Goal: Check status: Check status

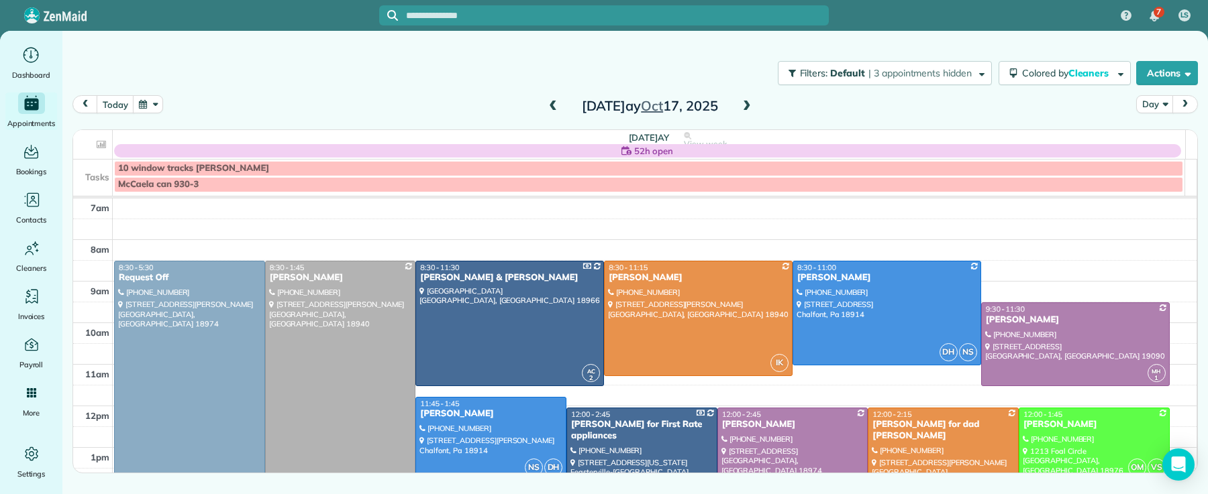
scroll to position [166, 0]
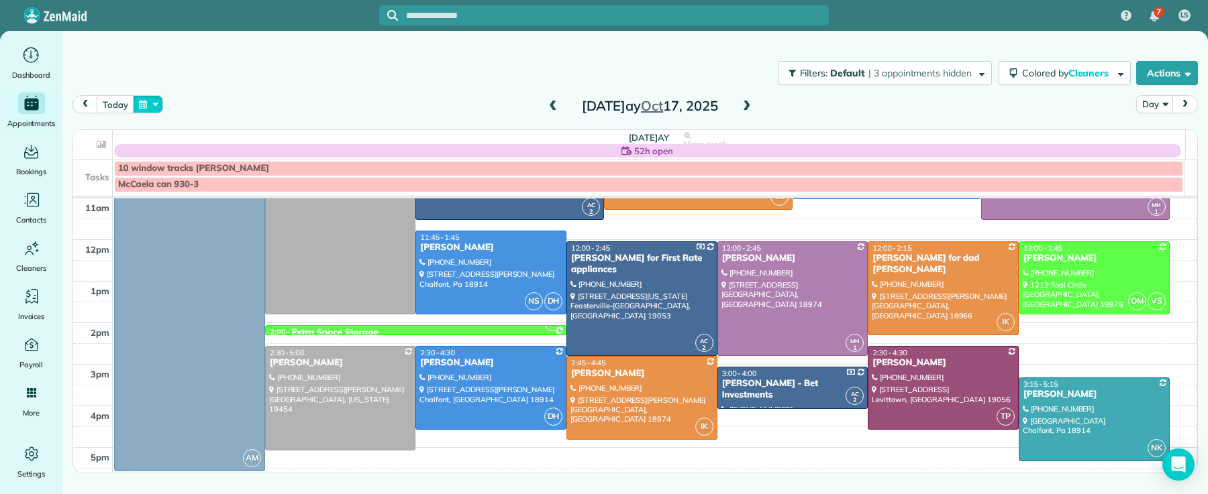
click at [157, 101] on button "button" at bounding box center [148, 104] width 31 height 18
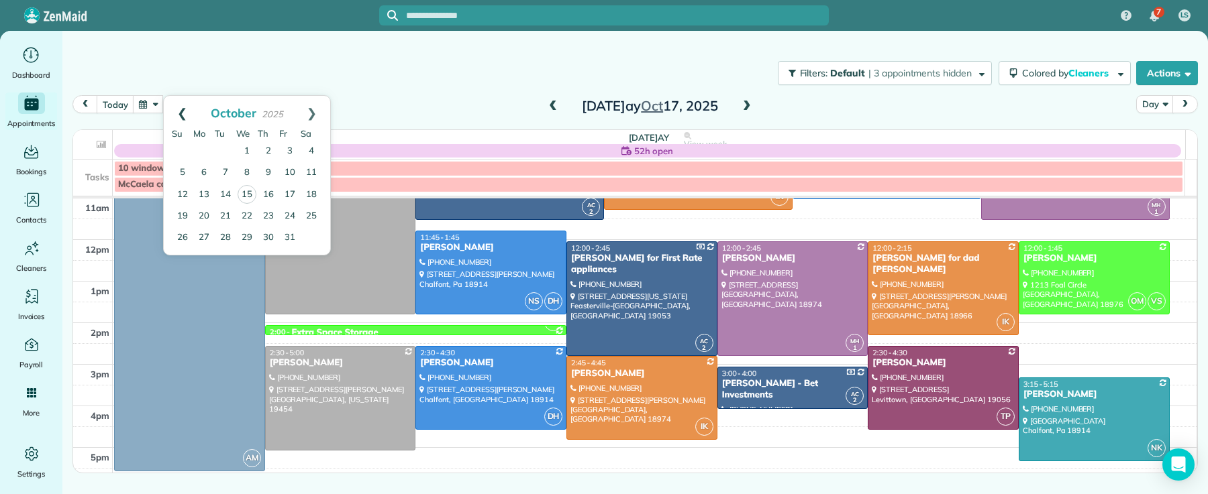
click at [177, 113] on link "Prev" at bounding box center [182, 113] width 37 height 34
click at [311, 211] on link "23" at bounding box center [311, 215] width 21 height 21
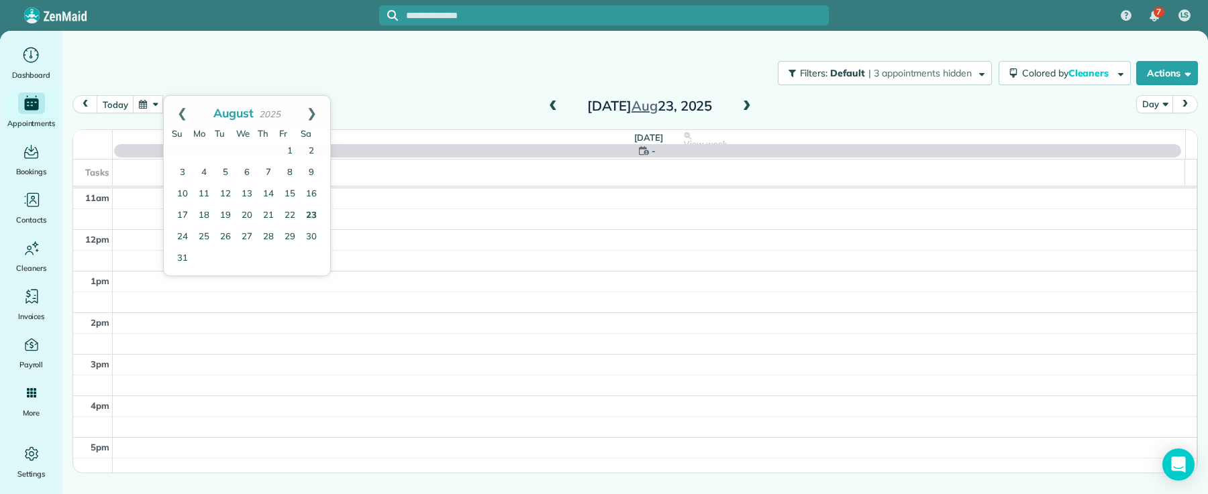
scroll to position [0, 0]
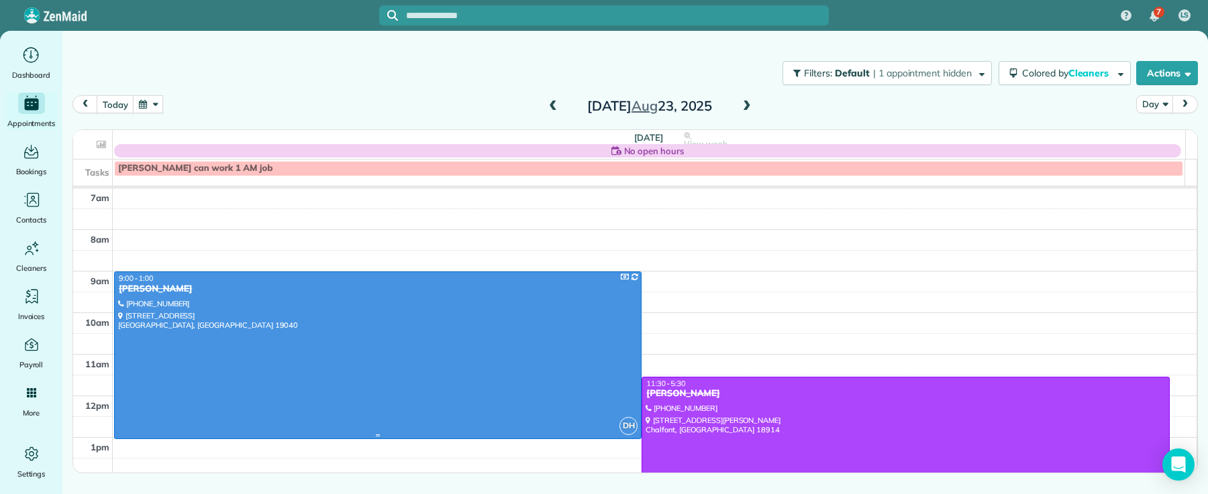
click at [201, 329] on div at bounding box center [378, 355] width 526 height 166
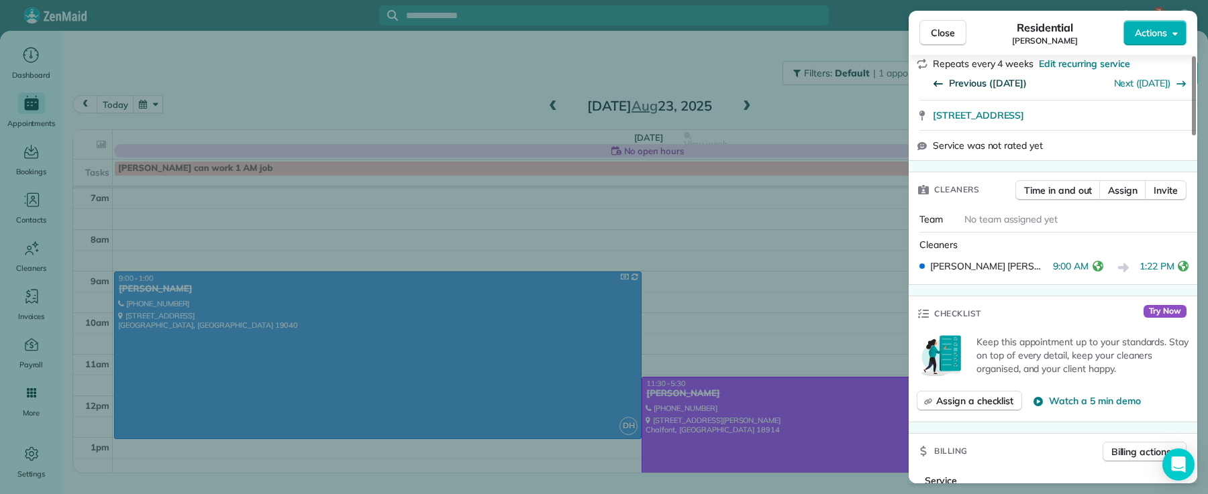
scroll to position [334, 0]
click at [956, 35] on button "Close" at bounding box center [942, 32] width 47 height 25
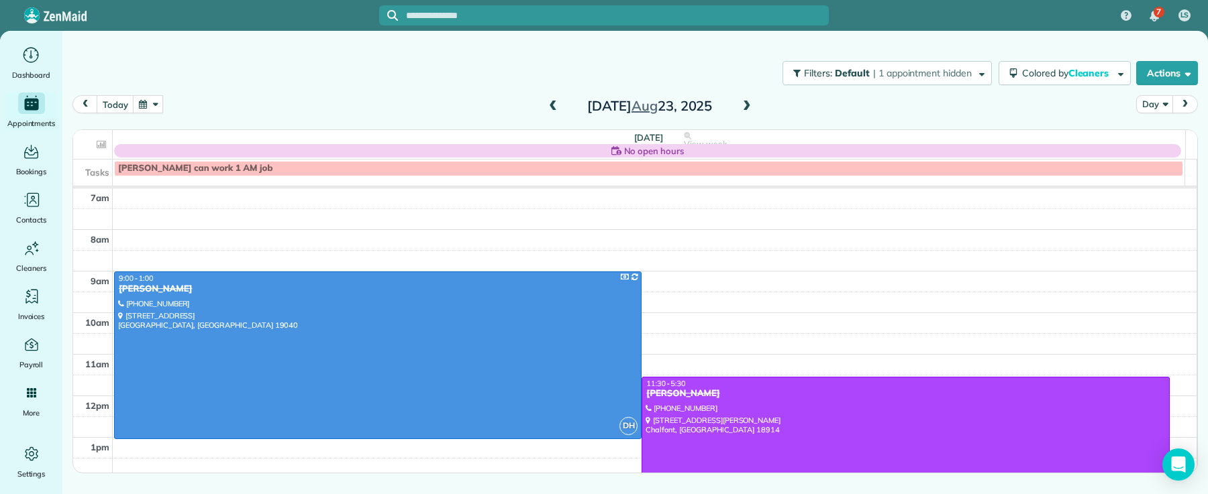
click at [153, 105] on button "button" at bounding box center [148, 104] width 31 height 18
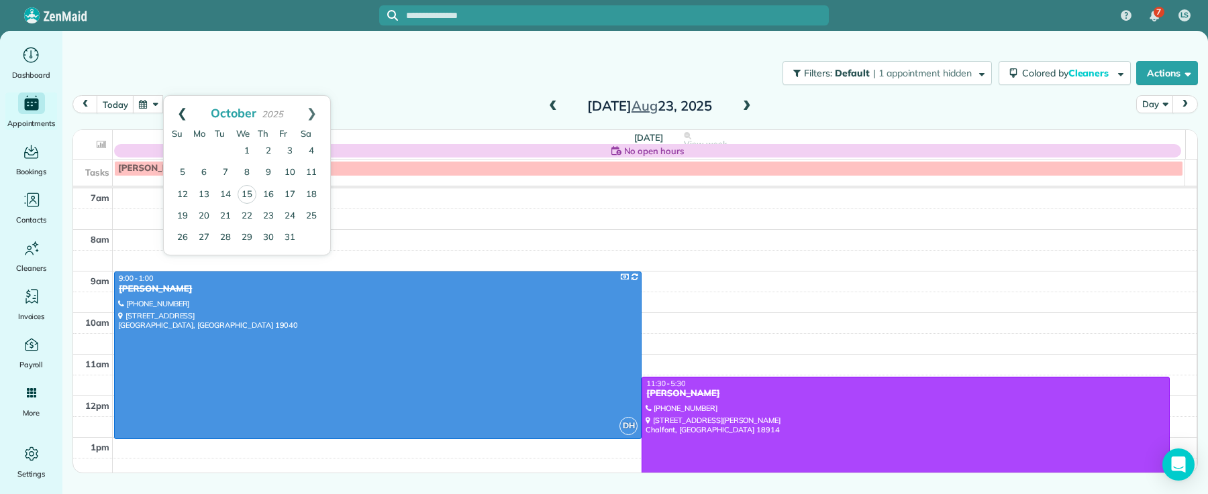
click at [177, 115] on link "Prev" at bounding box center [182, 113] width 37 height 34
click at [225, 150] on link "2" at bounding box center [225, 151] width 21 height 21
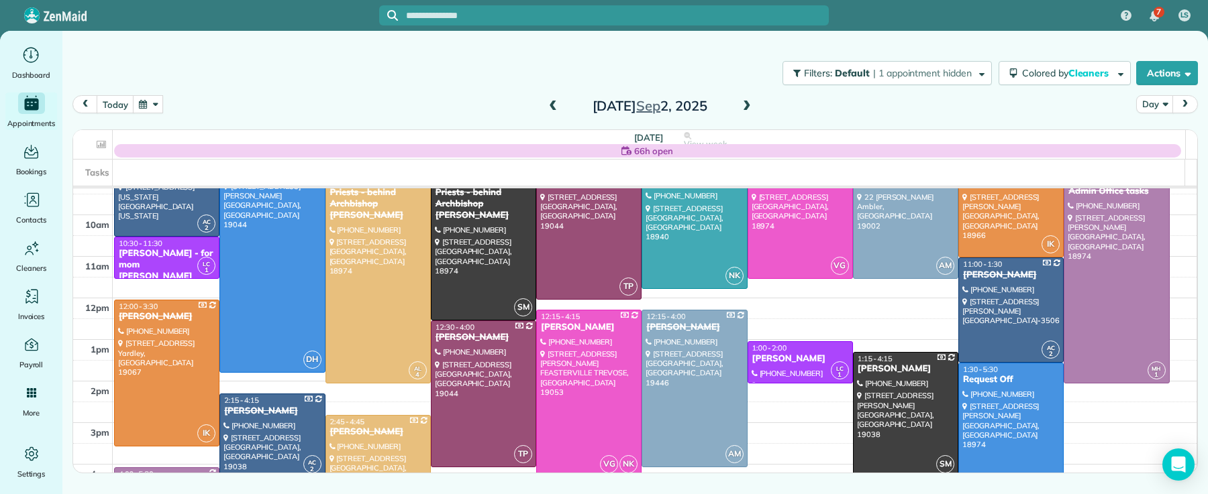
scroll to position [158, 0]
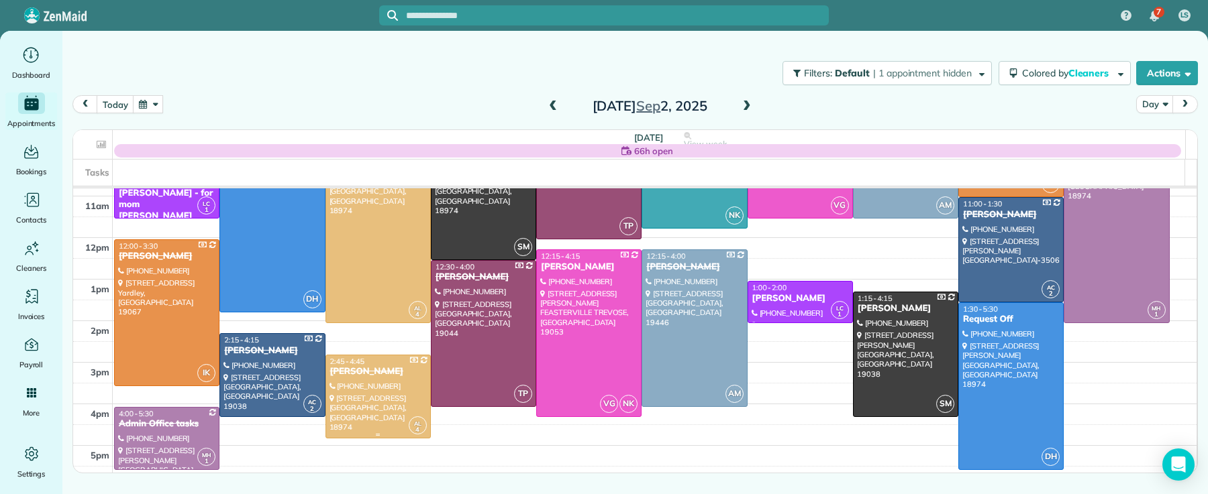
click at [379, 399] on div at bounding box center [378, 397] width 104 height 83
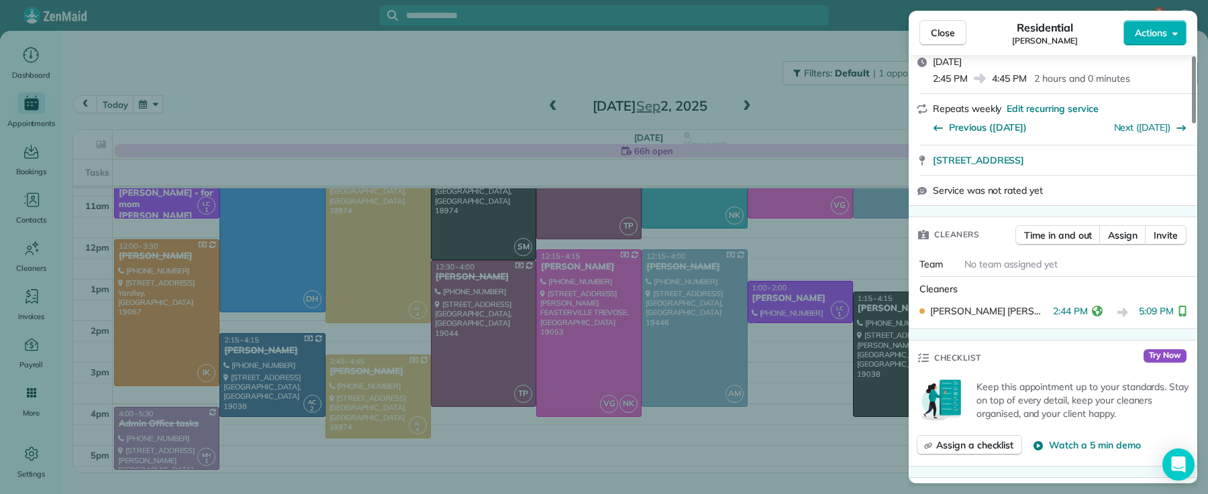
scroll to position [270, 0]
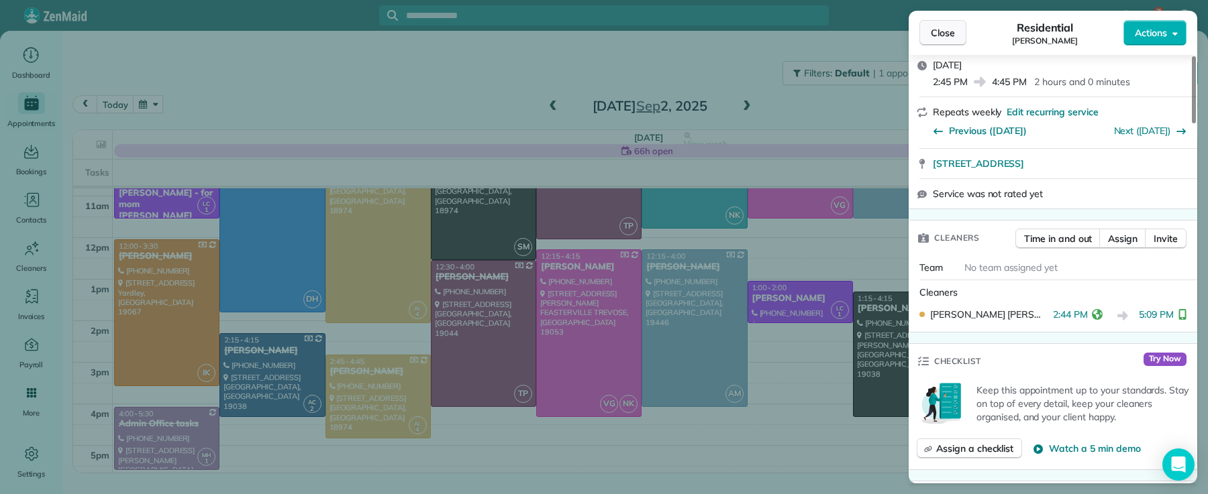
click at [950, 39] on span "Close" at bounding box center [943, 32] width 24 height 13
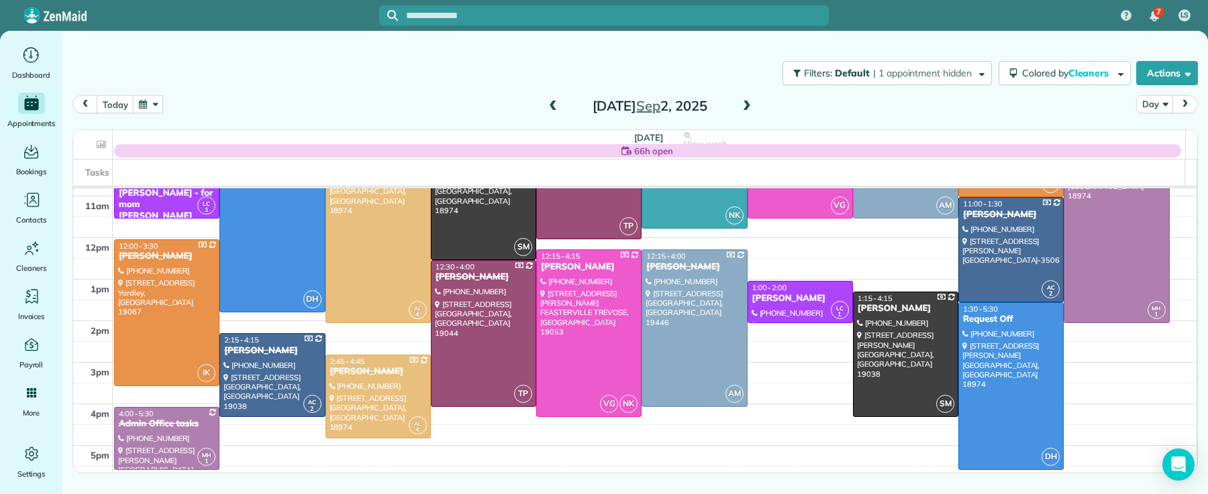
click at [745, 103] on span at bounding box center [746, 107] width 15 height 12
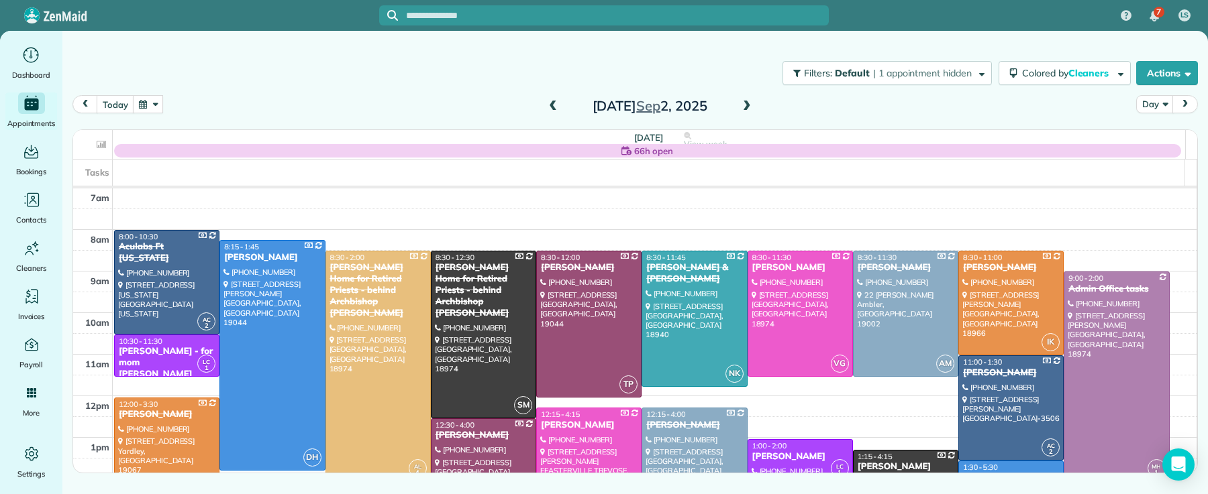
click at [746, 102] on span at bounding box center [746, 107] width 15 height 12
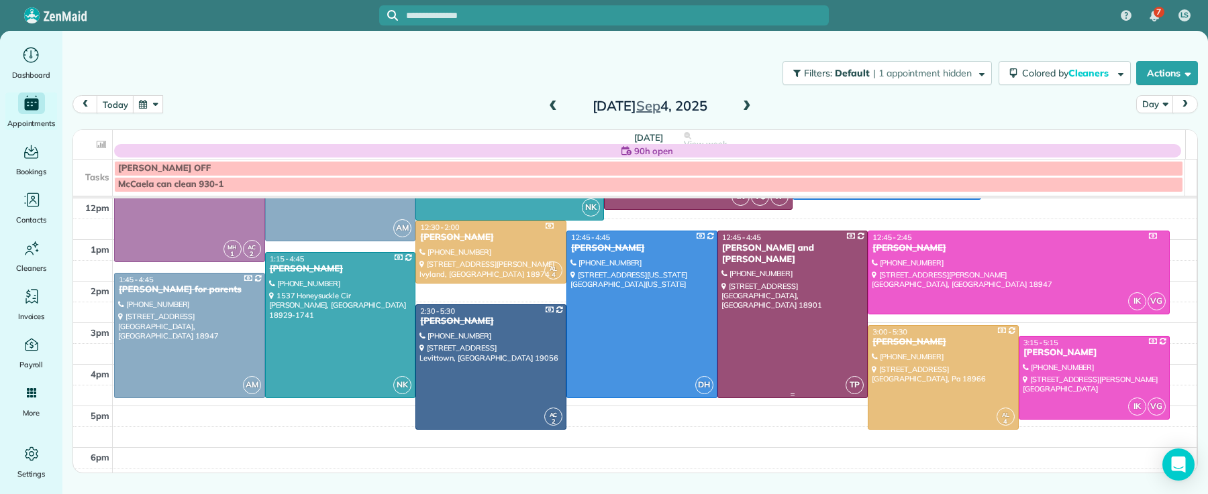
scroll to position [215, 0]
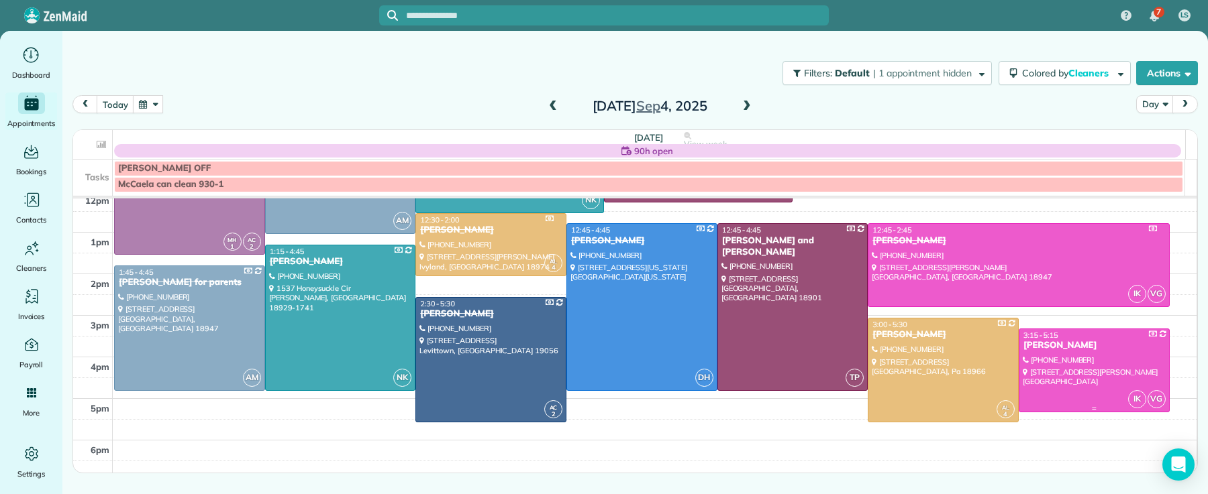
click at [1049, 368] on div at bounding box center [1094, 370] width 150 height 83
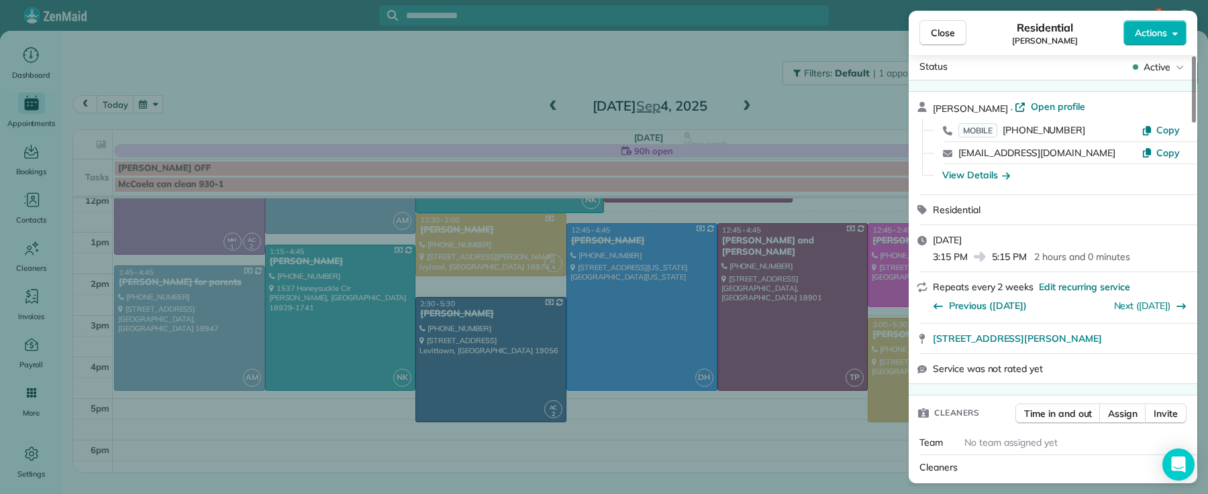
scroll to position [195, 0]
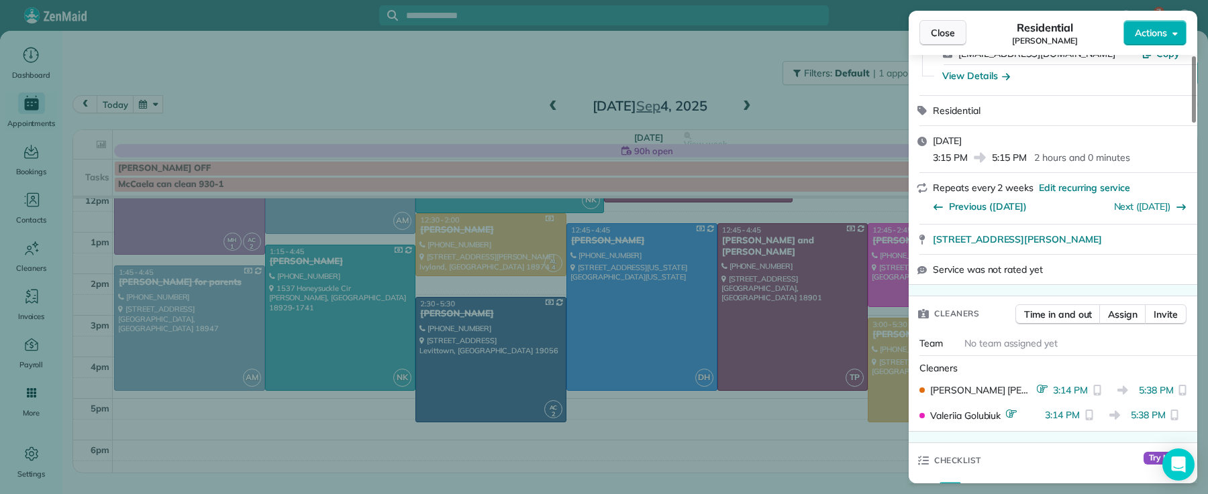
click at [940, 39] on span "Close" at bounding box center [943, 32] width 24 height 13
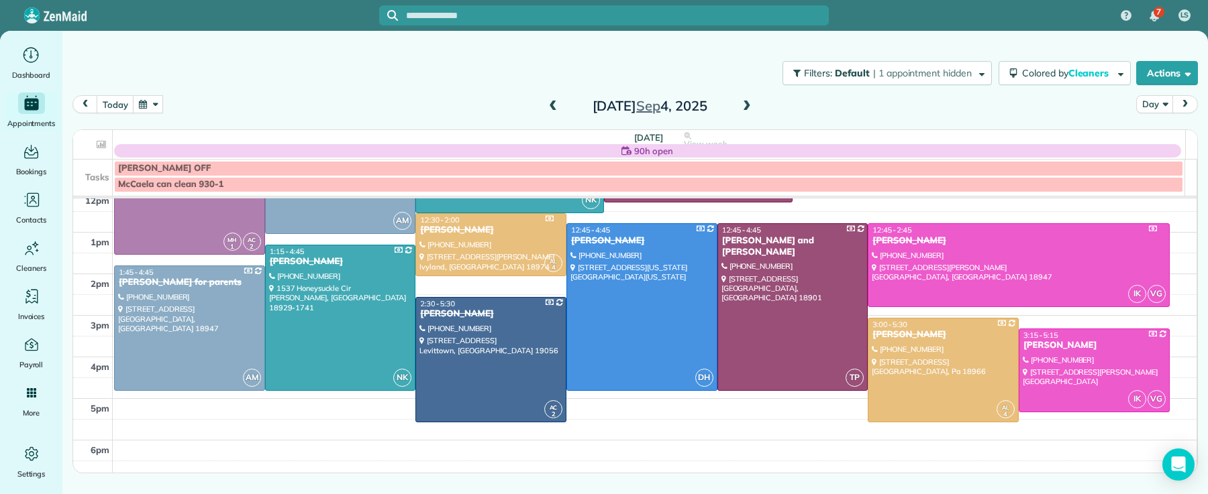
click at [739, 102] on span at bounding box center [746, 107] width 15 height 12
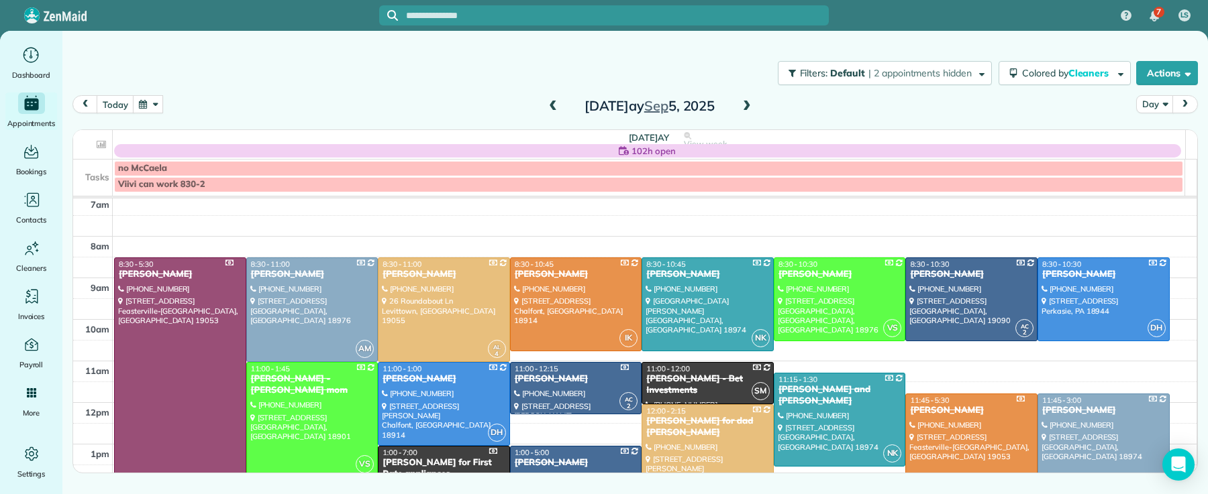
scroll to position [28, 0]
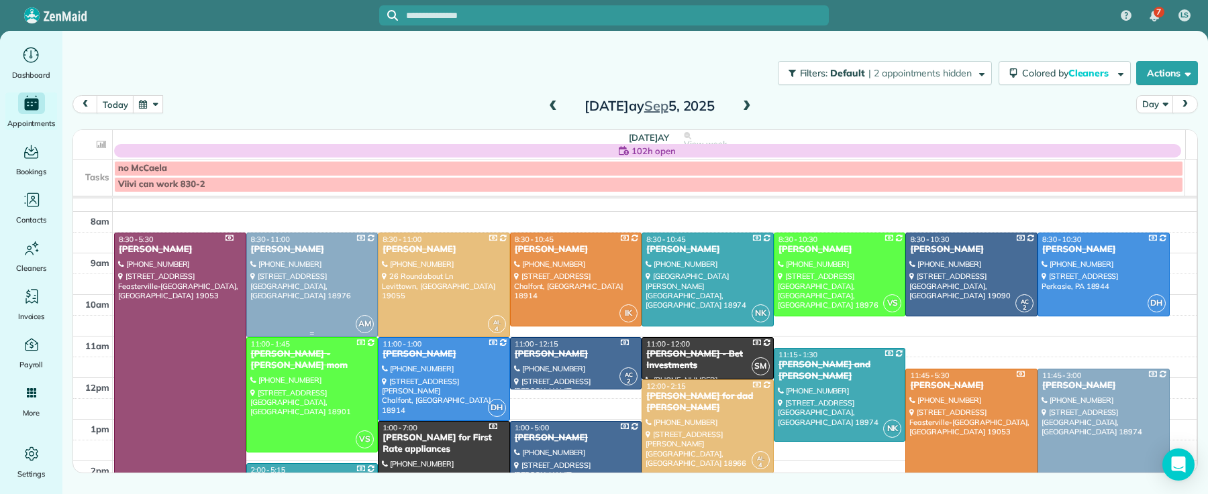
click at [285, 256] on div "[PERSON_NAME]" at bounding box center [312, 249] width 124 height 11
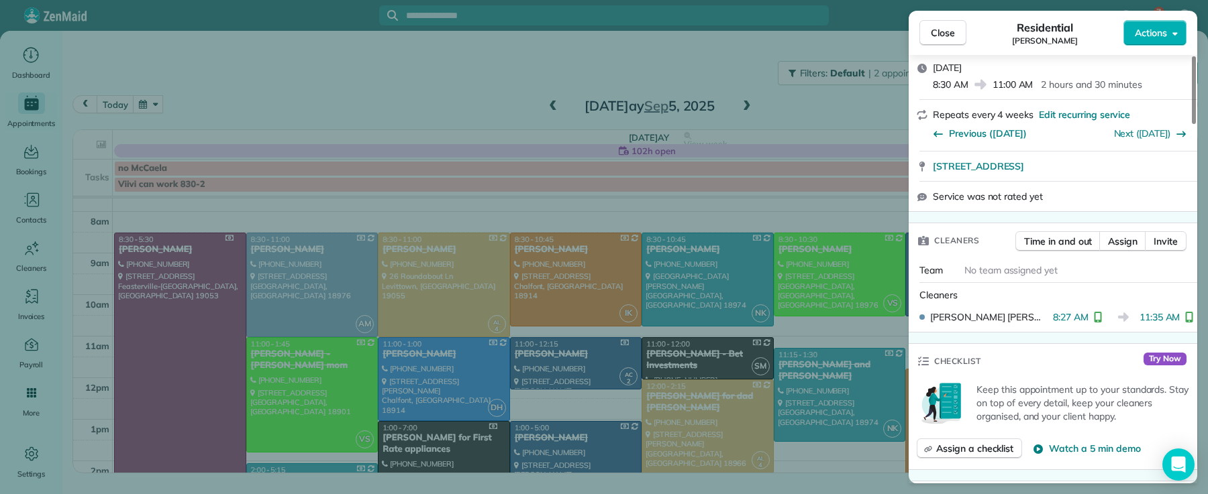
scroll to position [306, 0]
click at [942, 38] on span "Close" at bounding box center [943, 32] width 24 height 13
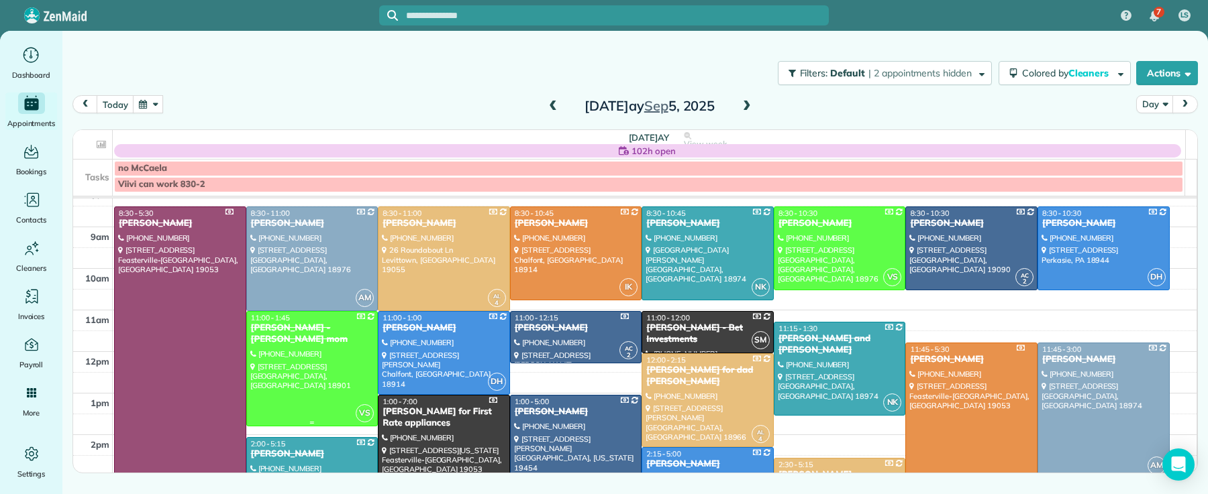
scroll to position [38, 0]
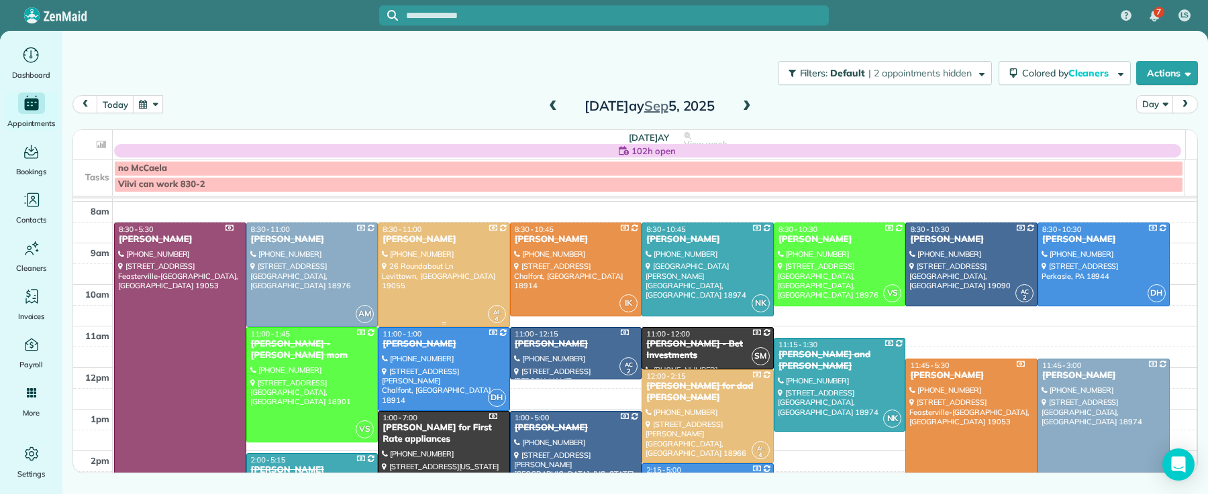
click at [398, 258] on div at bounding box center [443, 274] width 131 height 103
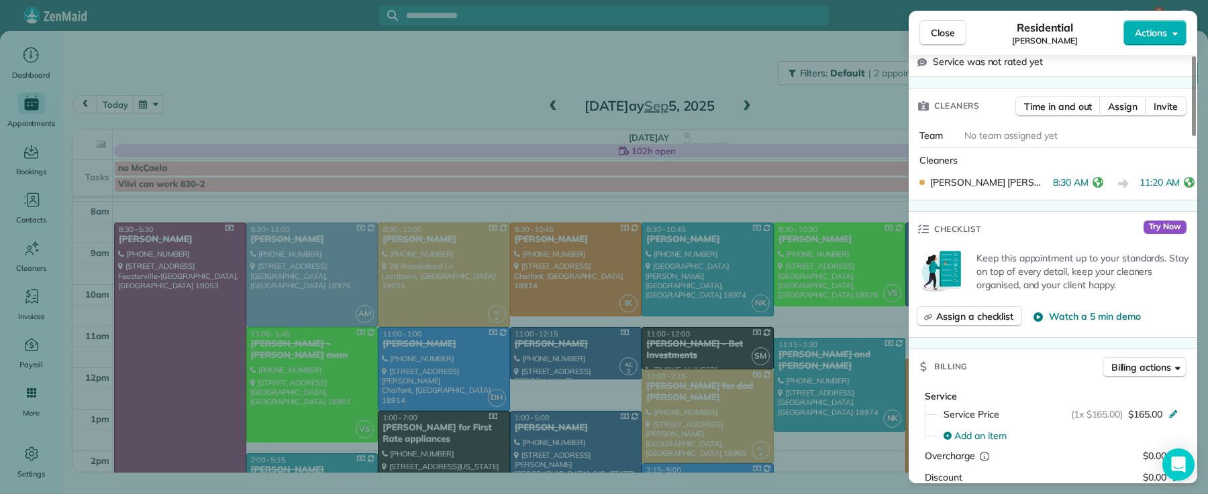
scroll to position [431, 0]
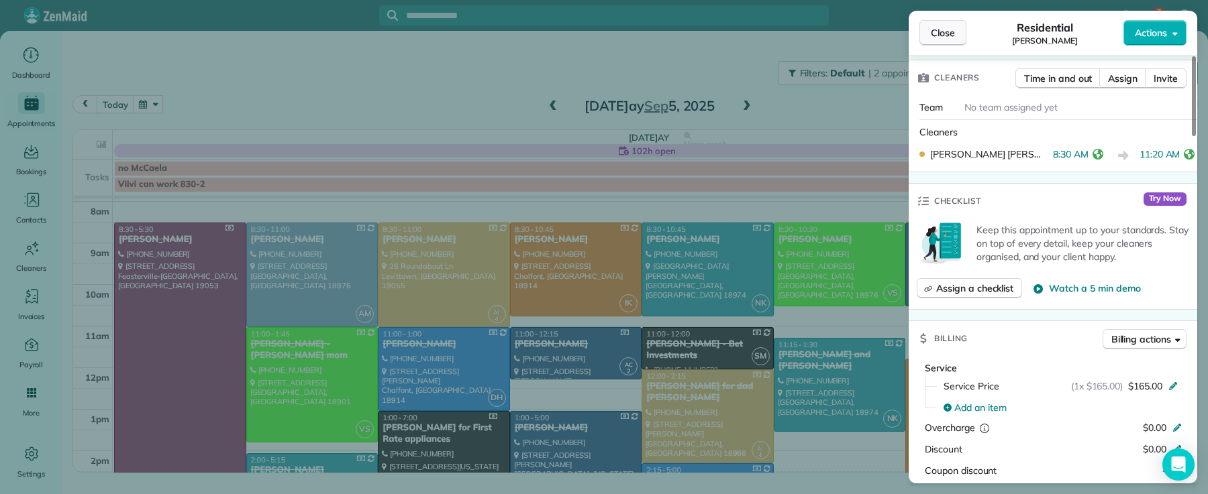
click at [955, 34] on button "Close" at bounding box center [942, 32] width 47 height 25
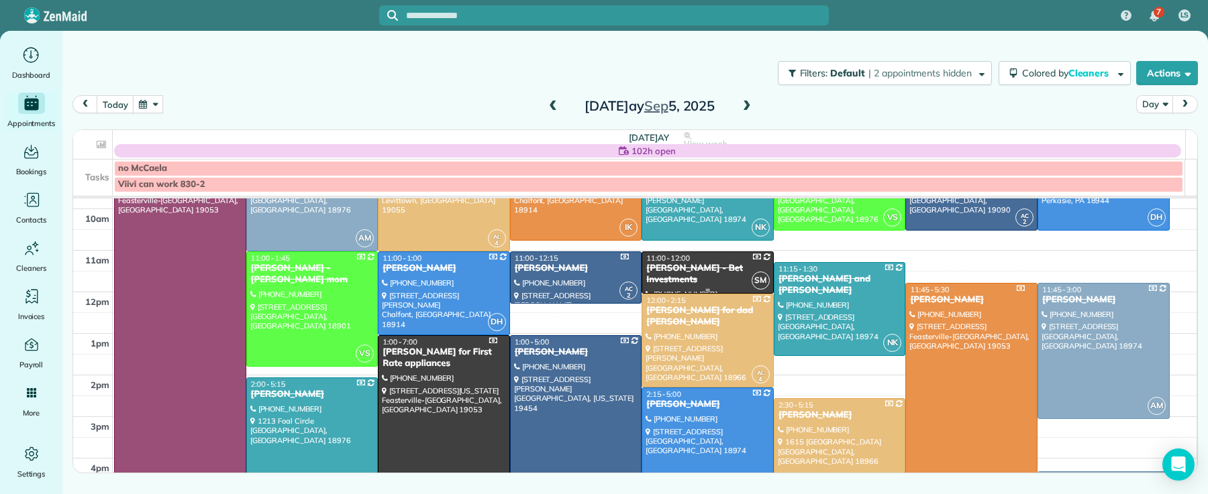
scroll to position [116, 0]
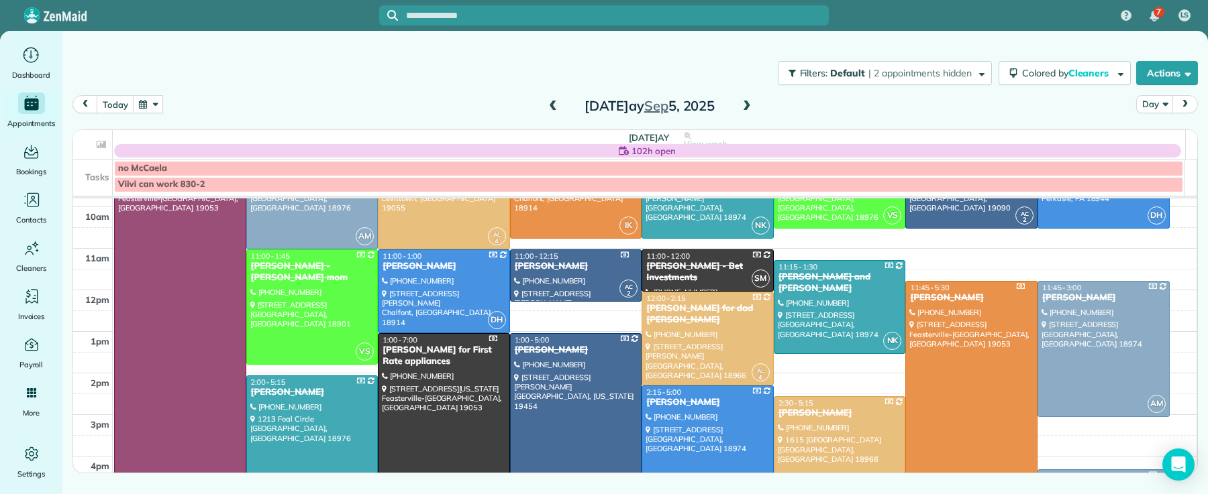
click at [783, 425] on div at bounding box center [839, 454] width 131 height 114
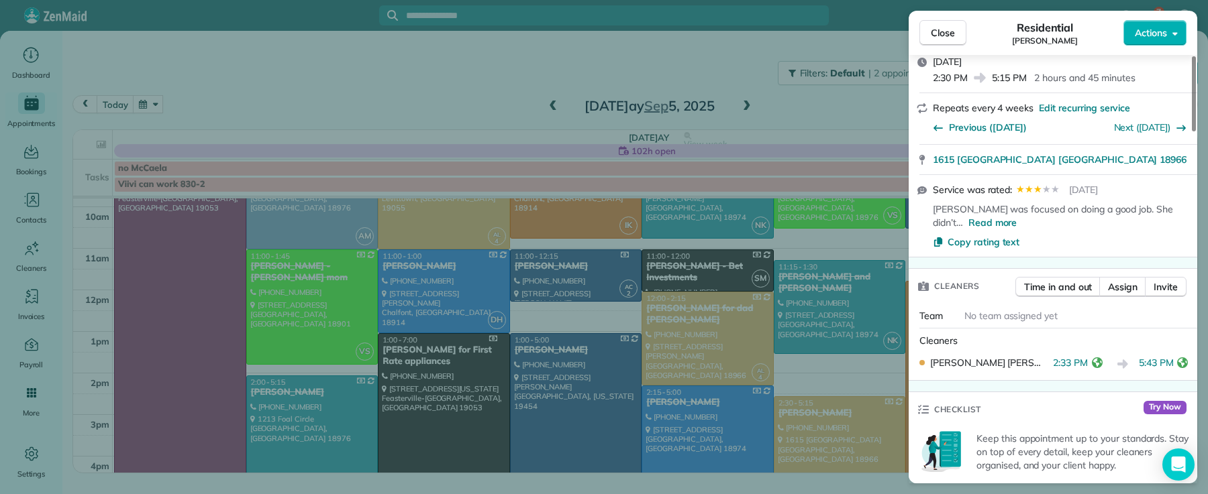
scroll to position [335, 0]
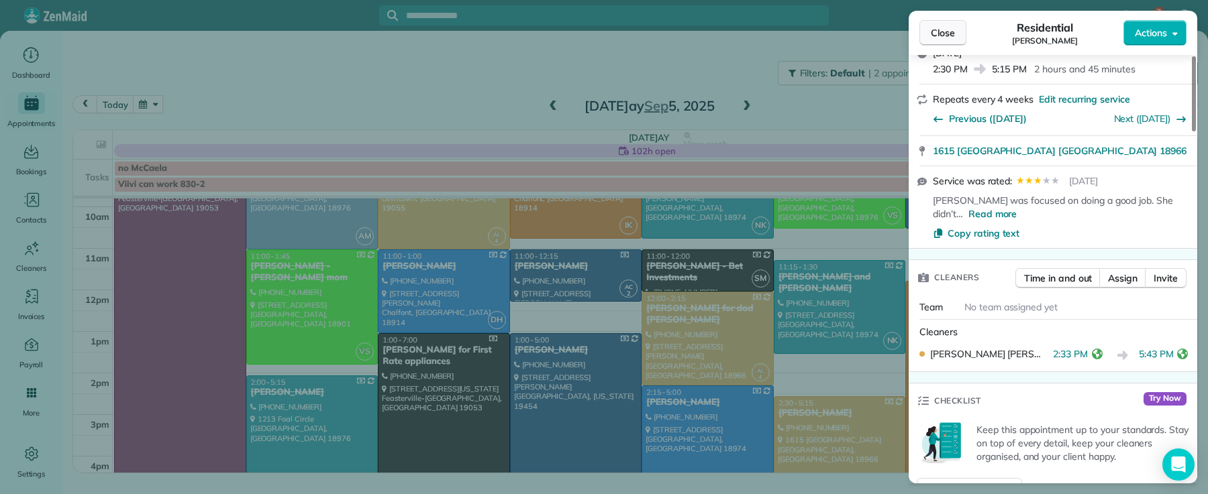
click at [935, 37] on span "Close" at bounding box center [943, 32] width 24 height 13
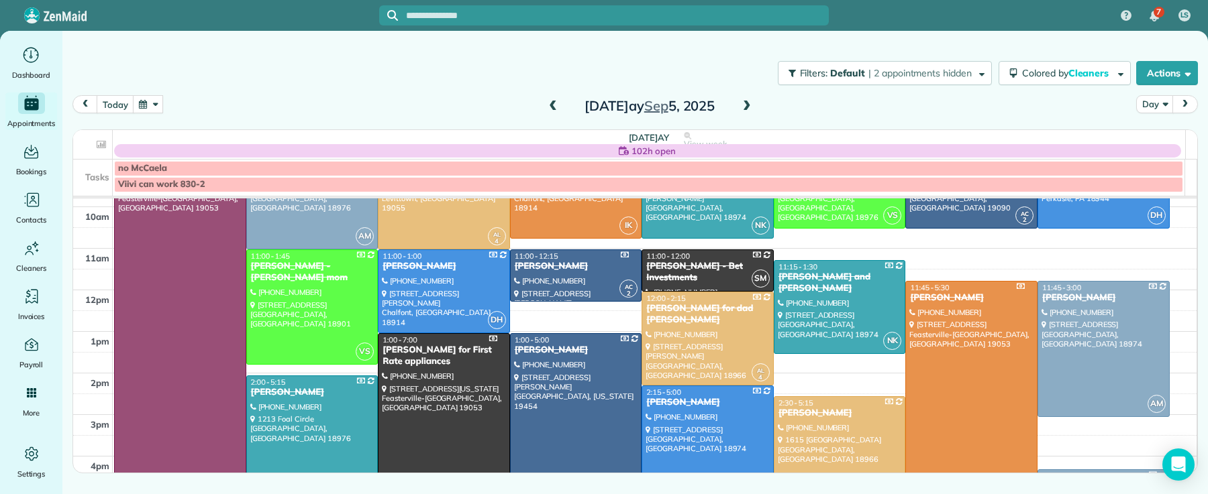
click at [747, 101] on span at bounding box center [746, 107] width 15 height 12
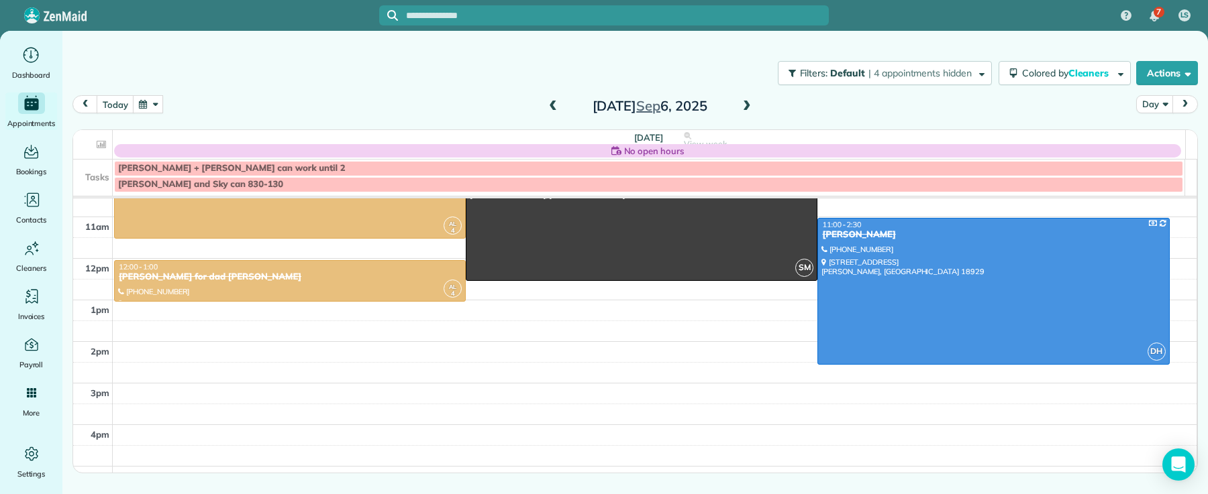
scroll to position [144, 0]
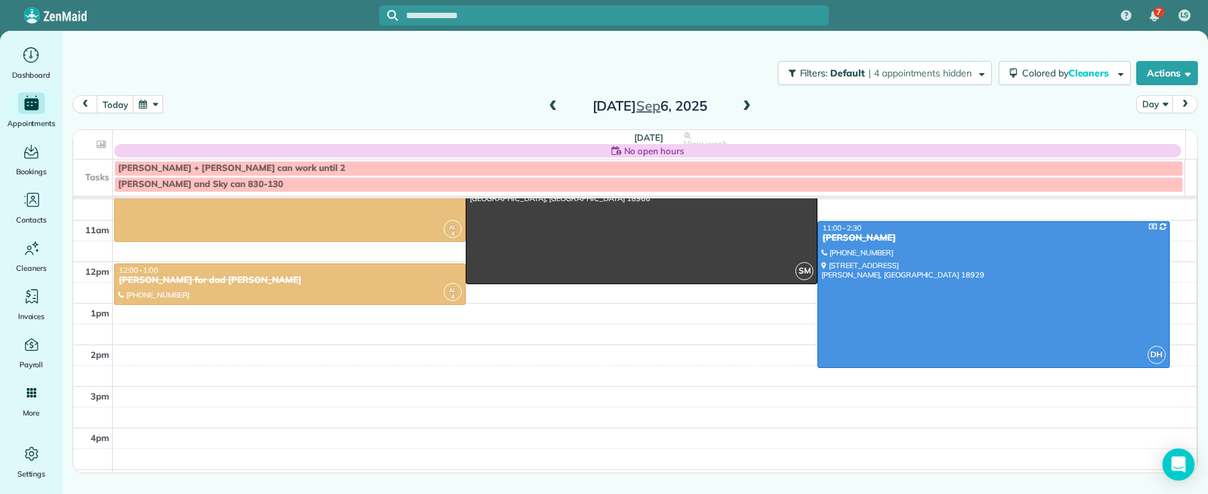
click at [747, 109] on span at bounding box center [746, 107] width 15 height 12
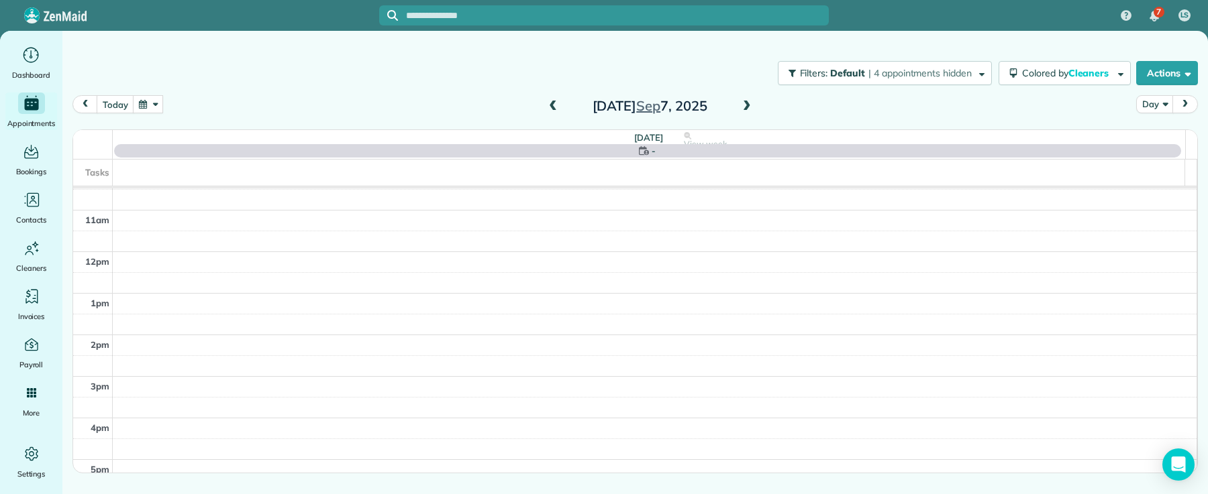
scroll to position [0, 0]
click at [747, 108] on span at bounding box center [746, 107] width 15 height 12
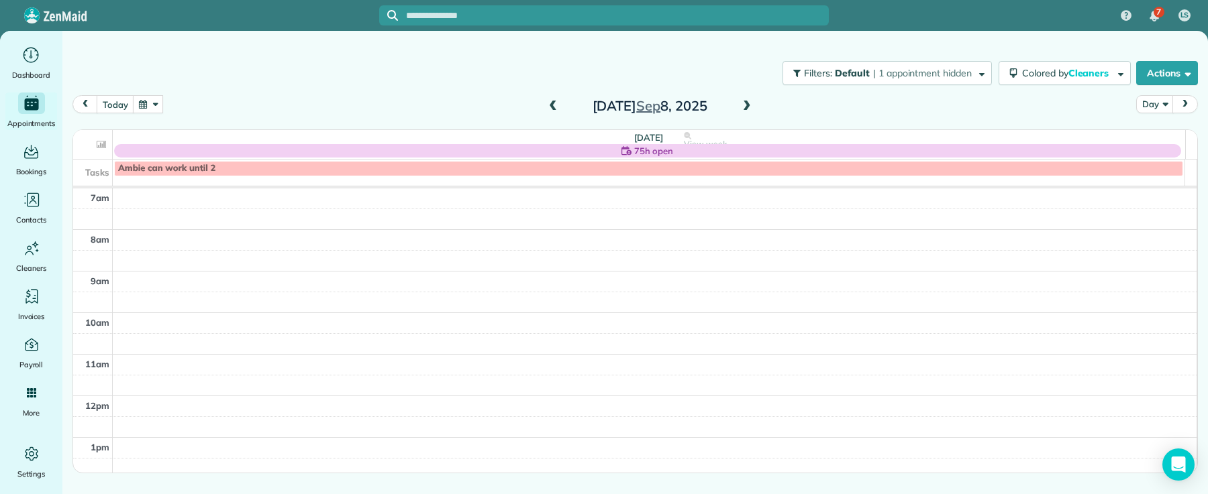
click at [545, 110] on div "[DATE]" at bounding box center [649, 105] width 215 height 21
drag, startPoint x: 550, startPoint y: 109, endPoint x: 572, endPoint y: 108, distance: 21.5
click at [551, 109] on span at bounding box center [552, 107] width 15 height 12
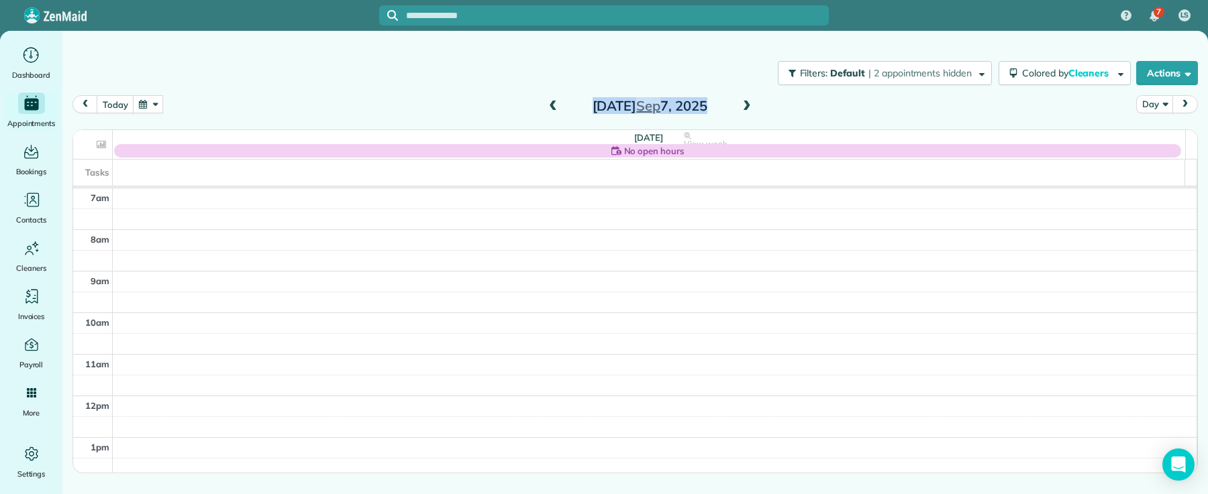
click at [745, 108] on span at bounding box center [746, 107] width 15 height 12
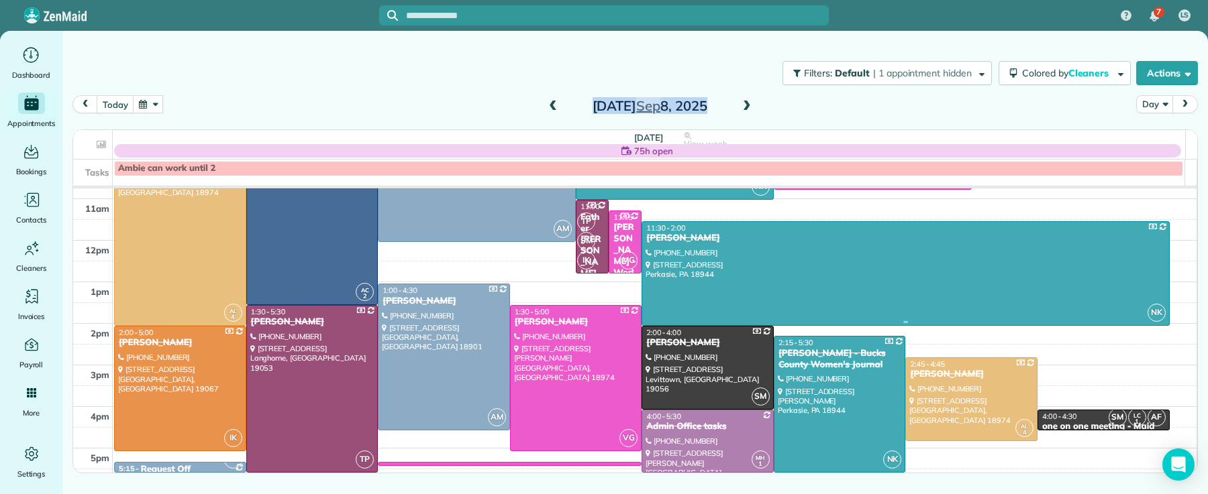
scroll to position [181, 0]
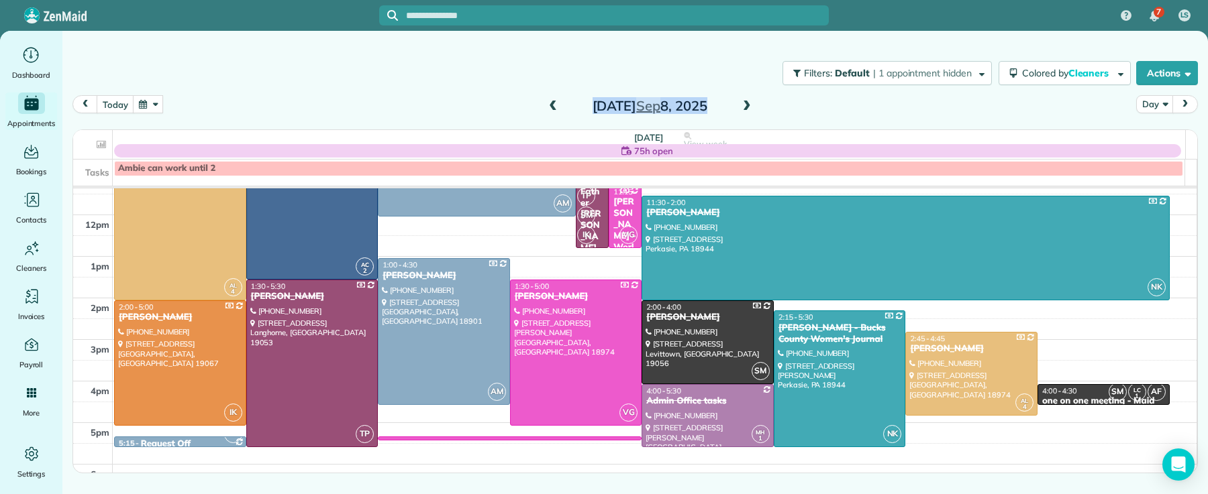
click at [740, 105] on span at bounding box center [746, 107] width 15 height 12
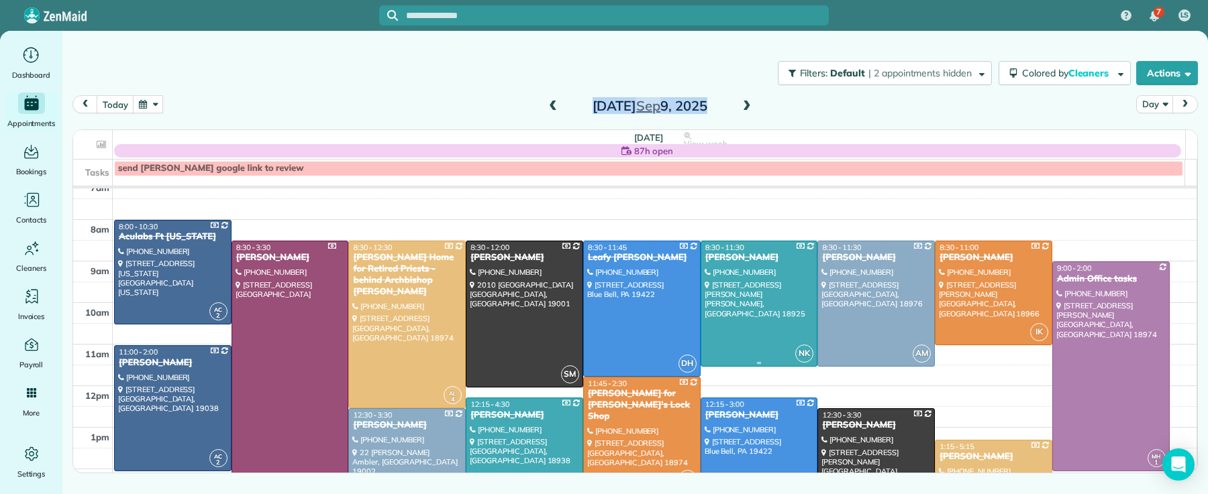
scroll to position [0, 0]
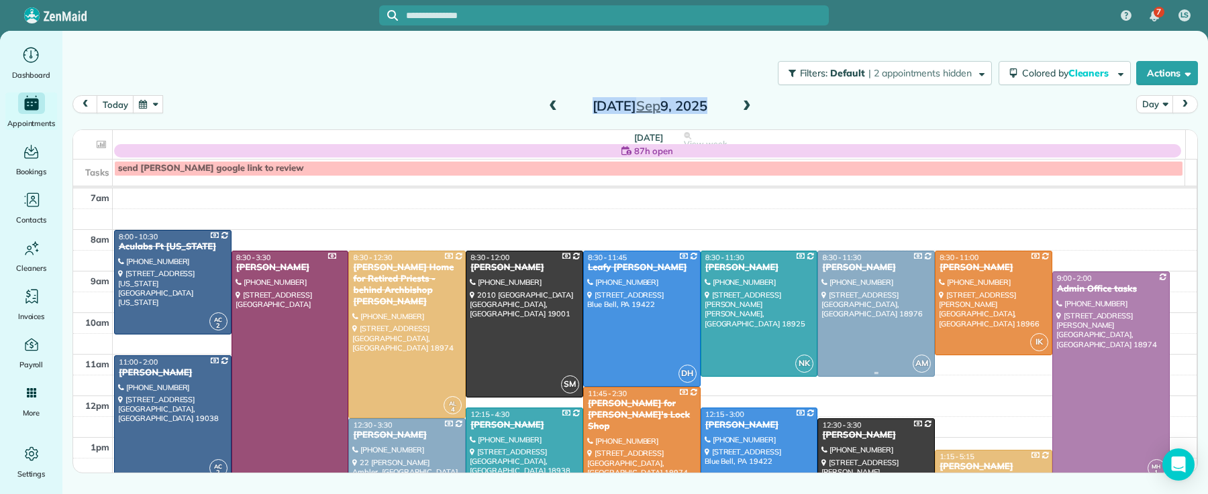
click at [874, 291] on div at bounding box center [876, 314] width 116 height 125
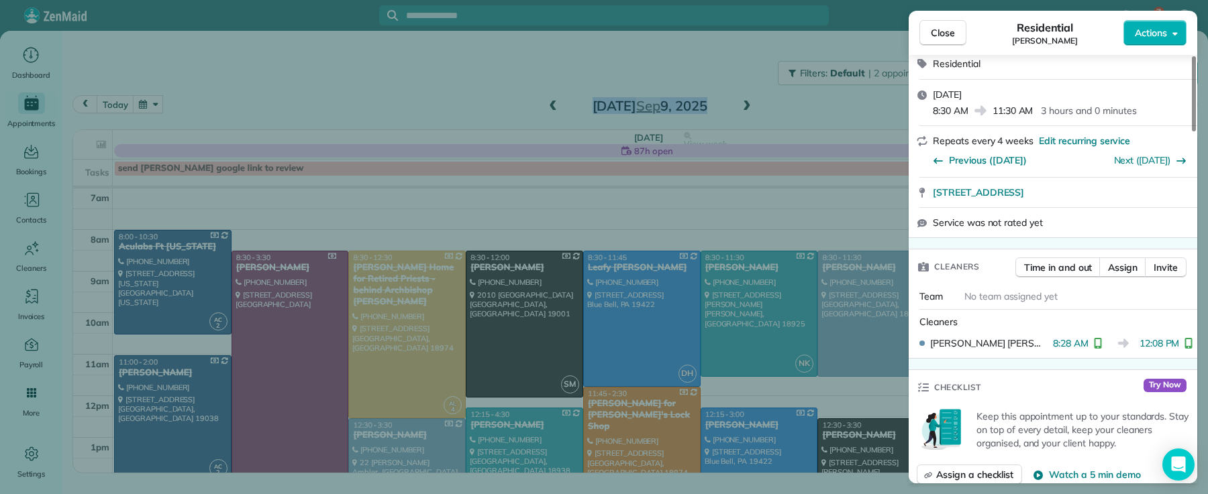
scroll to position [356, 0]
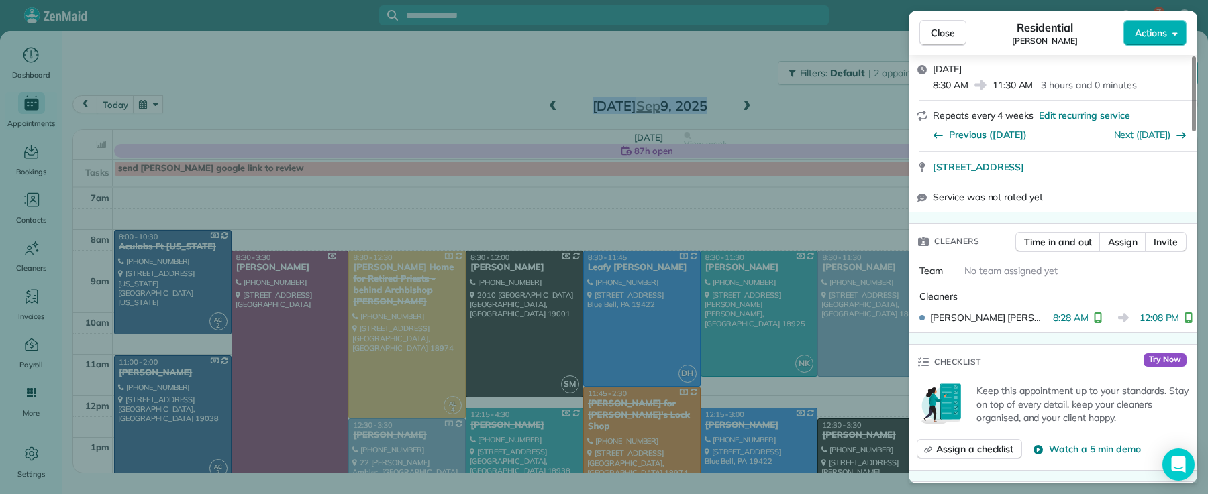
drag, startPoint x: 941, startPoint y: 36, endPoint x: 776, endPoint y: 74, distance: 169.4
click at [935, 36] on span "Close" at bounding box center [943, 32] width 24 height 13
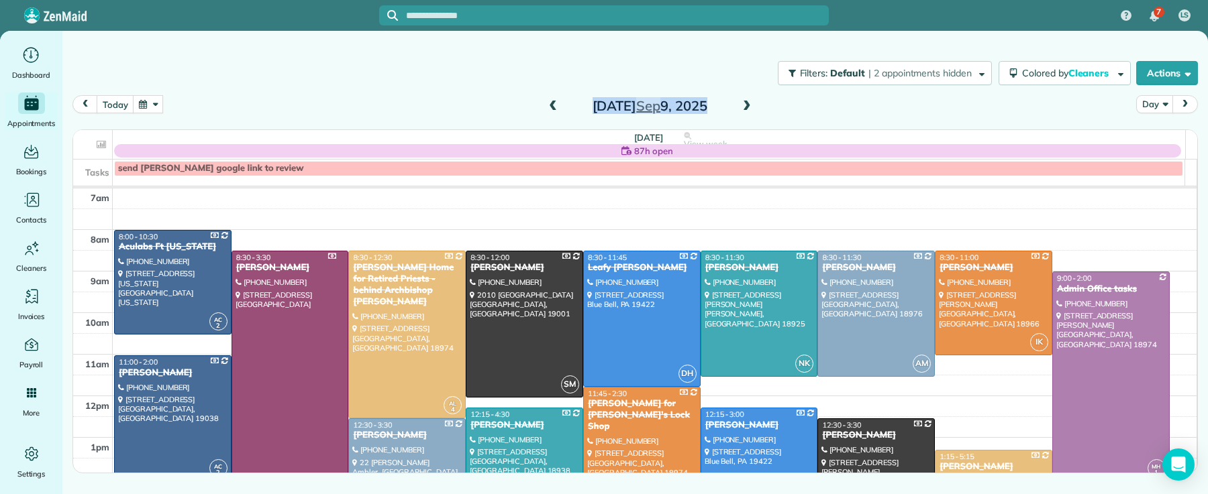
click at [746, 104] on span at bounding box center [746, 107] width 15 height 12
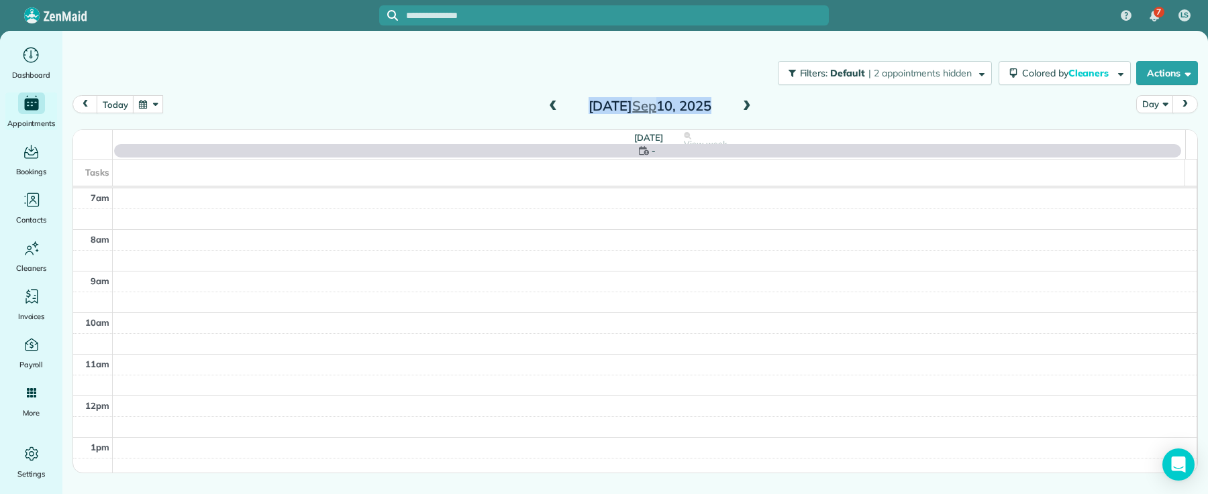
click at [746, 104] on span at bounding box center [746, 107] width 15 height 12
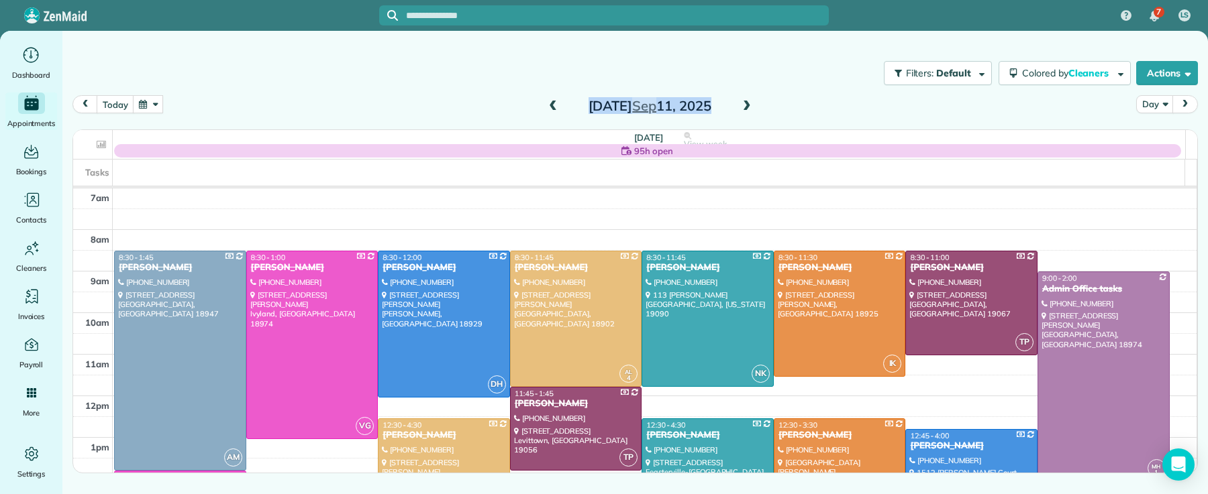
click at [746, 103] on span at bounding box center [746, 107] width 15 height 12
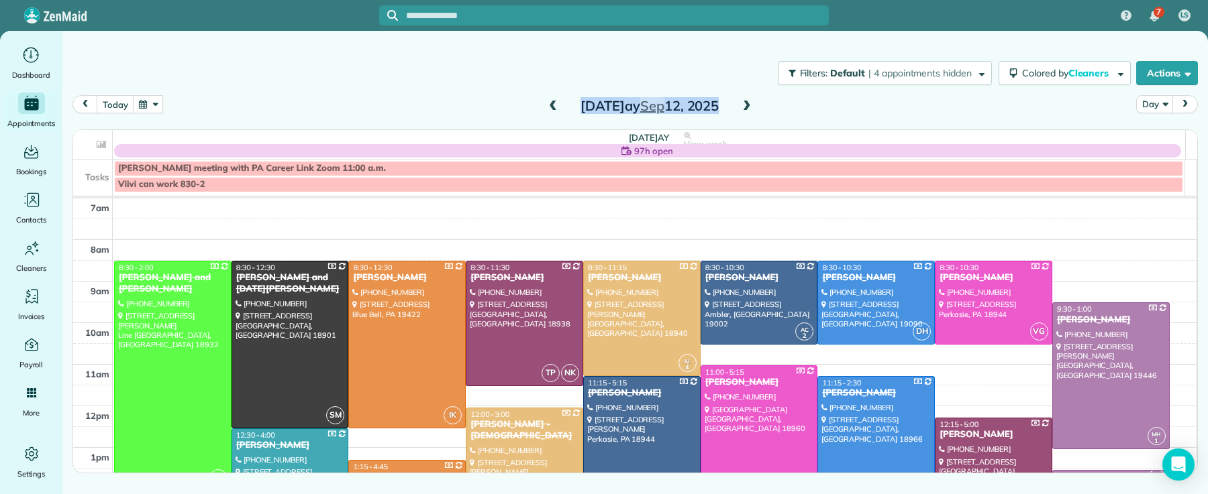
click at [746, 103] on span at bounding box center [746, 107] width 15 height 12
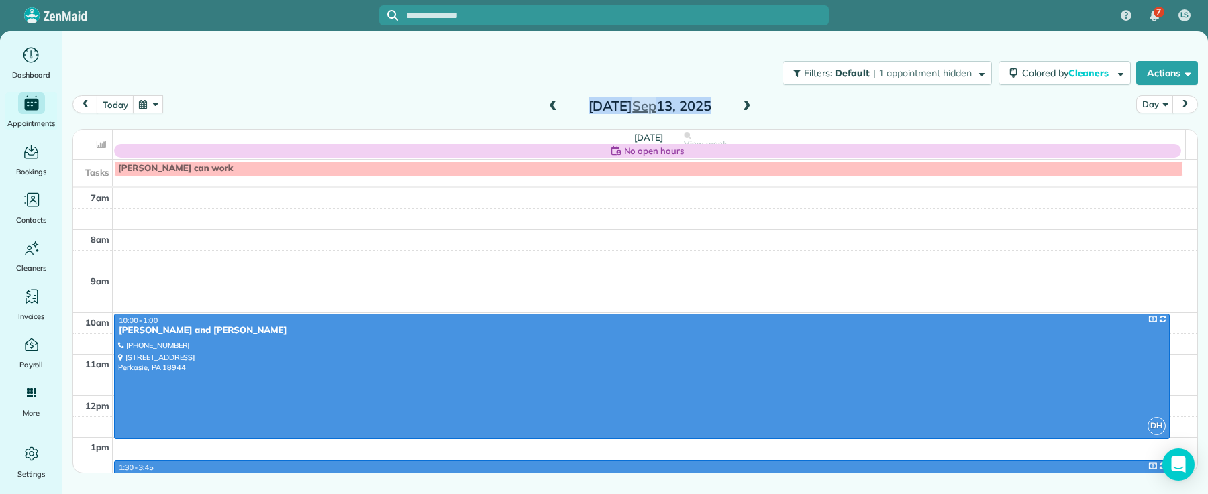
click at [746, 103] on span at bounding box center [746, 107] width 15 height 12
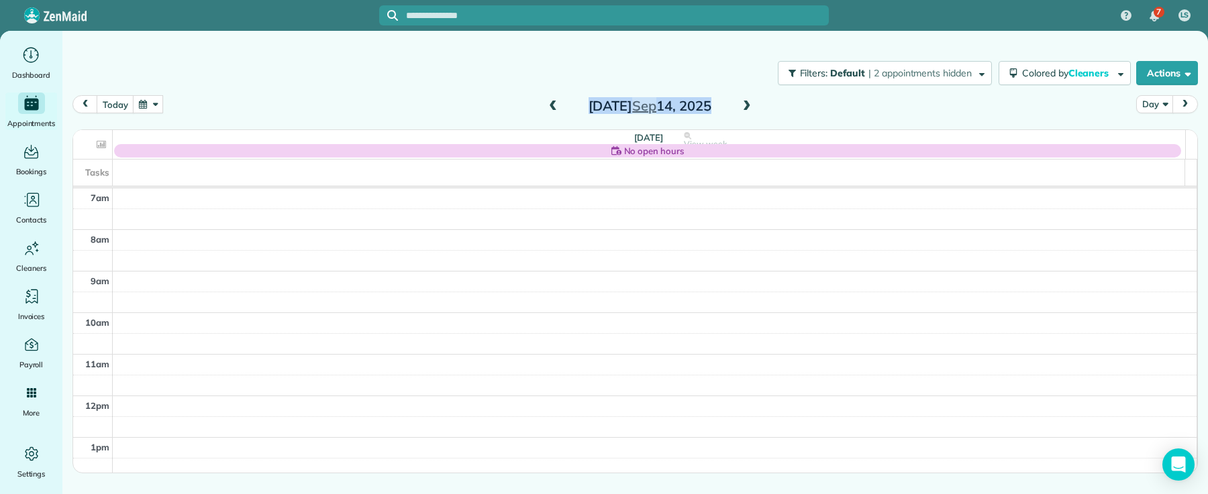
click at [746, 103] on span at bounding box center [746, 107] width 15 height 12
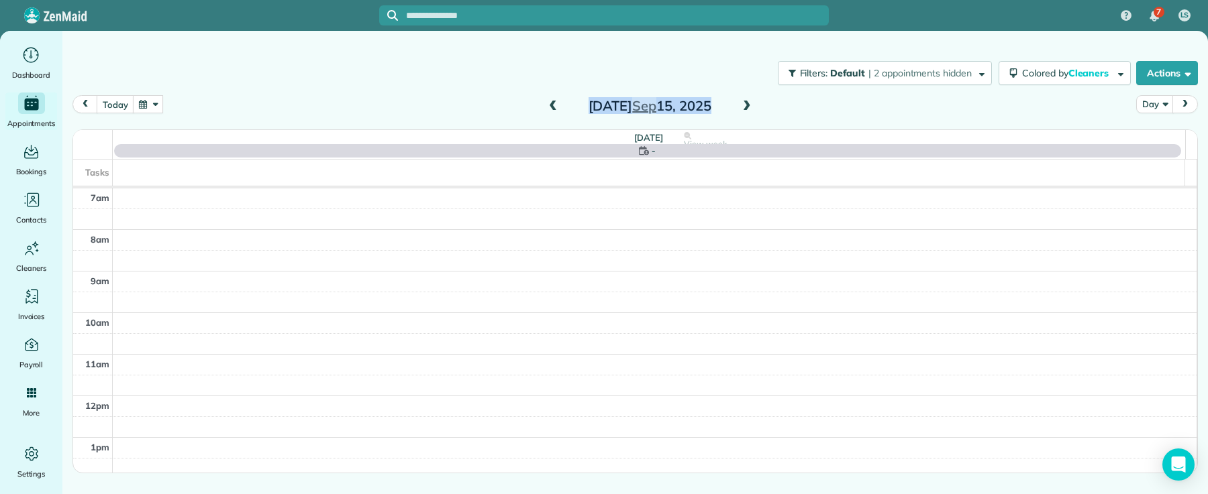
click at [746, 103] on span at bounding box center [746, 107] width 15 height 12
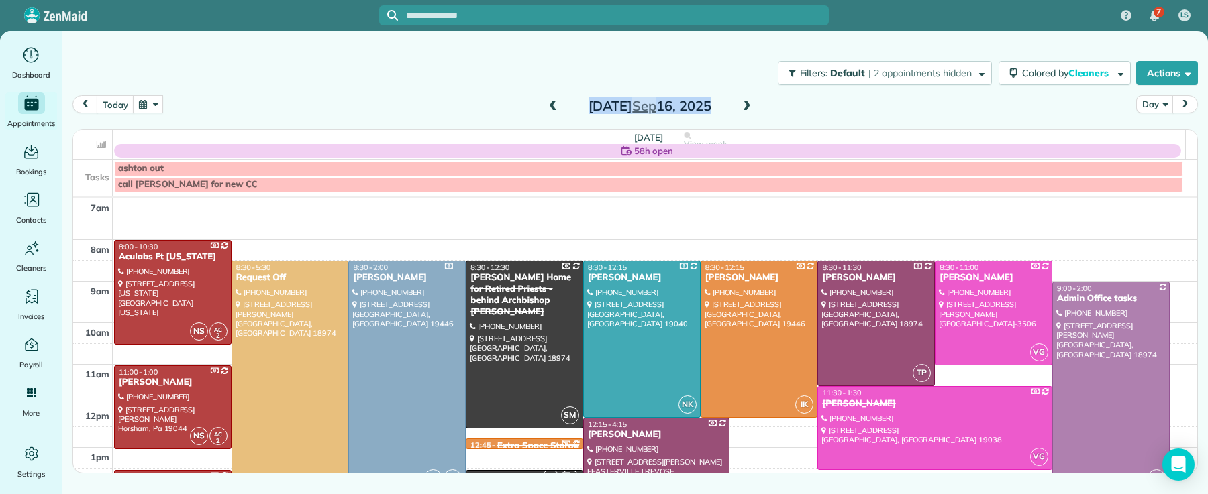
click at [746, 103] on span at bounding box center [746, 107] width 15 height 12
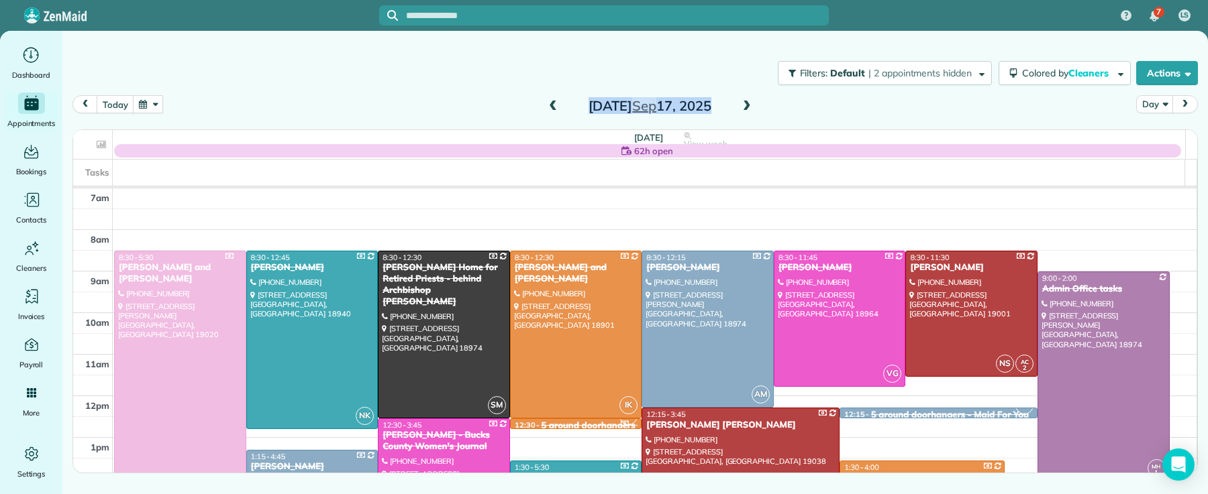
click at [746, 103] on span at bounding box center [746, 107] width 15 height 12
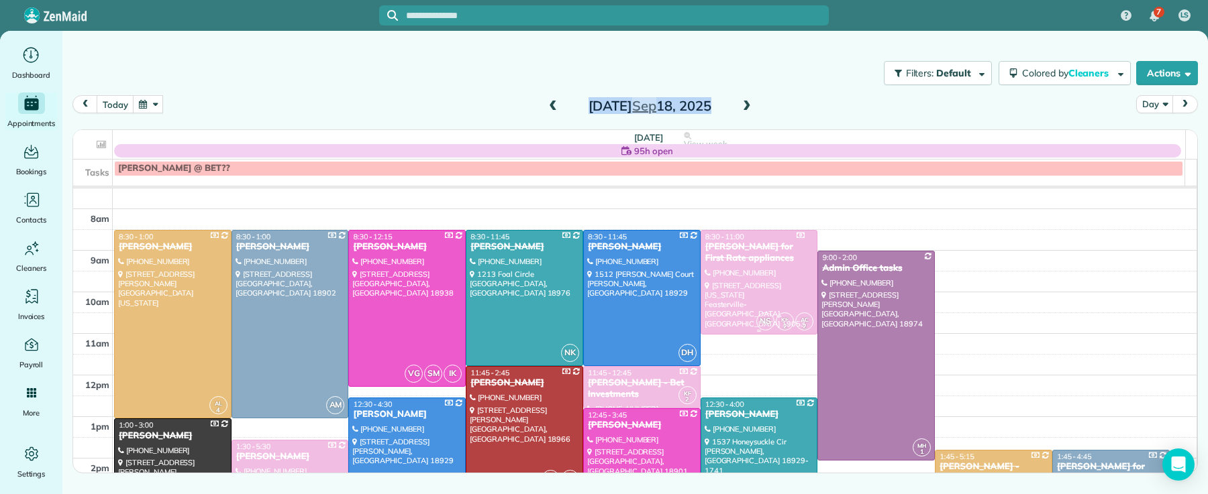
scroll to position [131, 0]
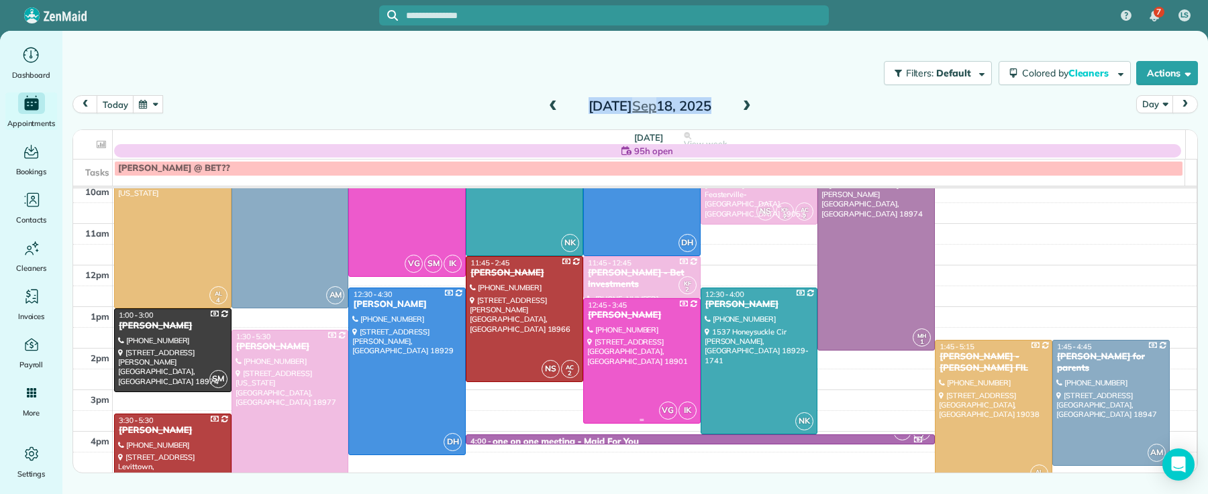
click at [623, 323] on div at bounding box center [642, 361] width 116 height 125
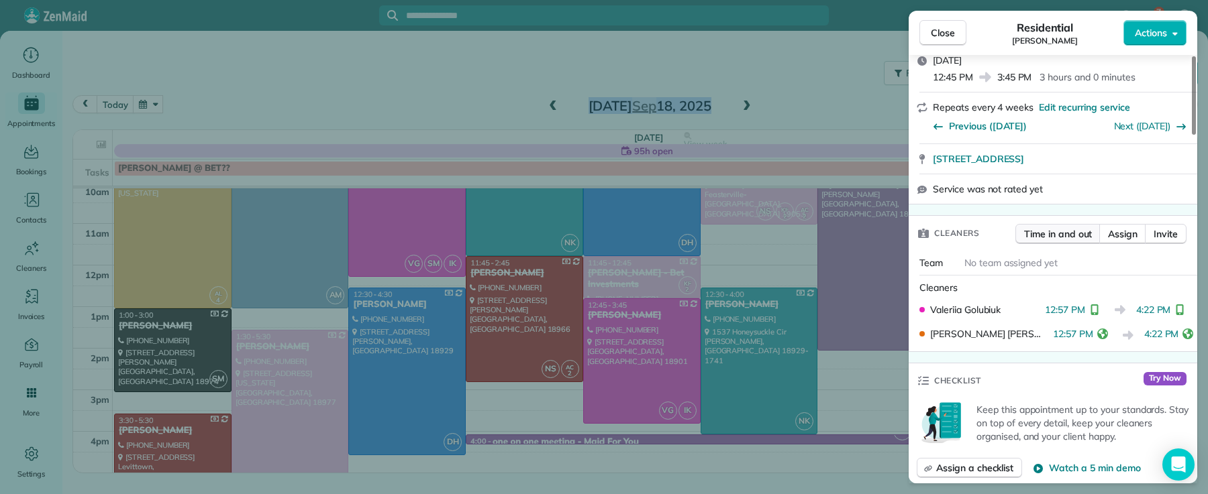
scroll to position [255, 0]
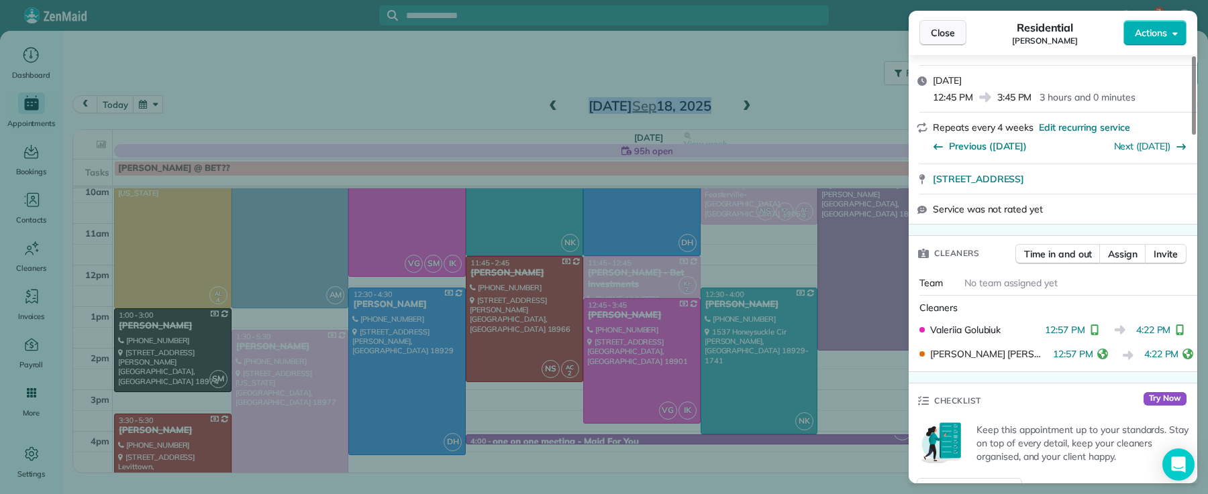
click at [937, 39] on span "Close" at bounding box center [943, 32] width 24 height 13
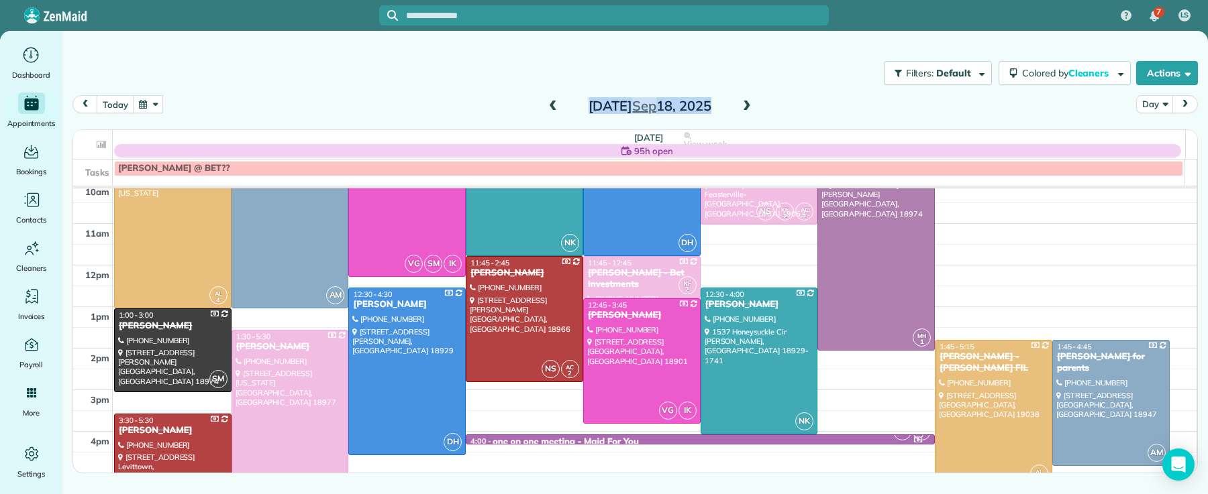
click at [745, 103] on span at bounding box center [746, 107] width 15 height 12
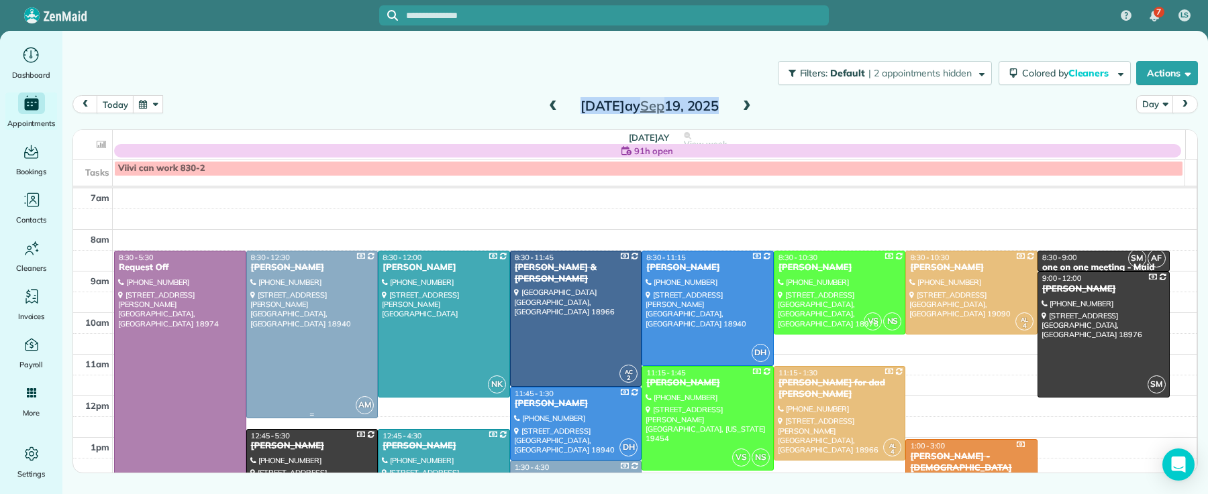
click at [335, 317] on div at bounding box center [312, 335] width 131 height 166
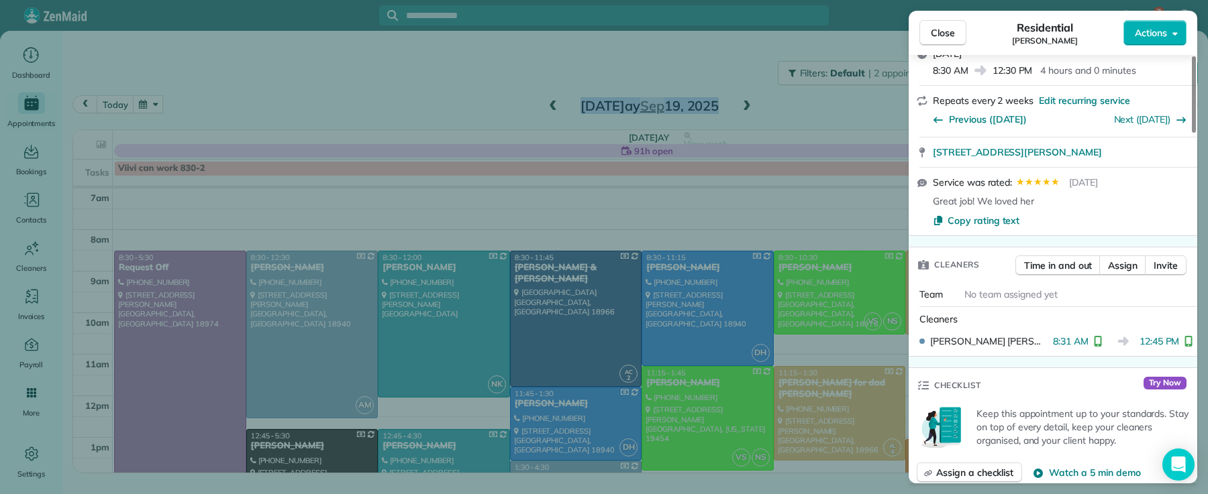
scroll to position [288, 0]
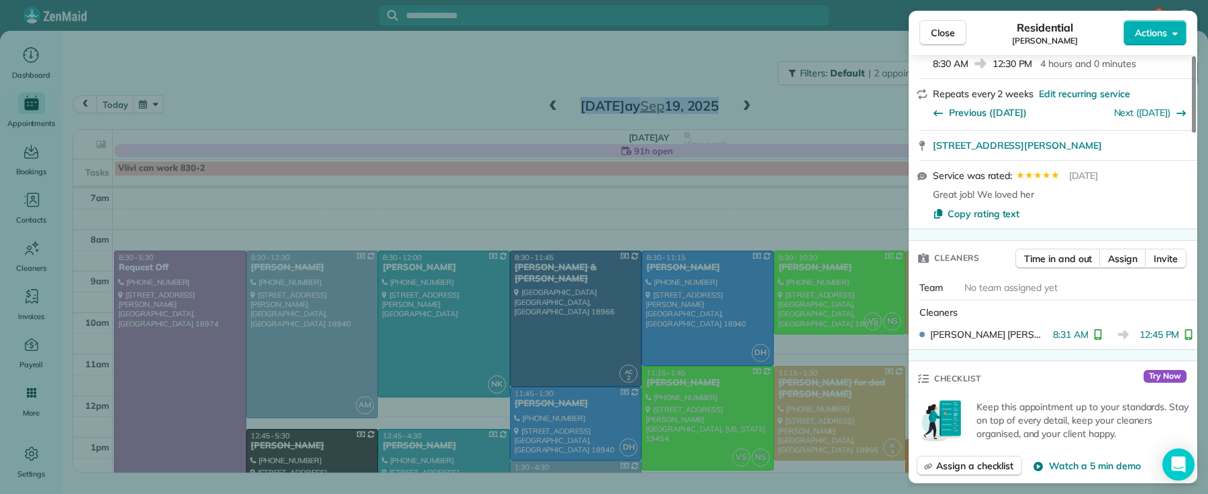
click at [937, 23] on button "Close" at bounding box center [942, 32] width 47 height 25
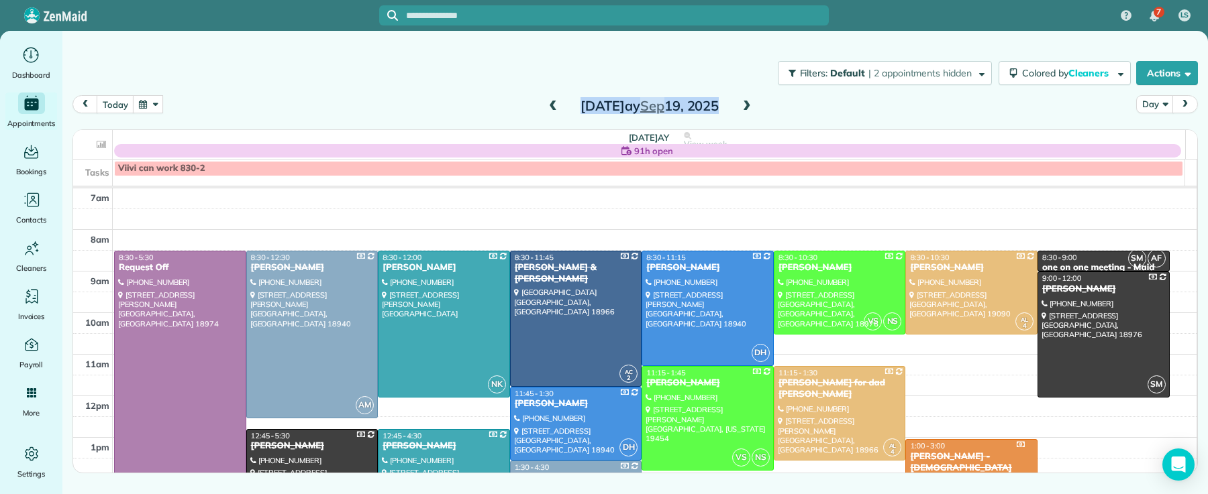
click at [747, 104] on span at bounding box center [746, 107] width 15 height 12
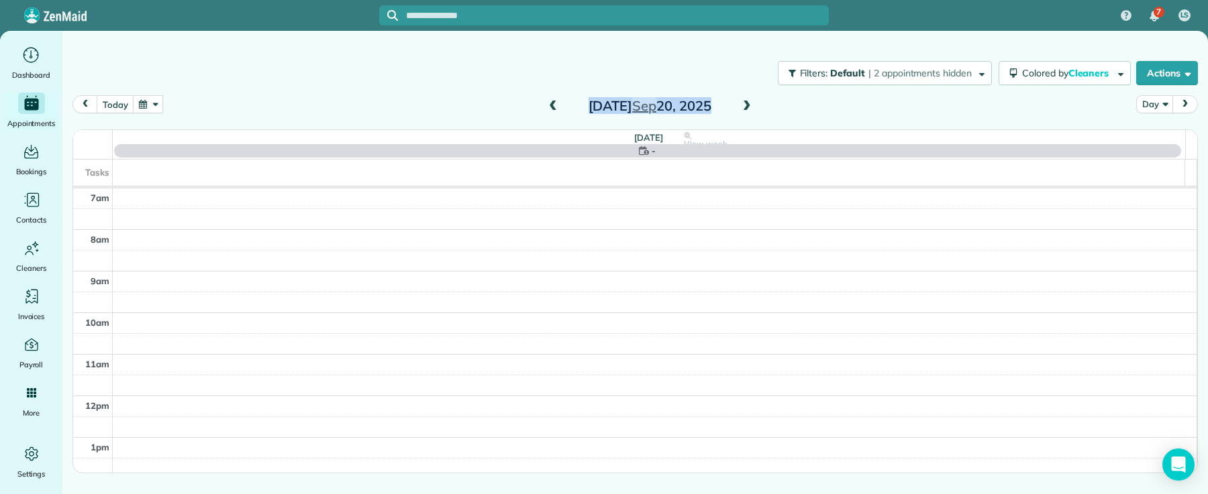
click at [747, 104] on span at bounding box center [746, 107] width 15 height 12
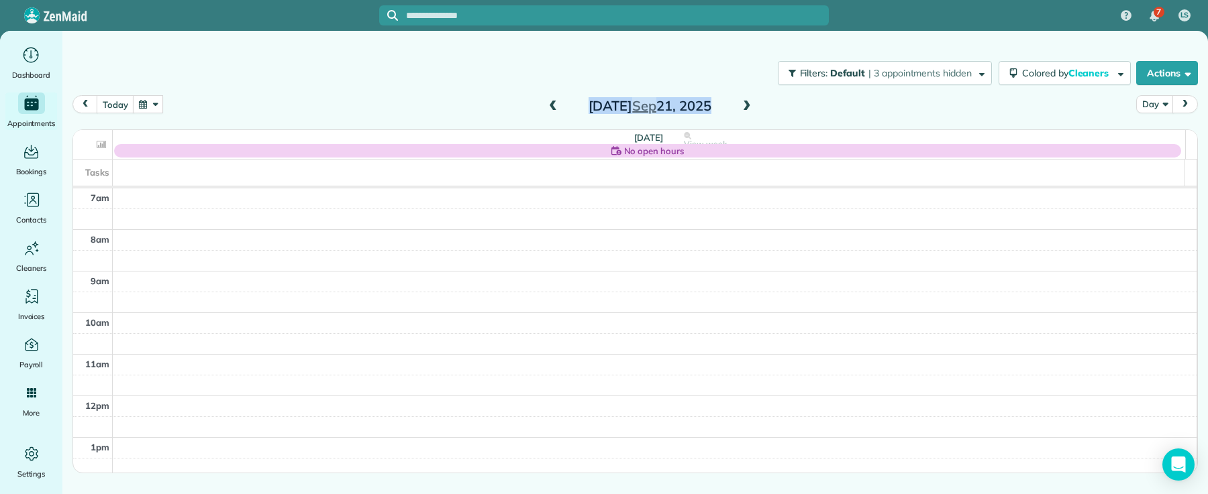
click at [747, 104] on span at bounding box center [746, 107] width 15 height 12
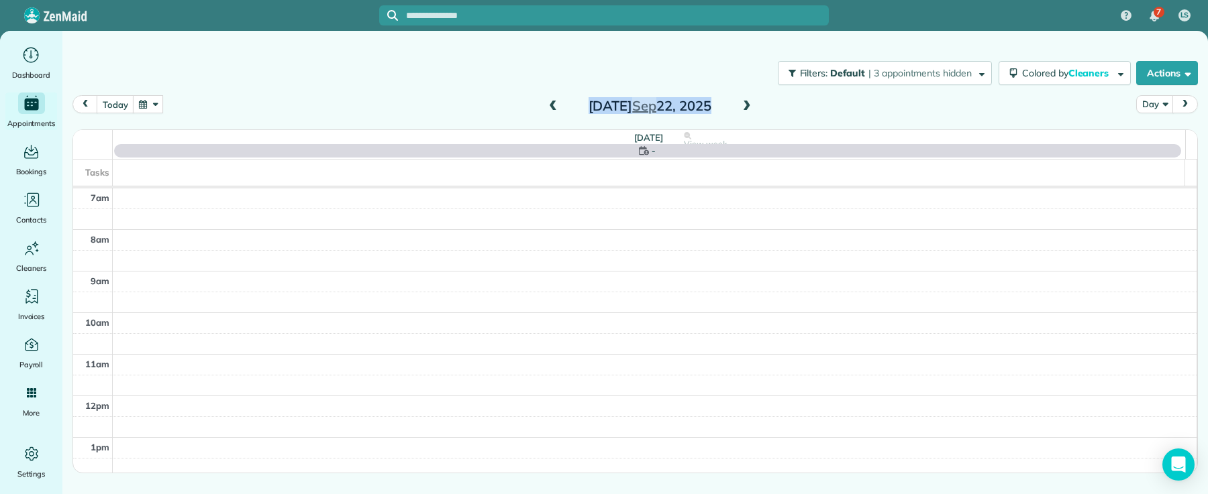
click at [747, 104] on span at bounding box center [746, 107] width 15 height 12
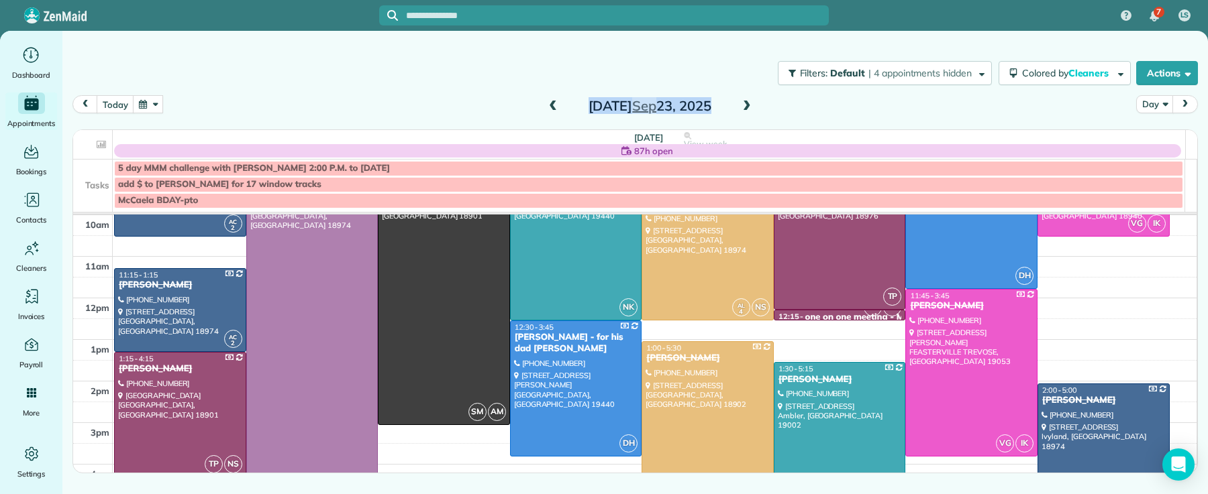
scroll to position [125, 0]
click at [692, 386] on div at bounding box center [707, 434] width 131 height 187
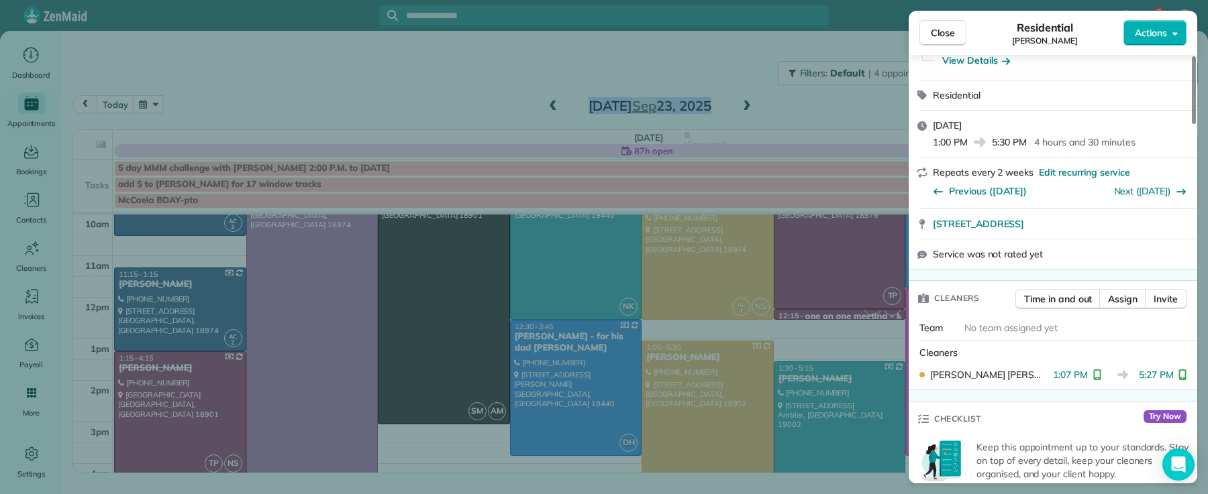
scroll to position [207, 0]
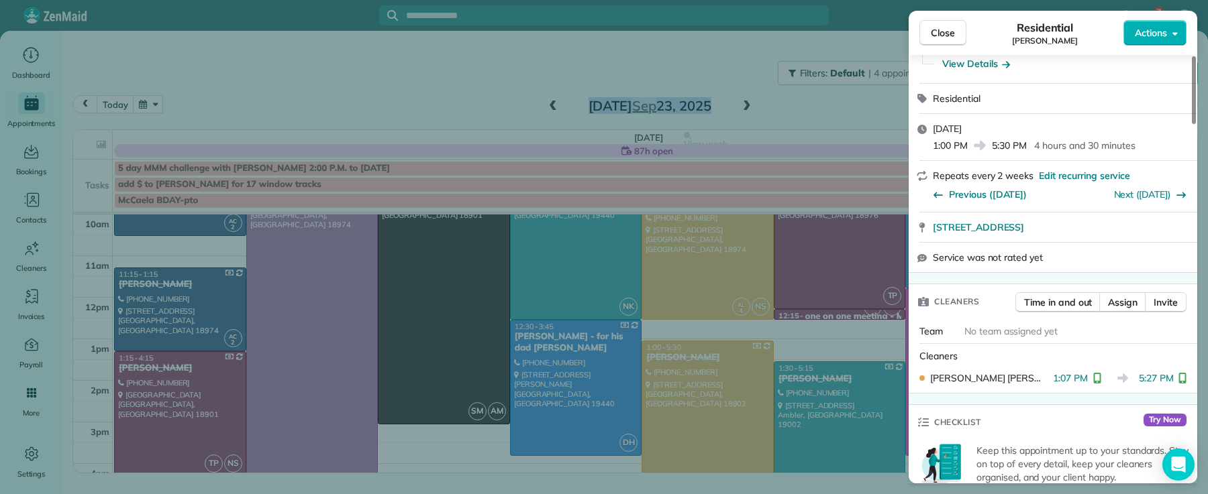
drag, startPoint x: 947, startPoint y: 34, endPoint x: 934, endPoint y: 49, distance: 20.0
click at [947, 34] on span "Close" at bounding box center [943, 32] width 24 height 13
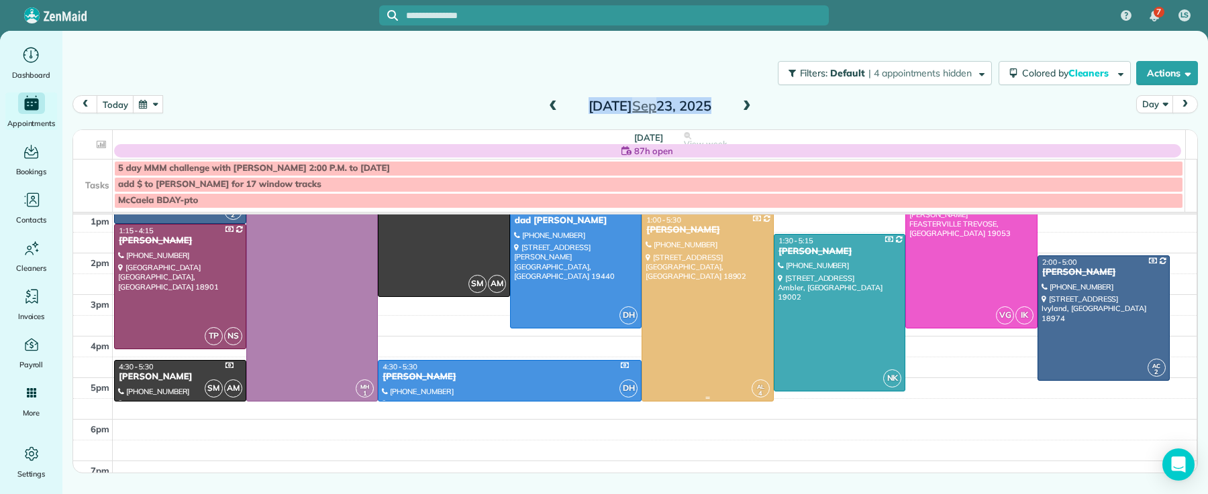
scroll to position [276, 0]
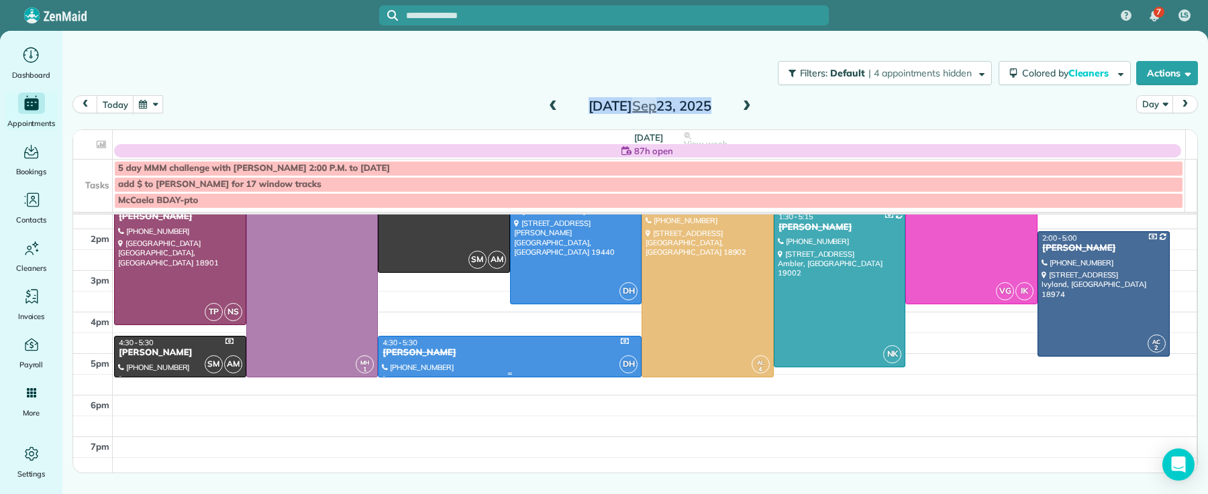
click at [478, 370] on div at bounding box center [509, 357] width 262 height 41
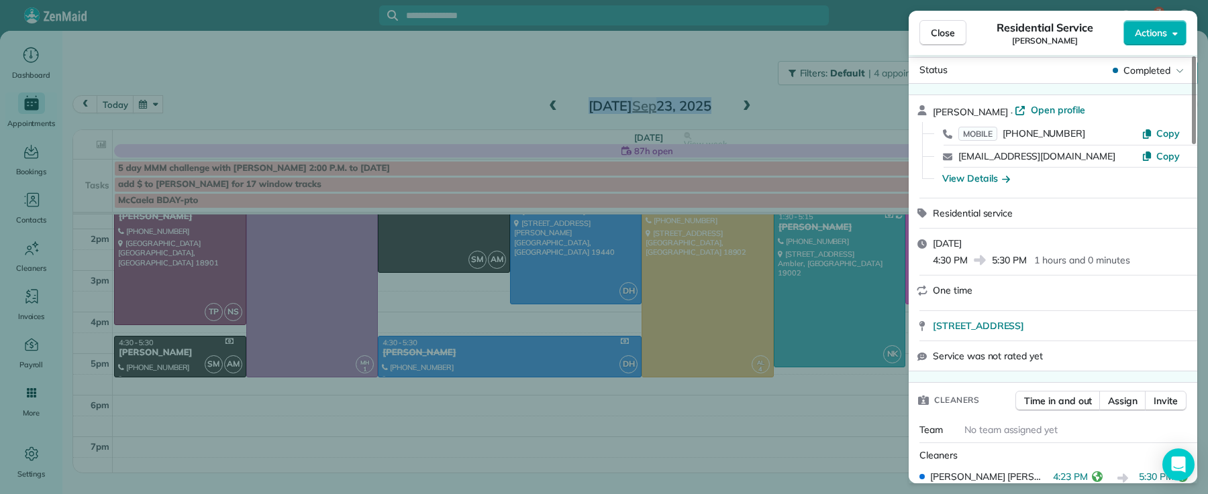
scroll to position [152, 0]
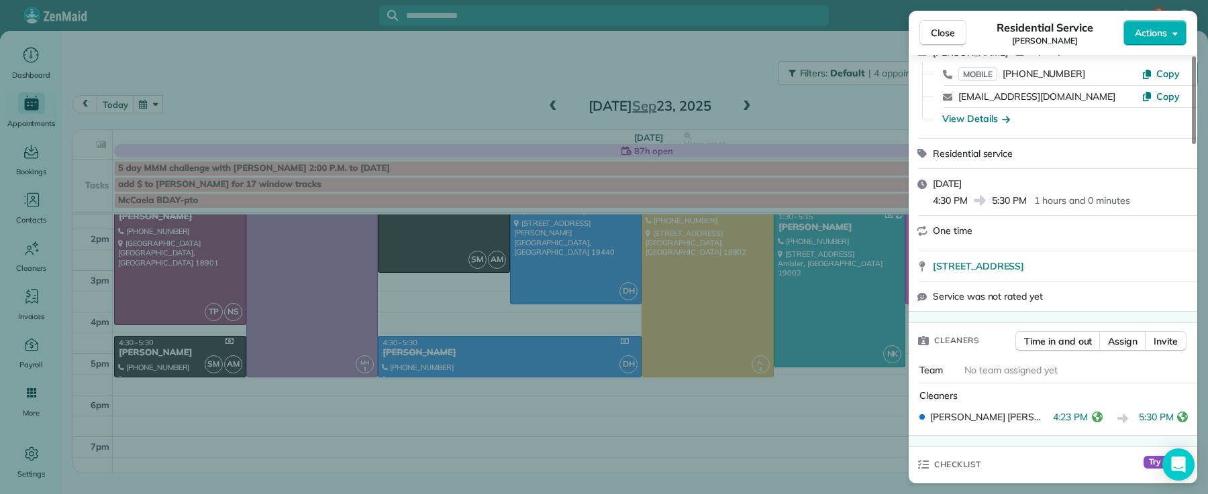
click at [947, 48] on div "Close Residential Service [PERSON_NAME] Actions" at bounding box center [1052, 33] width 288 height 44
drag, startPoint x: 947, startPoint y: 42, endPoint x: 937, endPoint y: 50, distance: 13.3
click at [947, 42] on button "Close" at bounding box center [942, 32] width 47 height 25
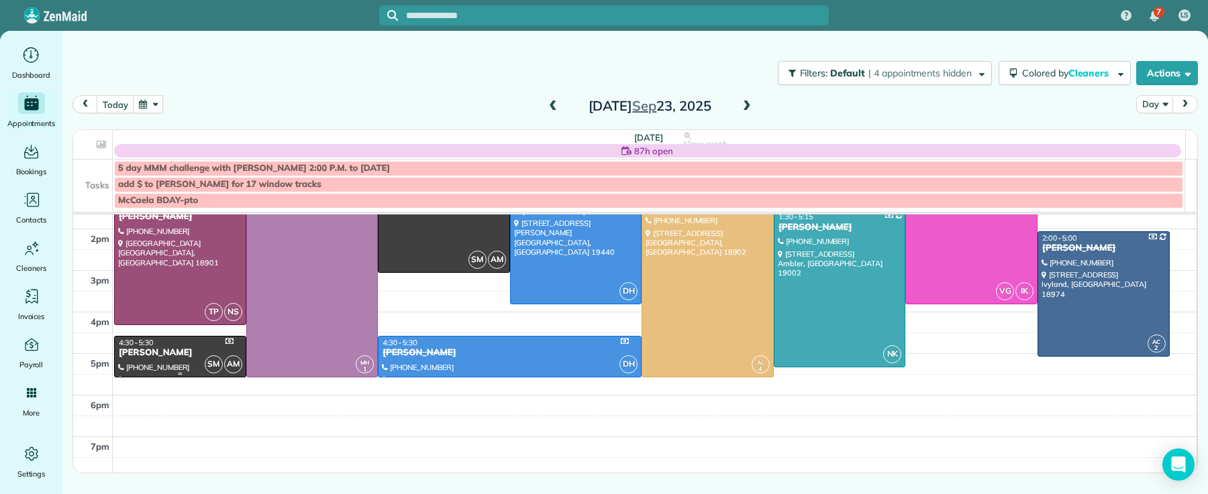
click at [185, 358] on div "[PERSON_NAME]" at bounding box center [180, 353] width 124 height 11
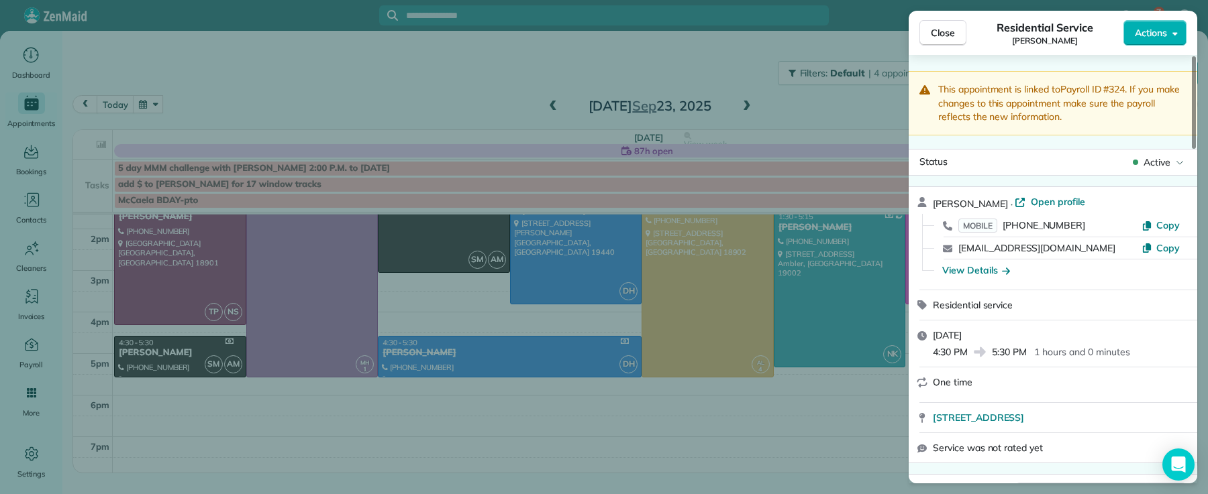
scroll to position [142, 0]
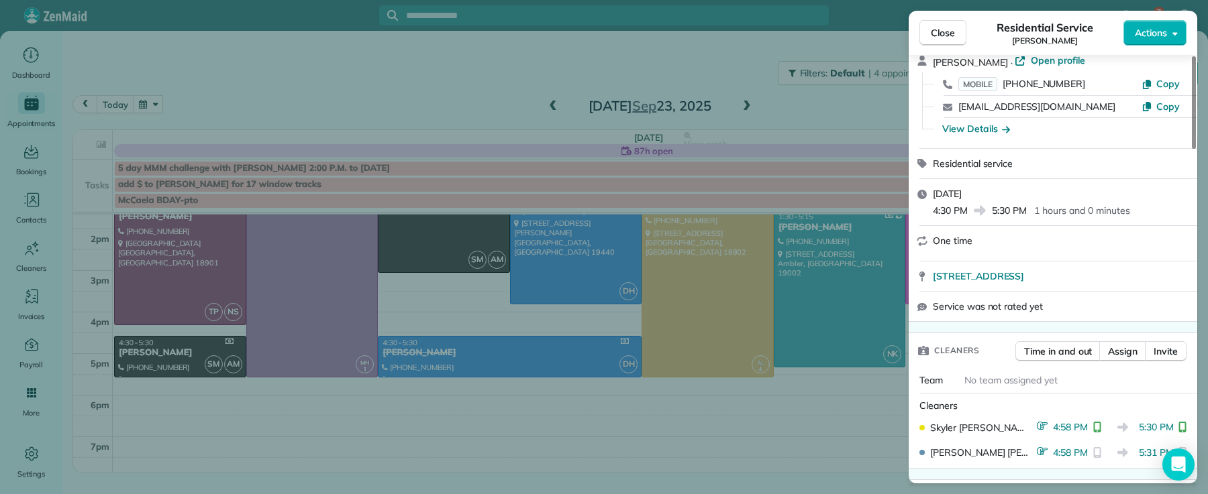
click at [968, 28] on div "Residential Service [PERSON_NAME]" at bounding box center [1044, 32] width 157 height 27
click at [952, 38] on span "Close" at bounding box center [943, 32] width 24 height 13
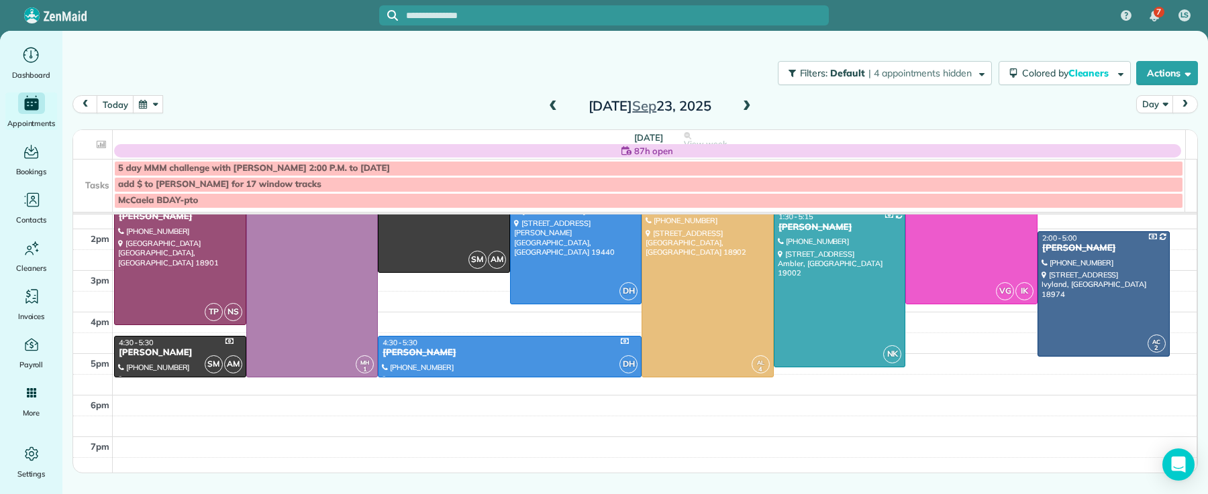
click at [743, 107] on span at bounding box center [746, 107] width 15 height 12
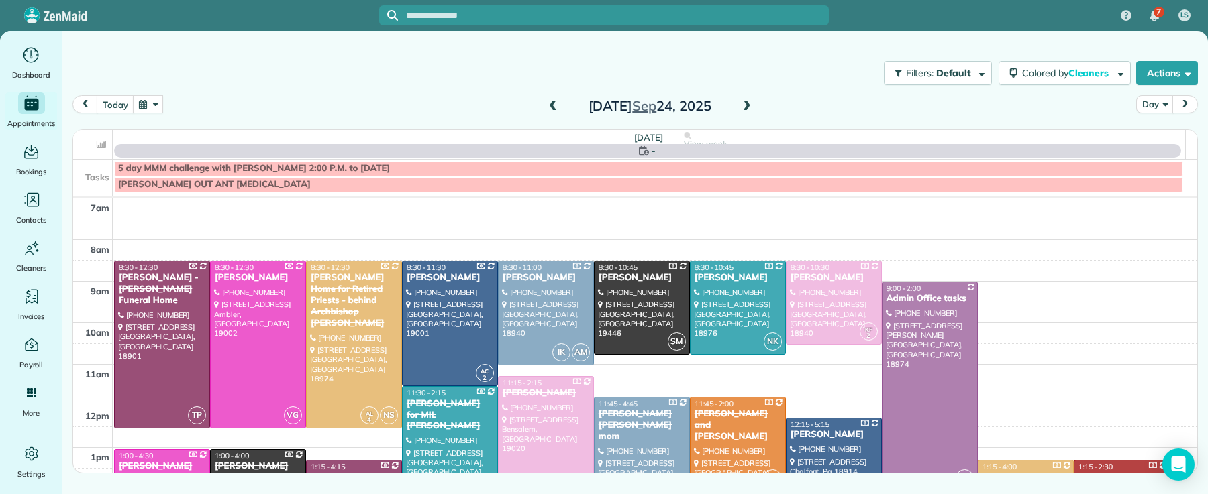
click at [547, 106] on span at bounding box center [552, 107] width 15 height 12
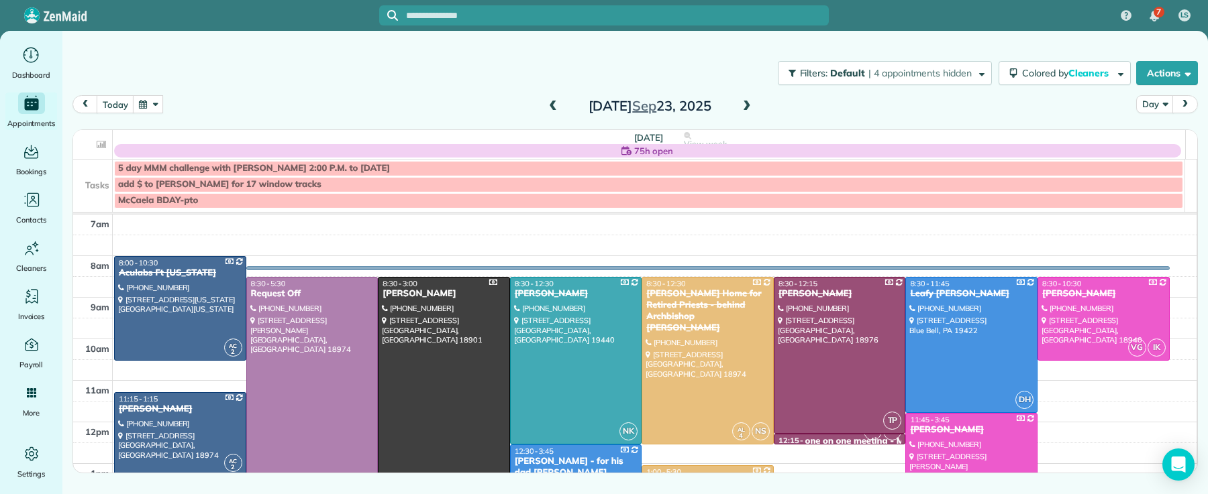
click at [747, 110] on span at bounding box center [746, 107] width 15 height 12
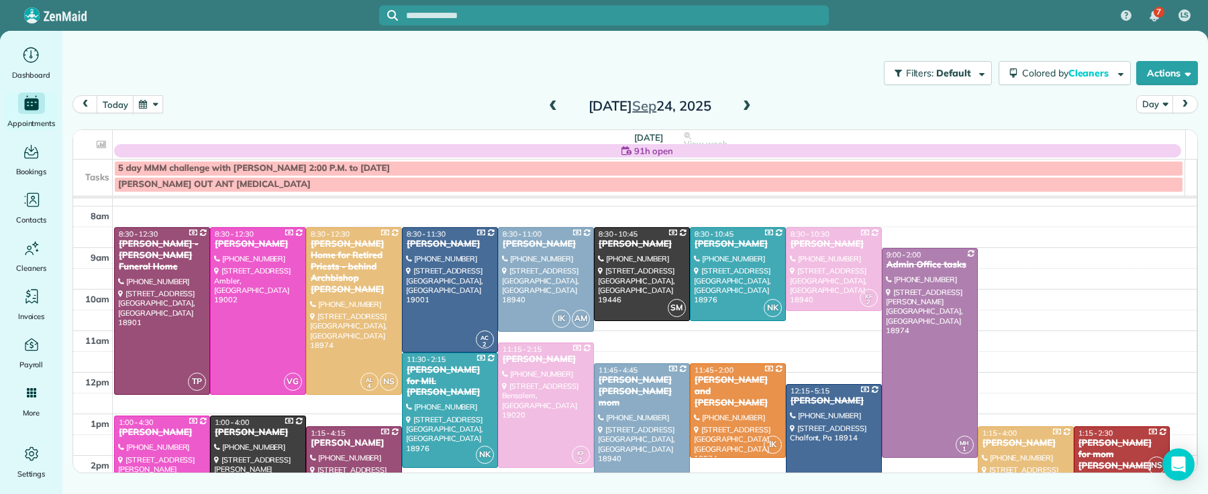
scroll to position [34, 0]
click at [531, 272] on div at bounding box center [545, 278] width 95 height 103
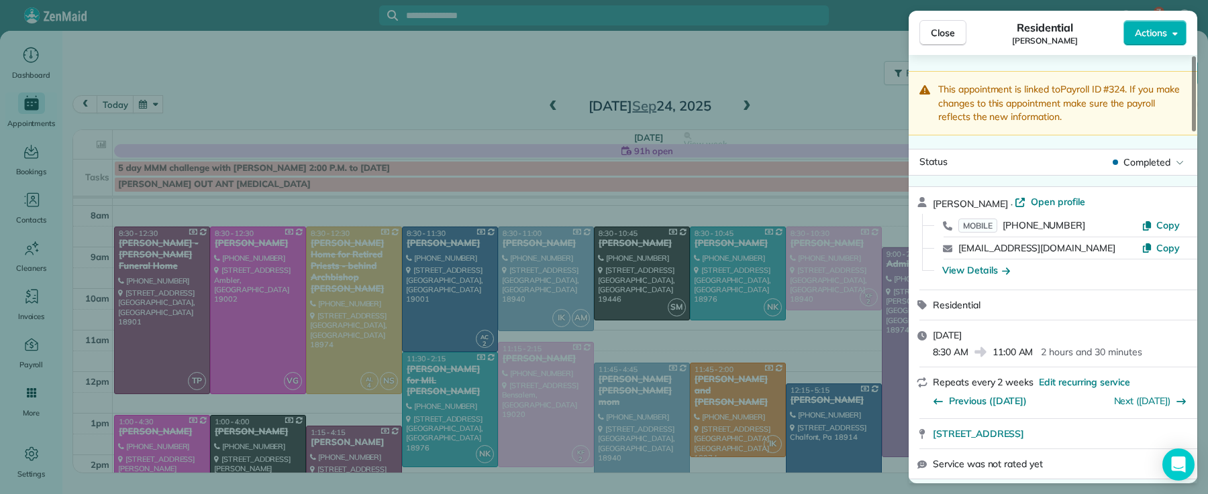
scroll to position [240, 0]
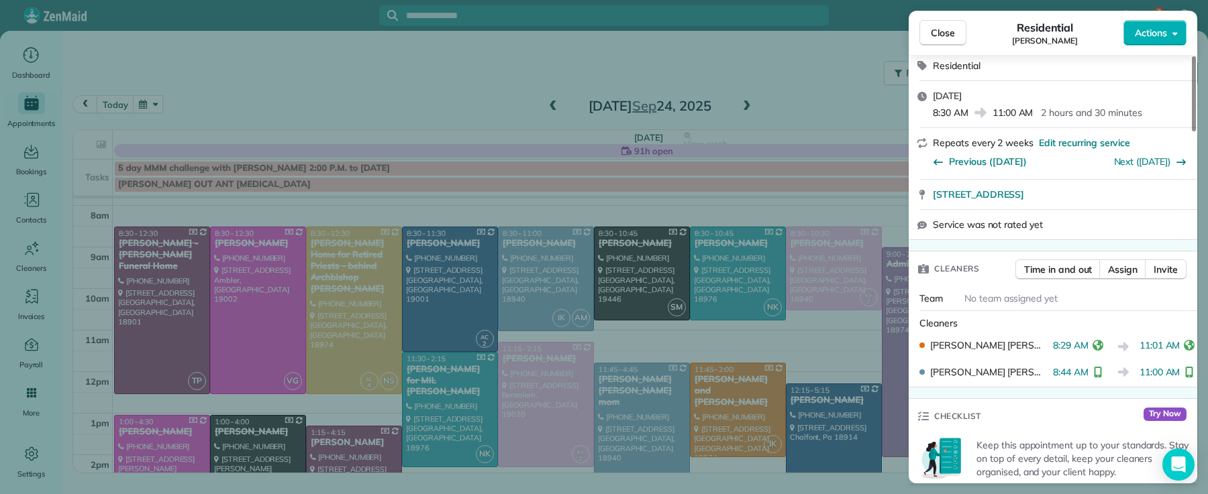
click at [961, 30] on button "Close" at bounding box center [942, 32] width 47 height 25
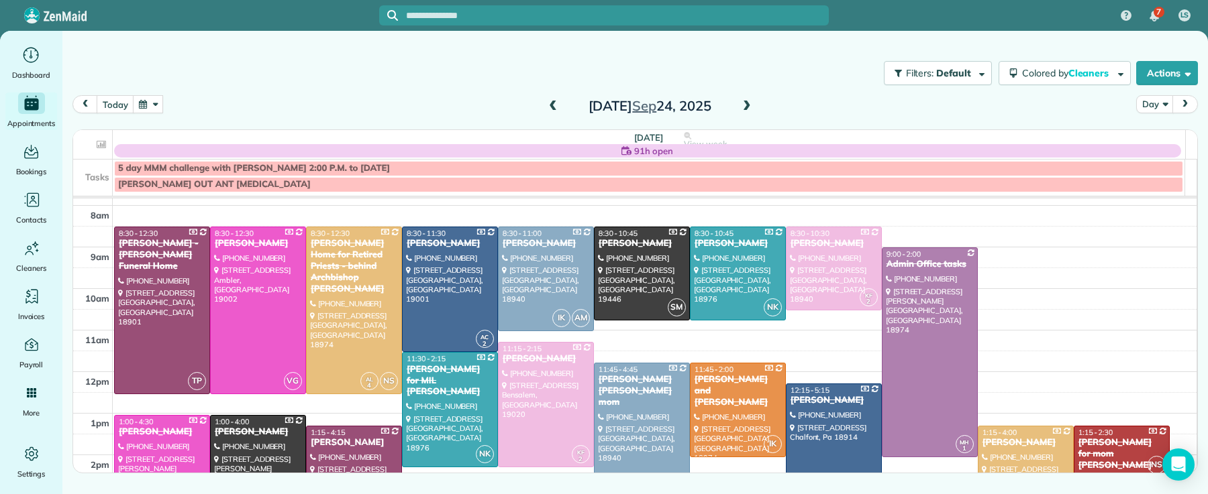
click at [751, 102] on span at bounding box center [746, 107] width 15 height 12
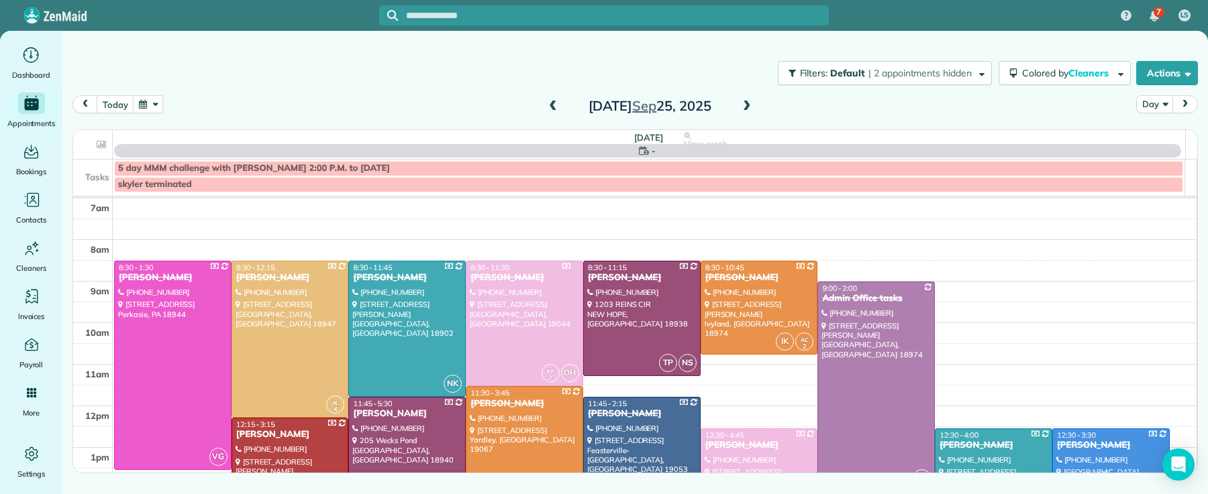
click at [751, 102] on span at bounding box center [746, 107] width 15 height 12
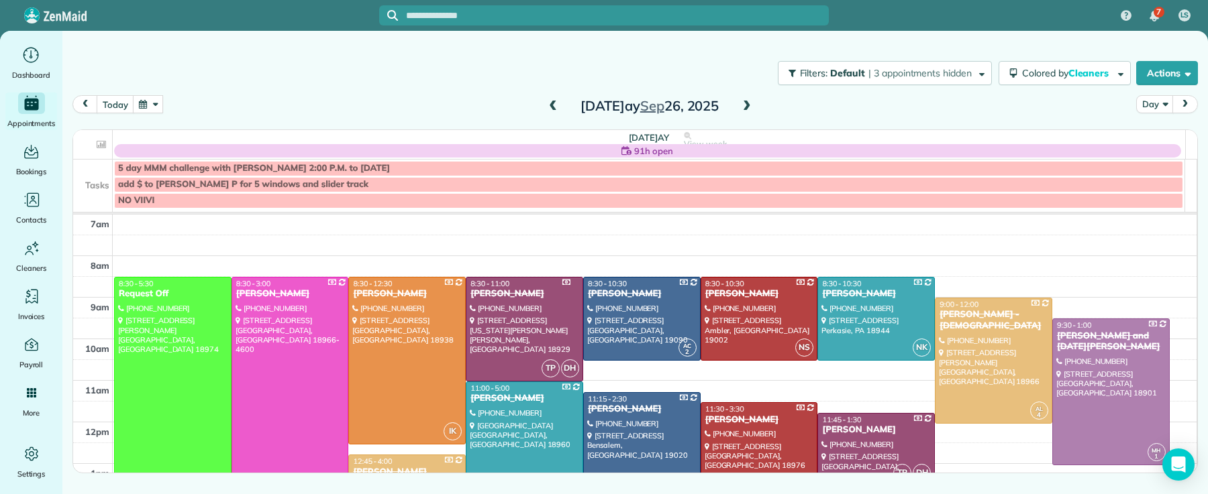
click at [751, 102] on span at bounding box center [746, 107] width 15 height 12
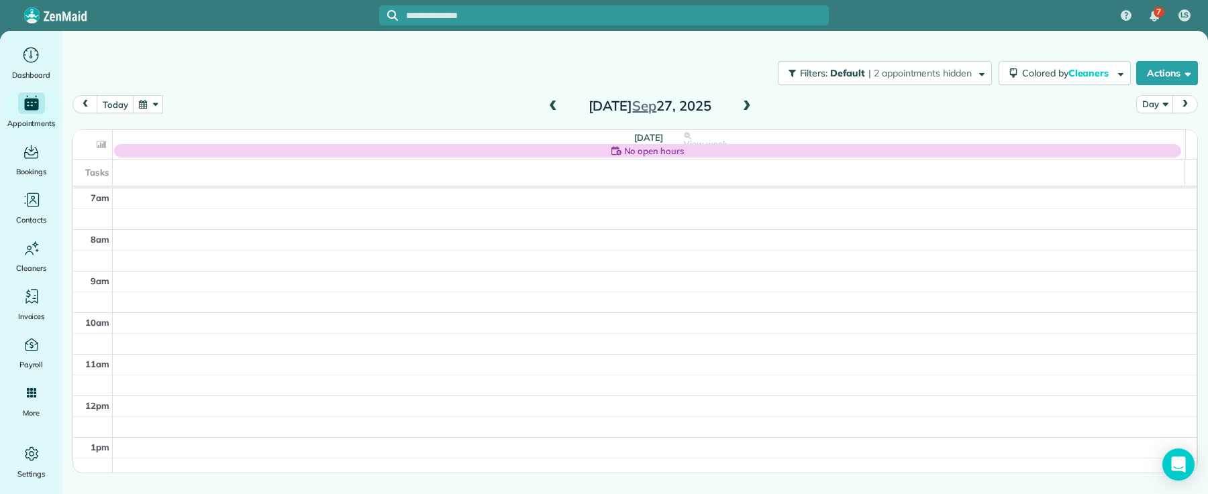
click at [751, 102] on span at bounding box center [746, 107] width 15 height 12
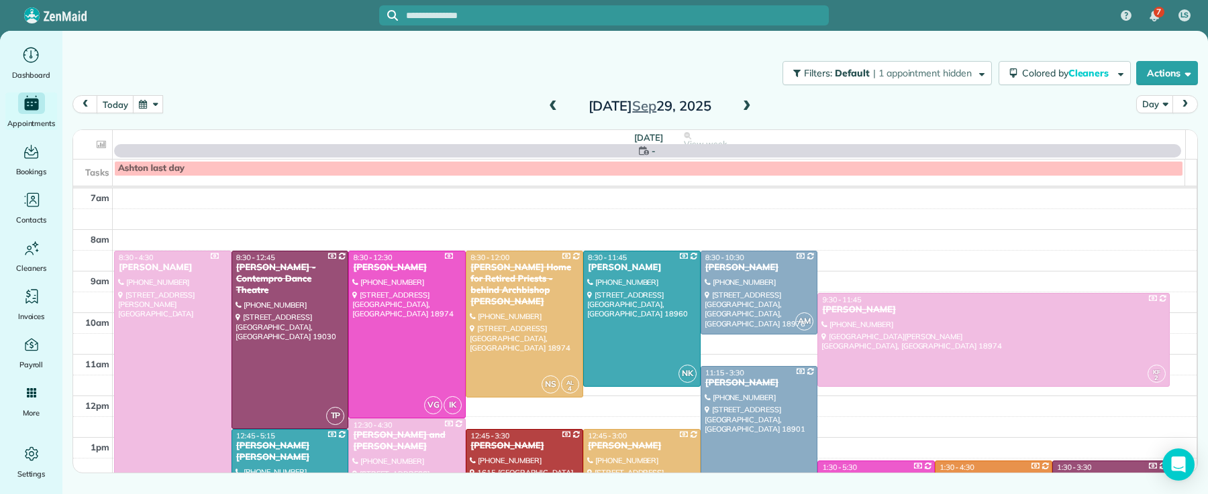
click at [751, 102] on span at bounding box center [746, 107] width 15 height 12
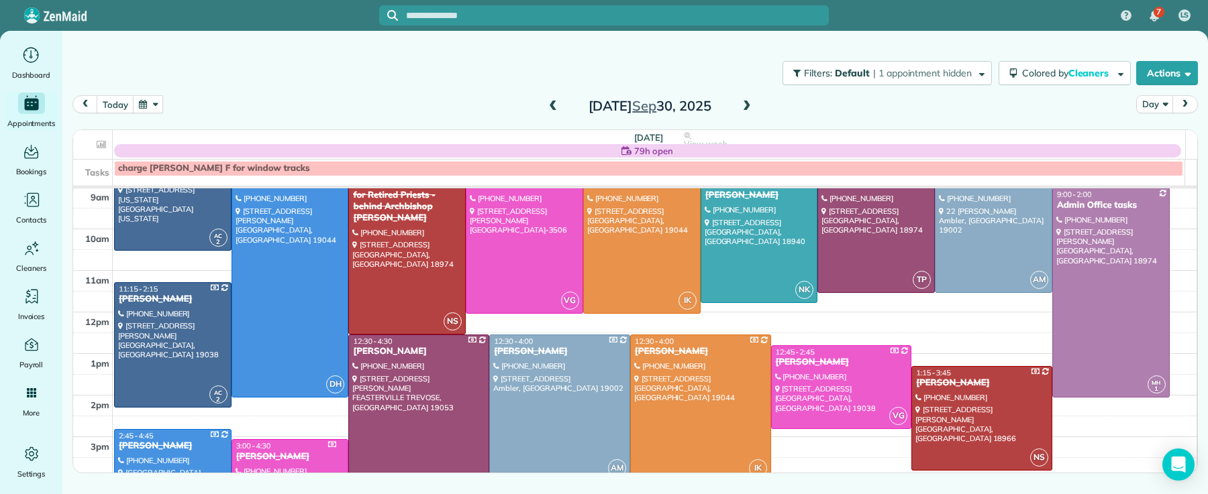
scroll to position [98, 0]
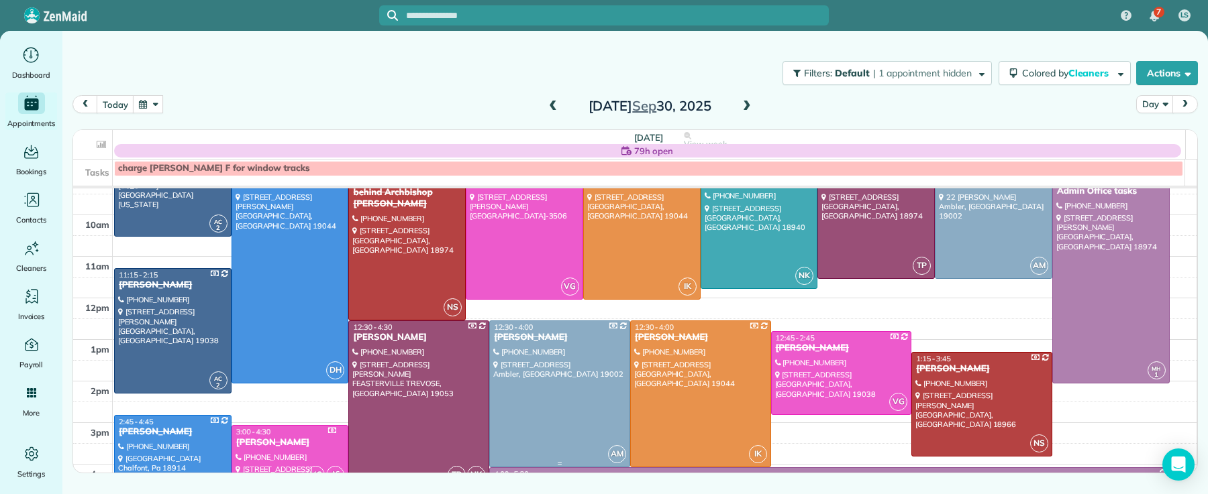
click at [549, 346] on div at bounding box center [560, 394] width 140 height 146
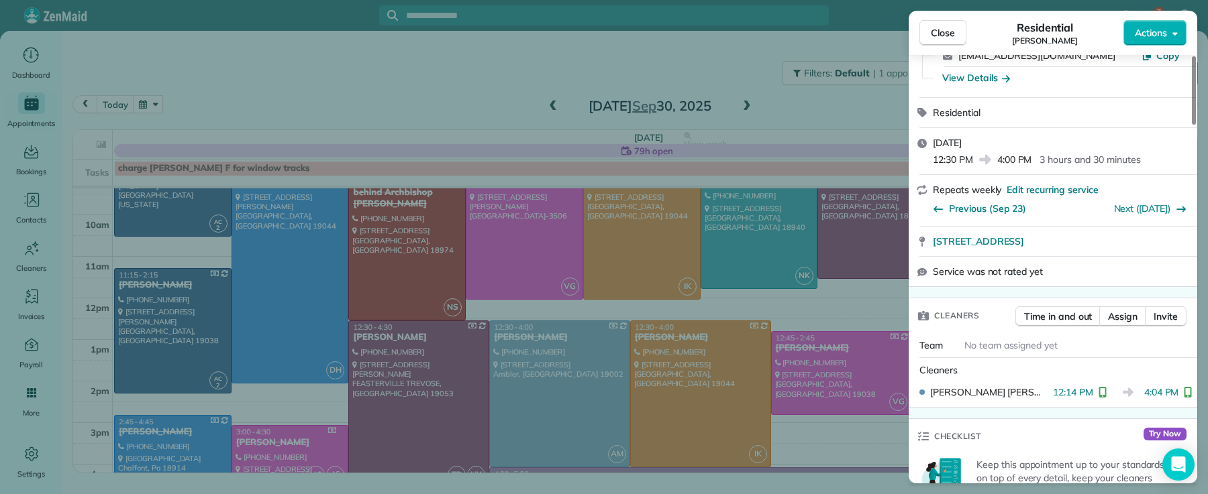
scroll to position [193, 0]
drag, startPoint x: 951, startPoint y: 34, endPoint x: 944, endPoint y: 34, distance: 7.4
click at [951, 36] on span "Close" at bounding box center [943, 32] width 24 height 13
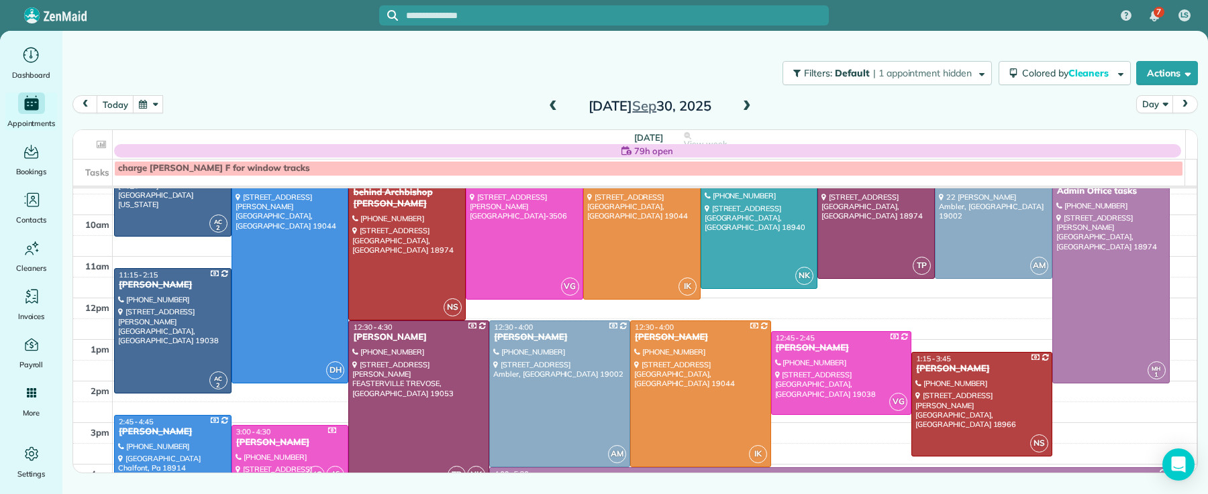
click at [745, 103] on span at bounding box center [746, 107] width 15 height 12
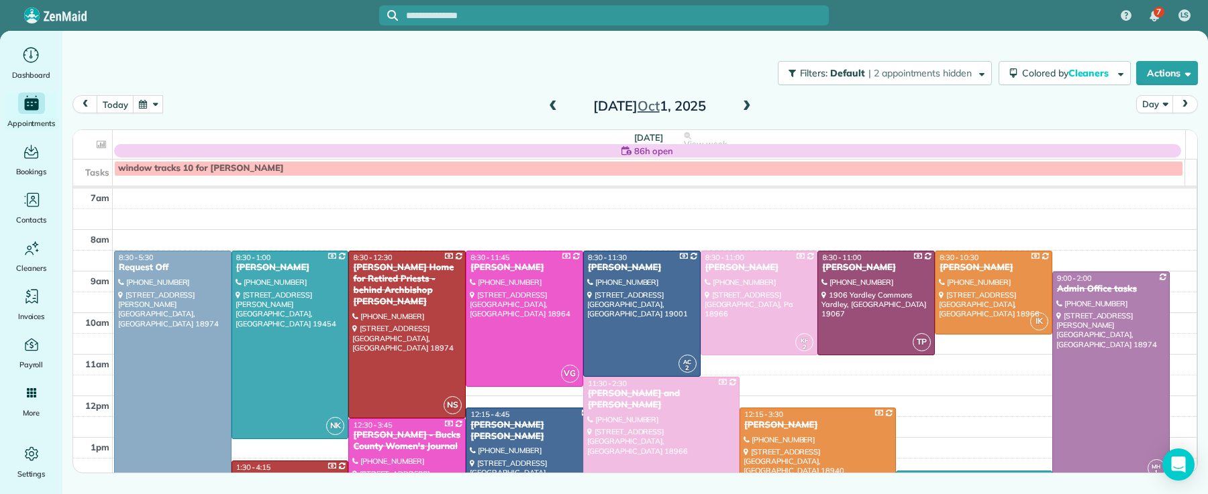
click at [745, 102] on span at bounding box center [746, 107] width 15 height 12
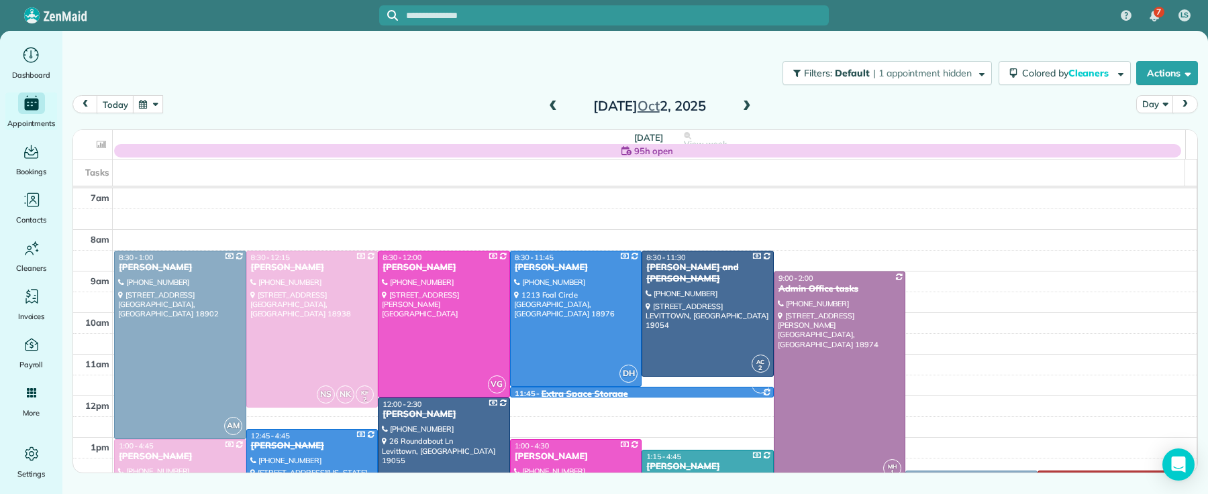
click at [745, 102] on span at bounding box center [746, 107] width 15 height 12
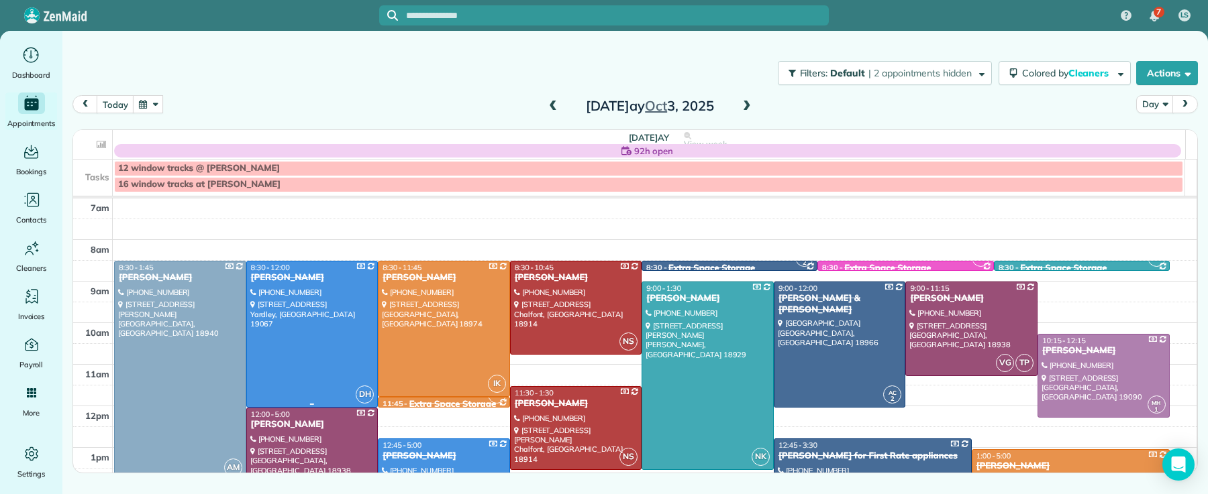
click at [247, 346] on div at bounding box center [312, 335] width 131 height 146
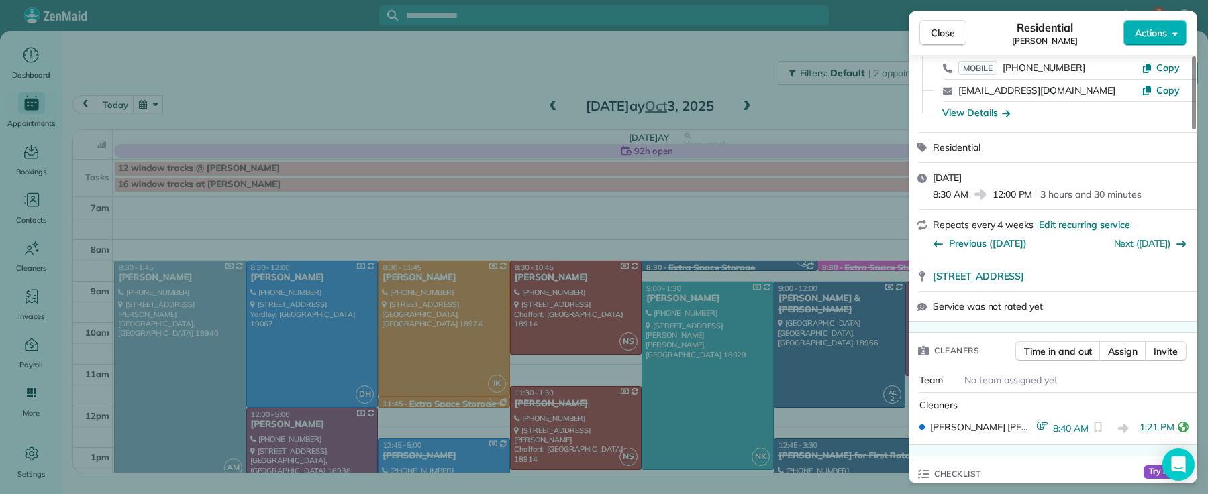
scroll to position [202, 0]
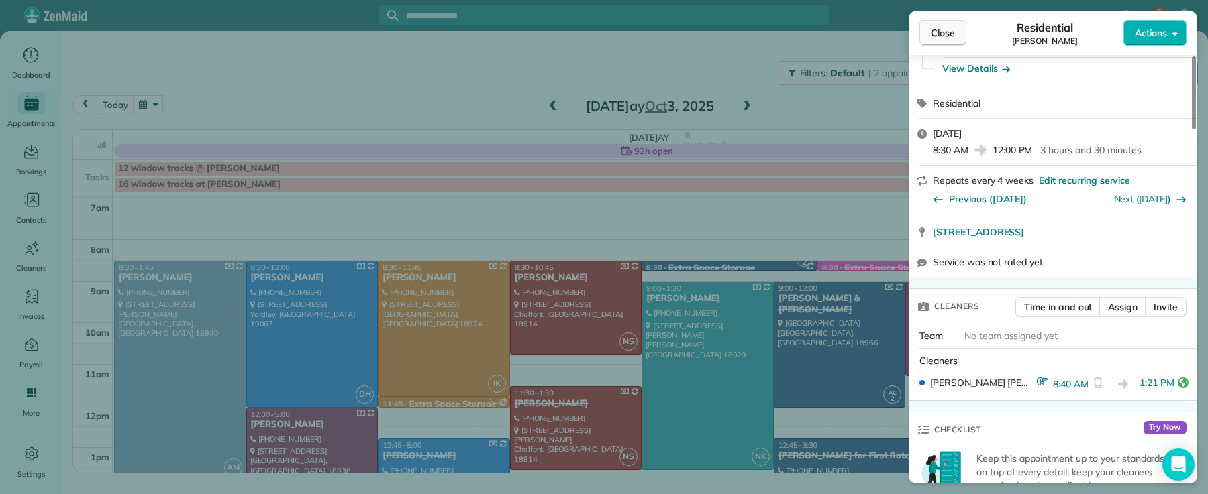
click at [957, 32] on button "Close" at bounding box center [942, 32] width 47 height 25
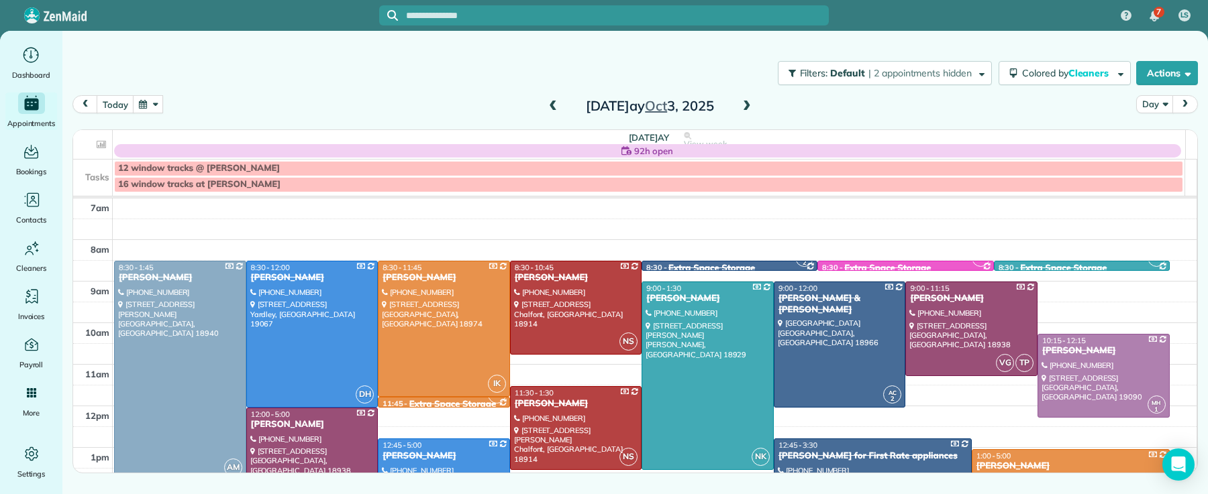
click at [751, 104] on span at bounding box center [746, 107] width 15 height 12
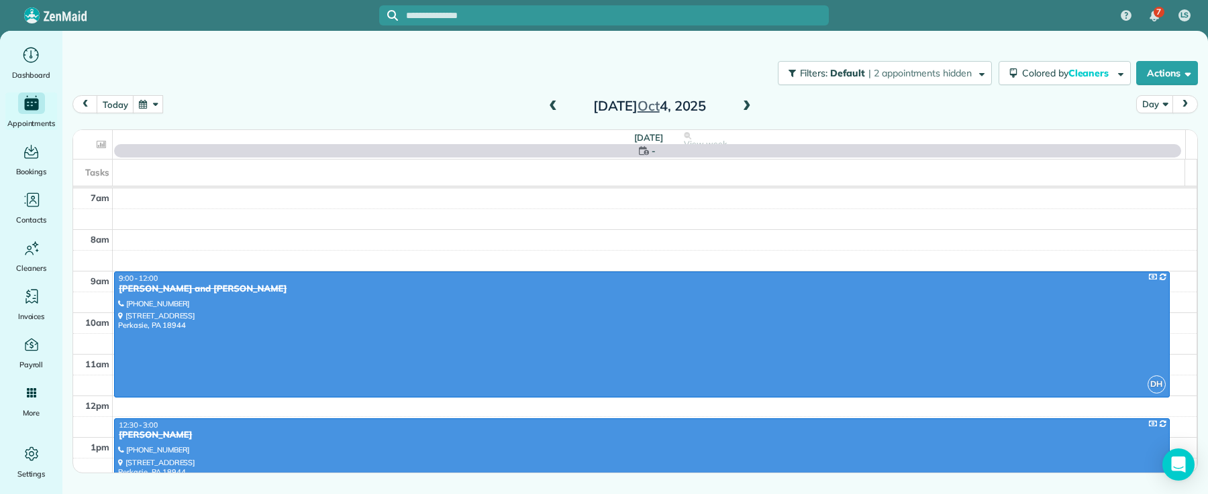
click at [751, 104] on span at bounding box center [746, 107] width 15 height 12
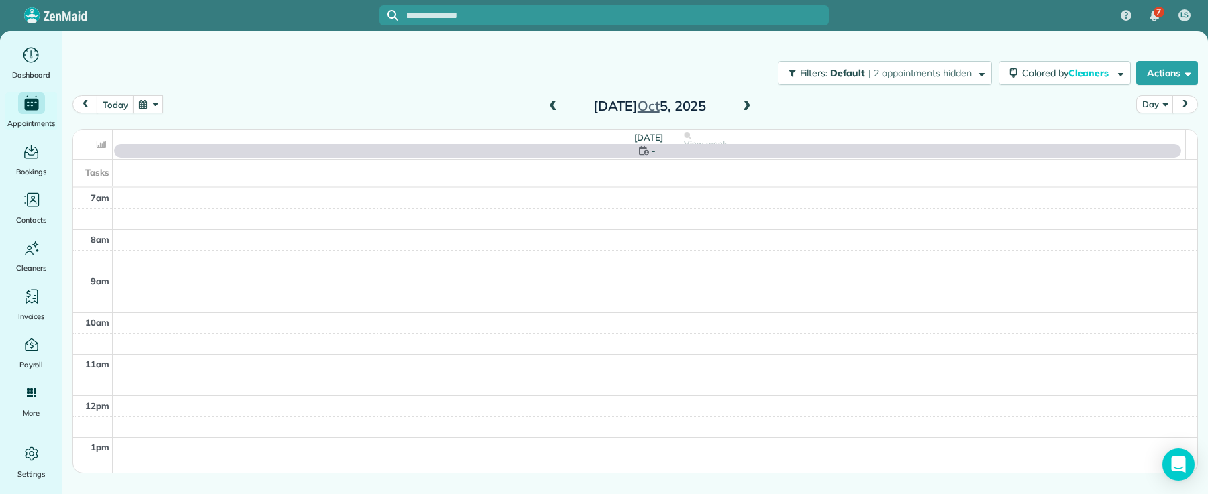
click at [751, 104] on span at bounding box center [746, 107] width 15 height 12
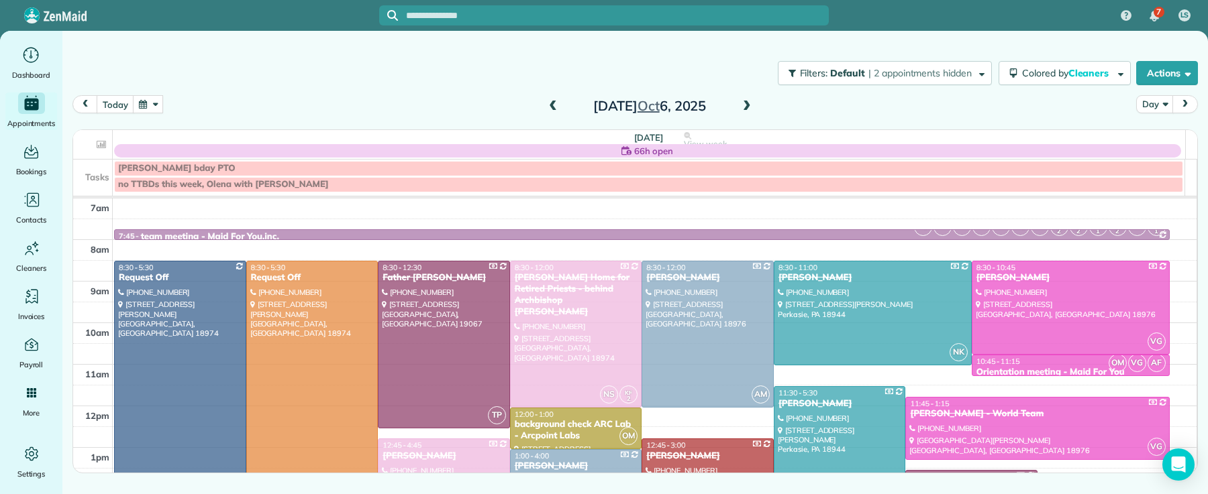
click at [751, 104] on span at bounding box center [746, 107] width 15 height 12
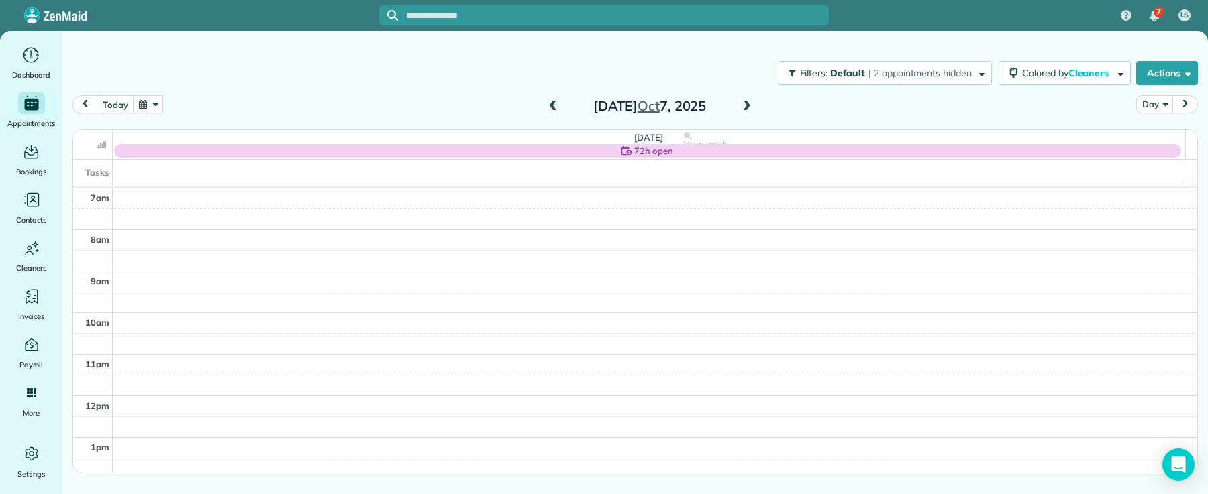
drag, startPoint x: 549, startPoint y: 106, endPoint x: 572, endPoint y: 113, distance: 24.6
click at [549, 107] on span at bounding box center [552, 107] width 15 height 12
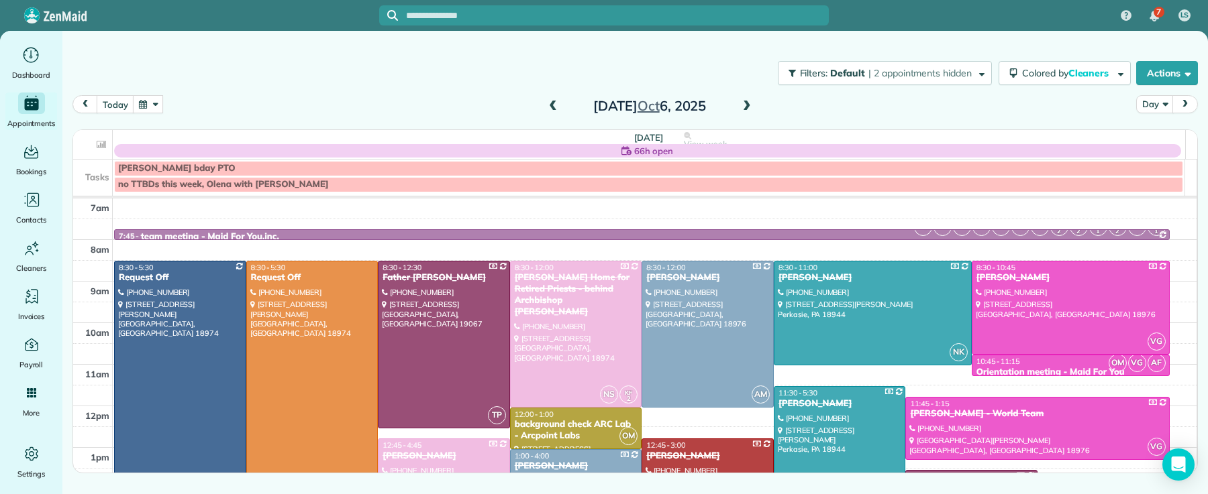
click at [751, 107] on span at bounding box center [746, 107] width 15 height 12
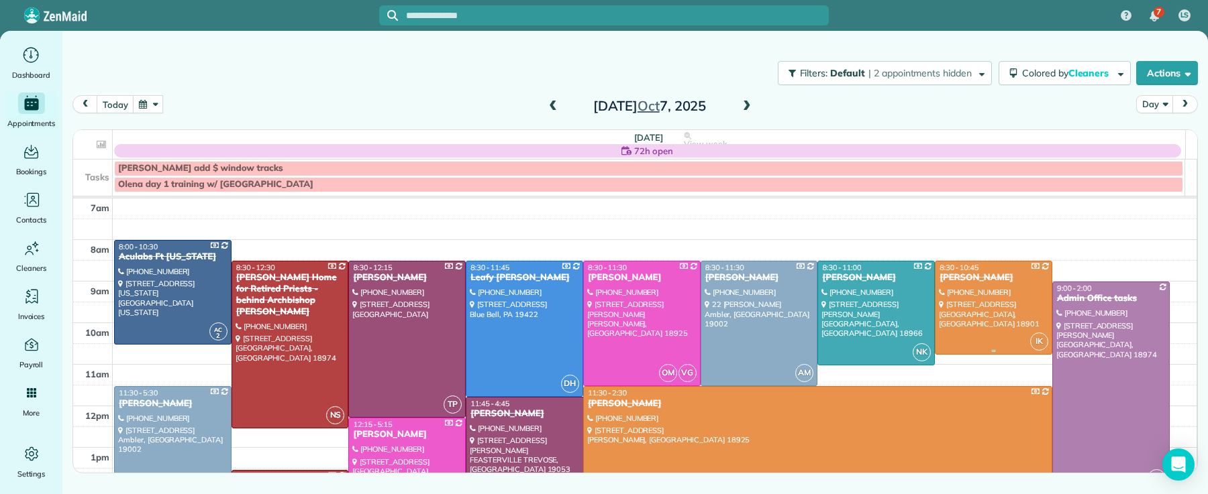
click at [969, 278] on div "[PERSON_NAME]" at bounding box center [993, 277] width 109 height 11
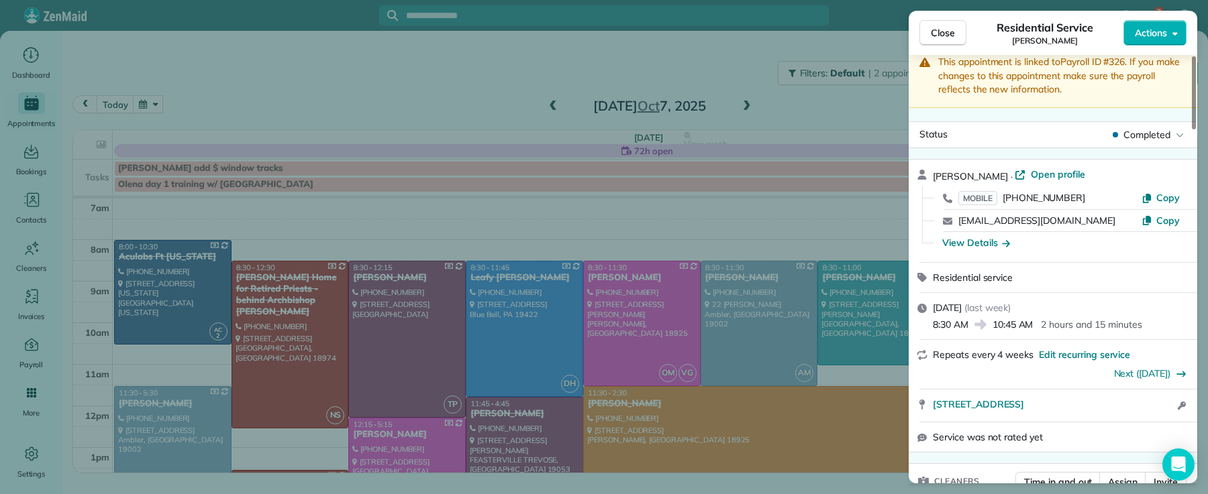
scroll to position [216, 0]
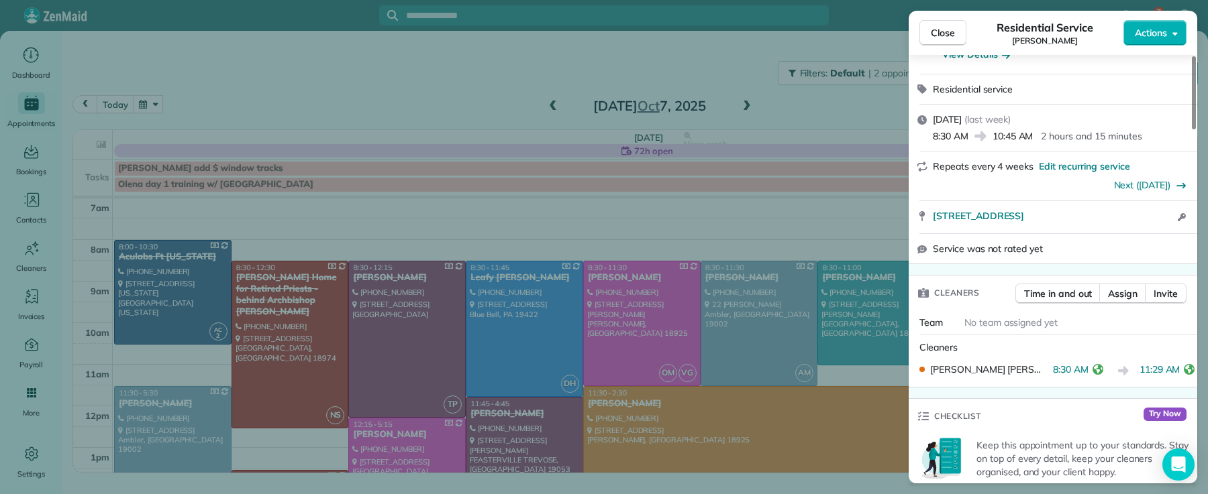
drag, startPoint x: 952, startPoint y: 33, endPoint x: 944, endPoint y: 53, distance: 21.7
click at [952, 34] on span "Close" at bounding box center [943, 32] width 24 height 13
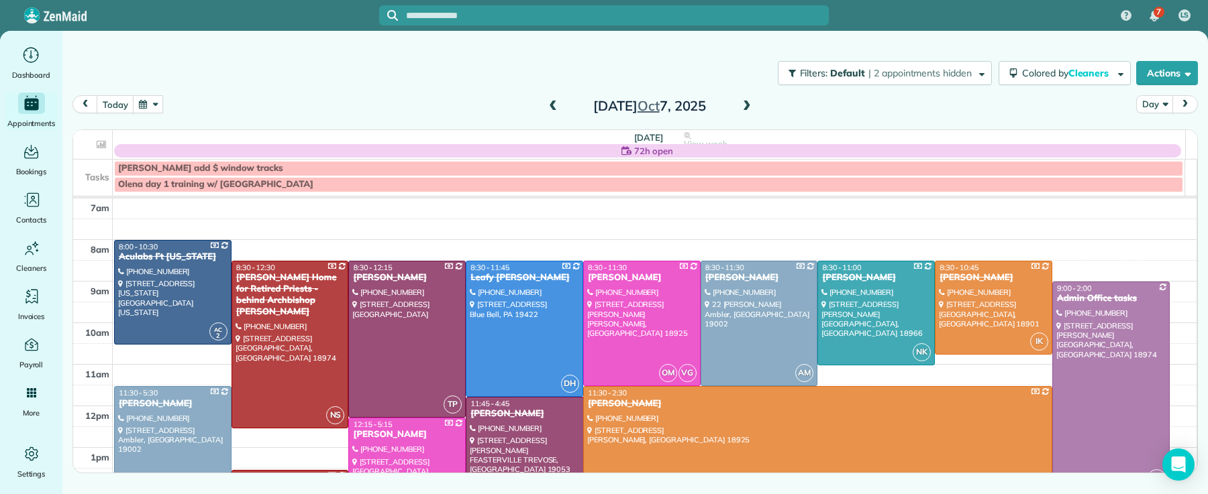
click at [744, 105] on span at bounding box center [746, 107] width 15 height 12
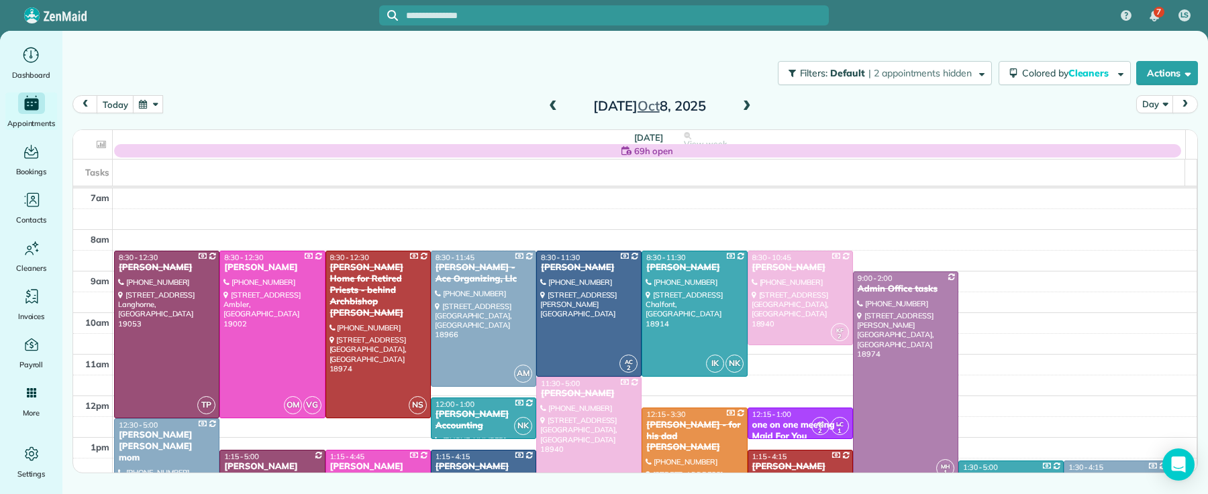
click at [744, 105] on span at bounding box center [746, 107] width 15 height 12
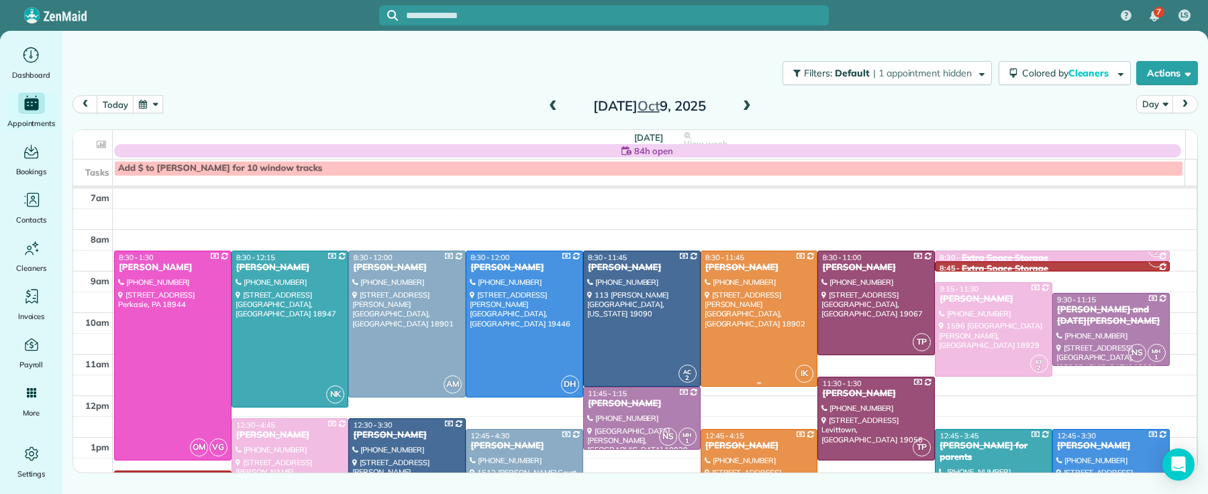
click at [764, 281] on div at bounding box center [759, 319] width 116 height 135
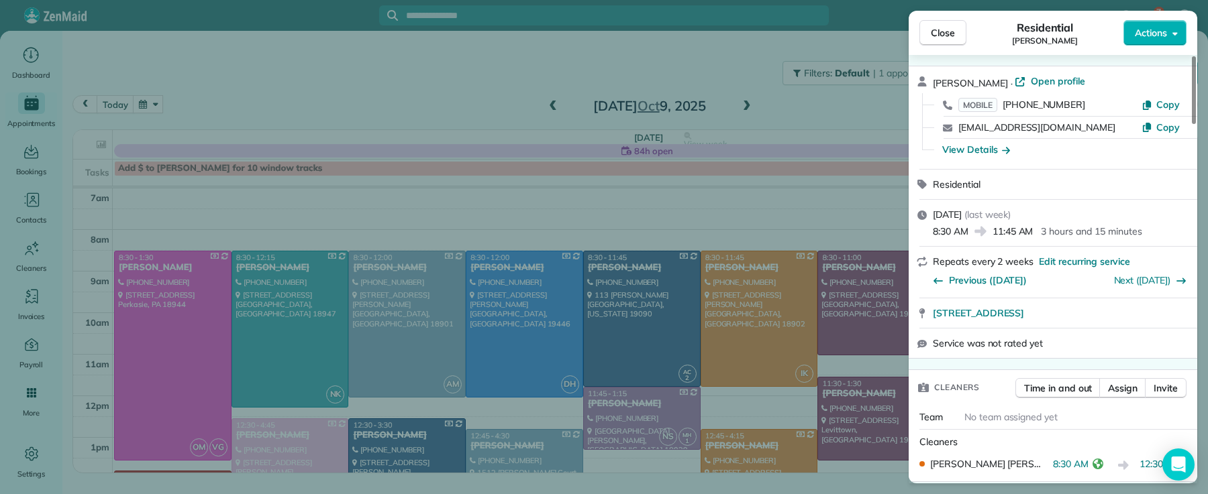
scroll to position [143, 0]
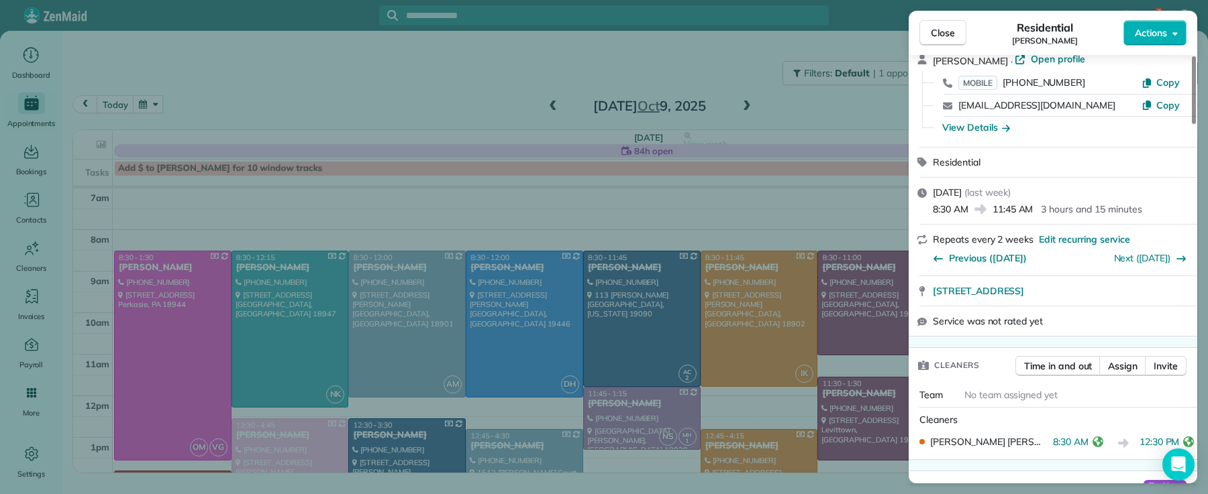
click at [938, 28] on span "Close" at bounding box center [943, 32] width 24 height 13
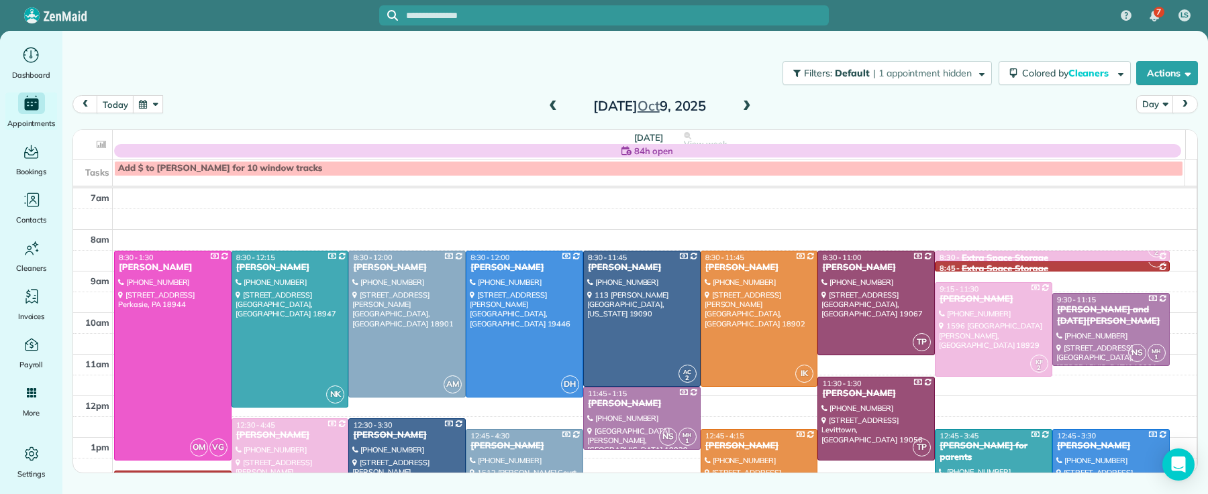
click at [751, 105] on span at bounding box center [746, 107] width 15 height 12
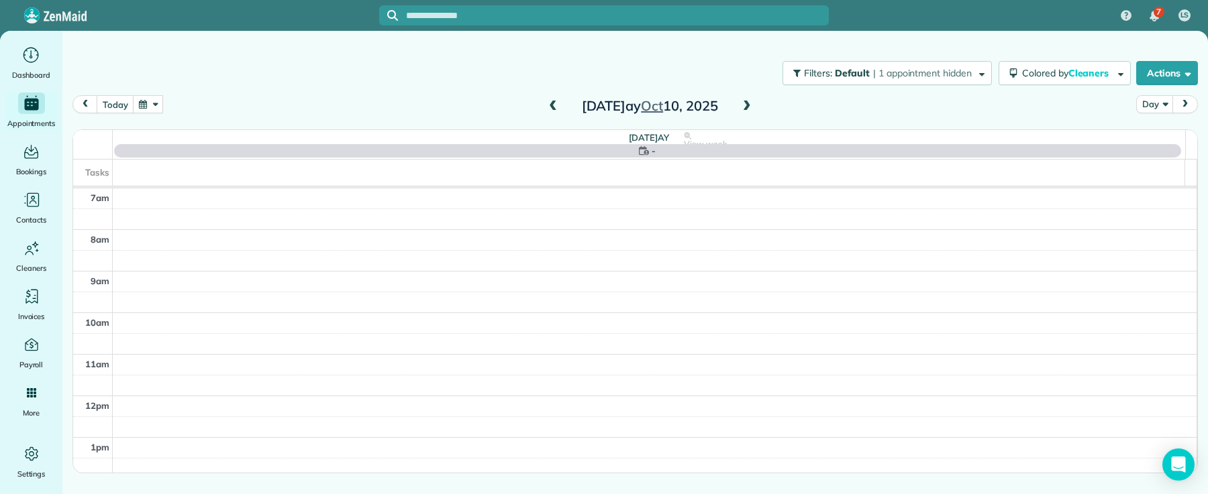
click at [751, 105] on span at bounding box center [746, 107] width 15 height 12
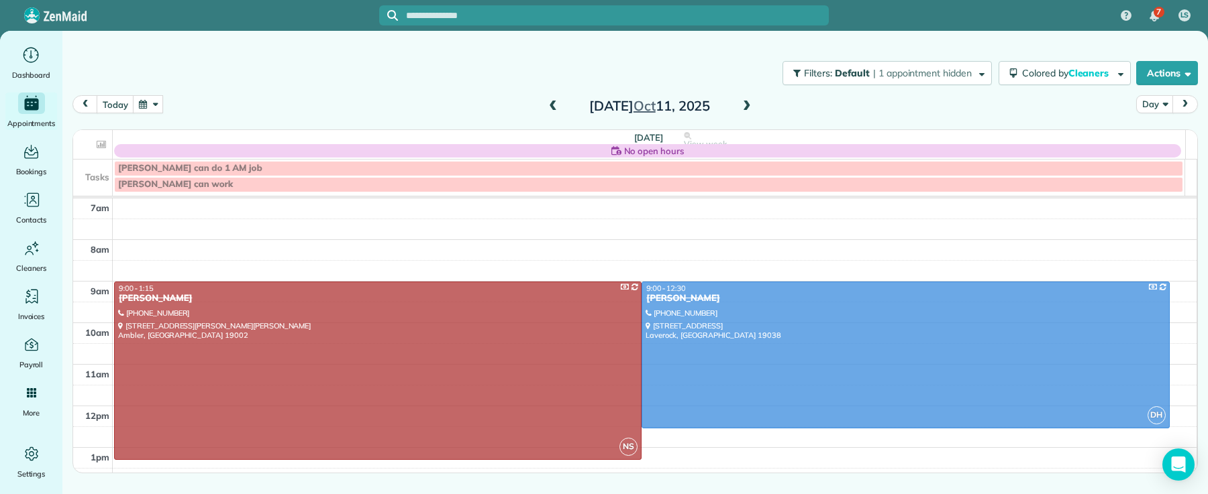
click at [874, 355] on td at bounding box center [655, 354] width 1084 height 21
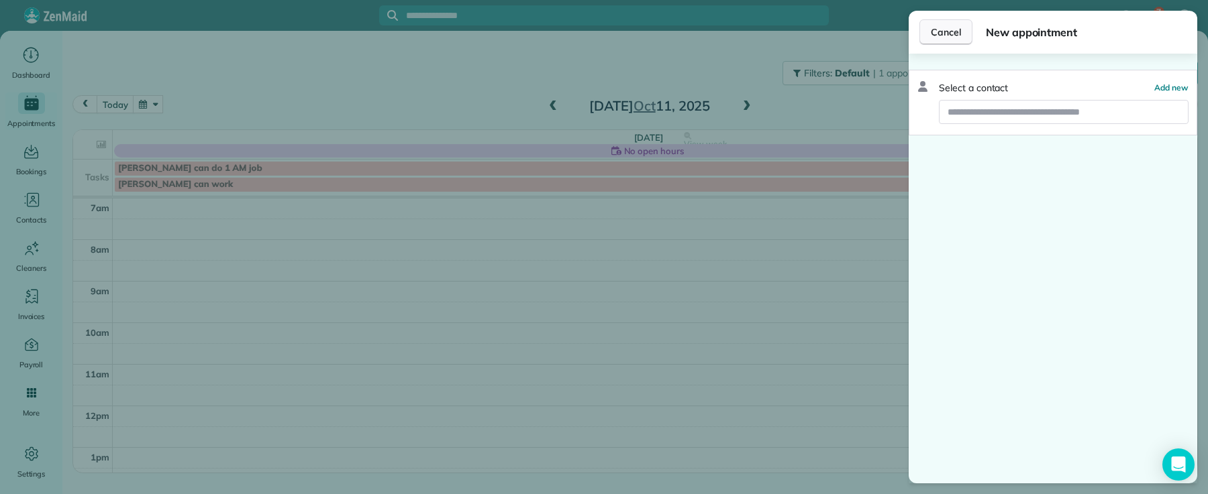
click at [943, 36] on span "Cancel" at bounding box center [946, 31] width 30 height 13
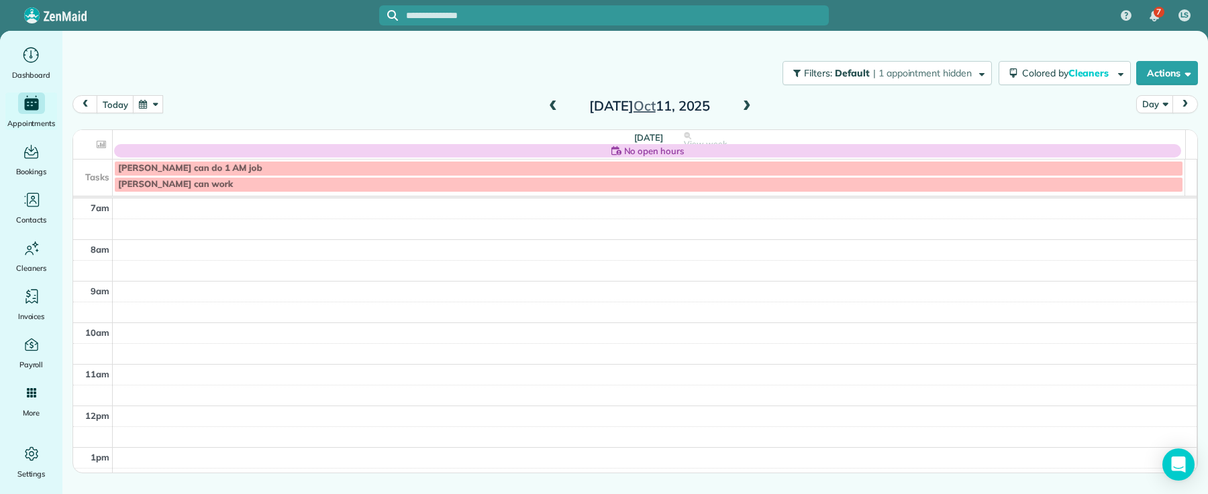
drag, startPoint x: 543, startPoint y: 107, endPoint x: 556, endPoint y: 106, distance: 12.2
click at [546, 106] on div "[DATE]" at bounding box center [649, 105] width 215 height 21
click at [745, 104] on span at bounding box center [746, 107] width 15 height 12
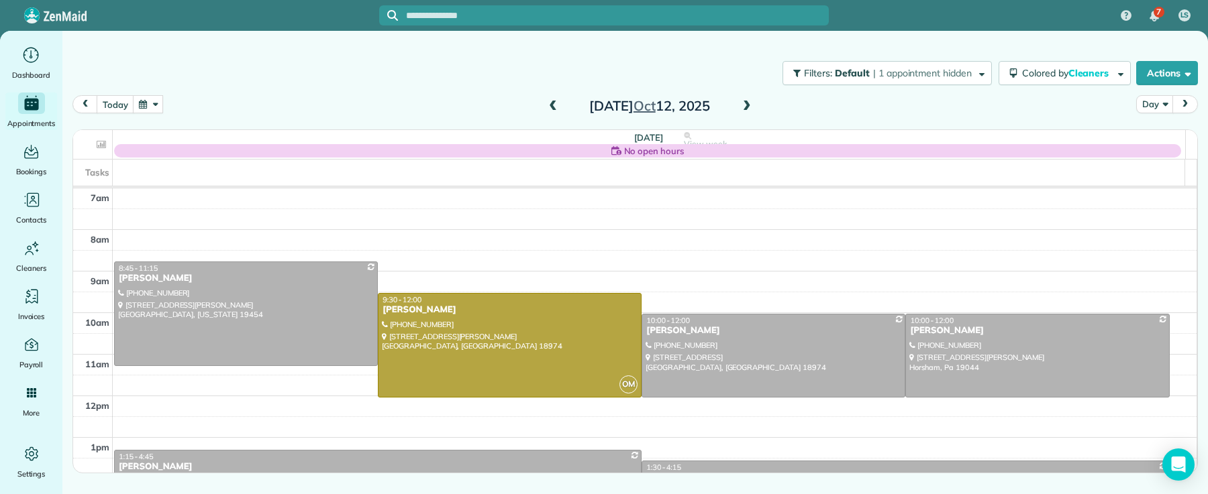
click at [552, 104] on span at bounding box center [552, 107] width 15 height 20
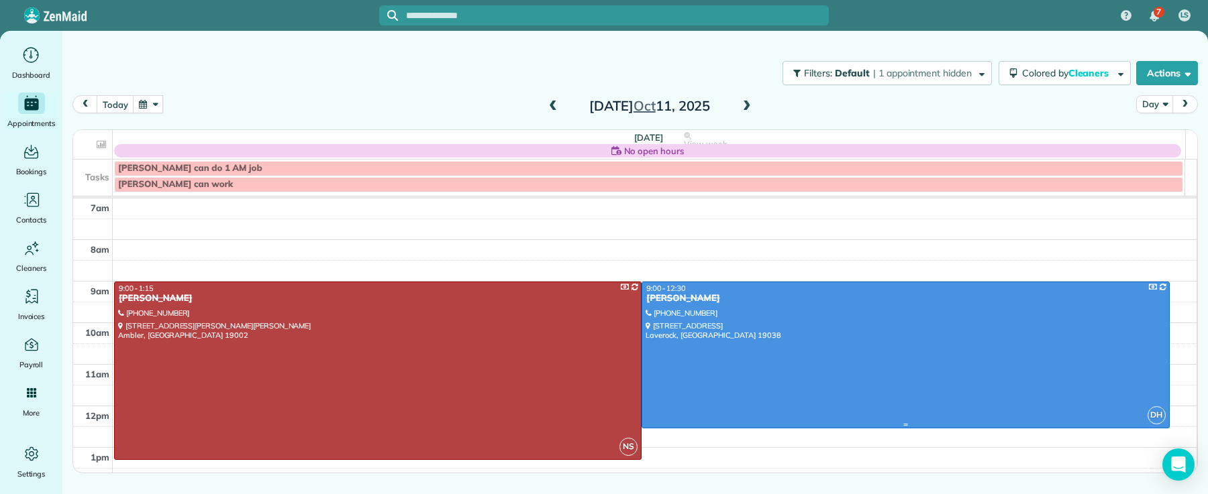
click at [670, 295] on div "[PERSON_NAME]" at bounding box center [904, 298] width 519 height 11
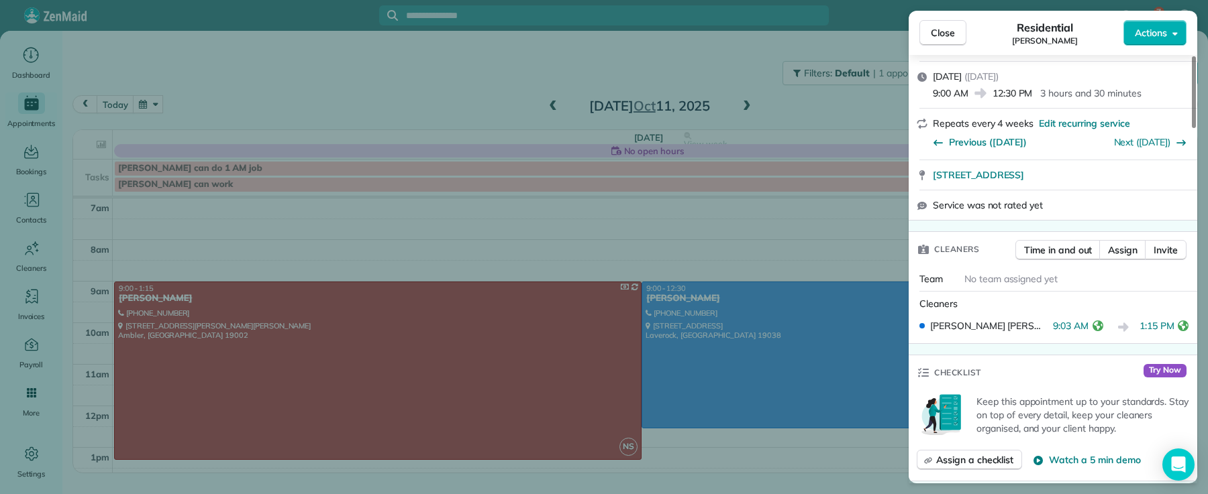
scroll to position [242, 0]
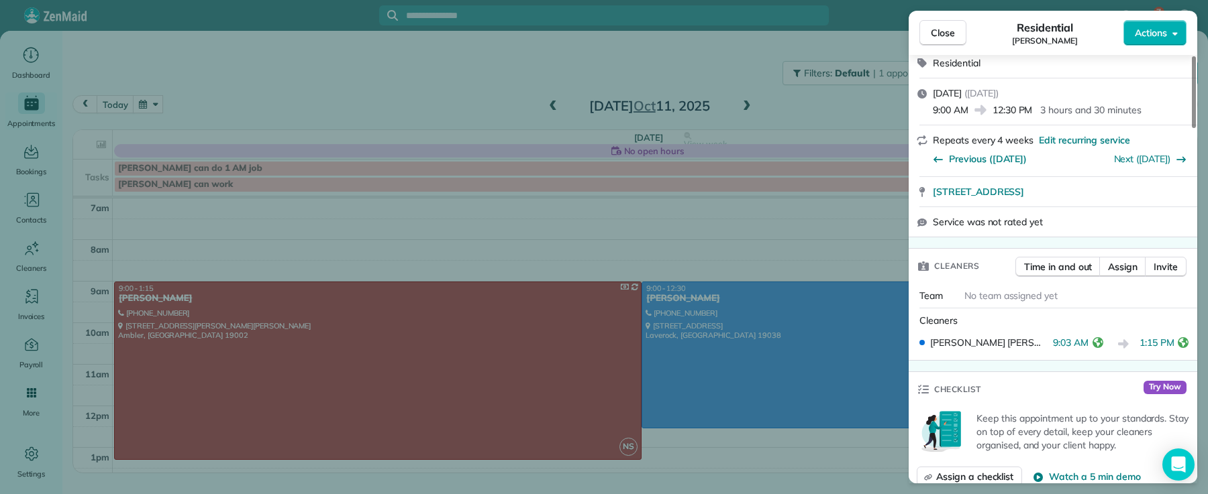
click at [938, 38] on span "Close" at bounding box center [943, 32] width 24 height 13
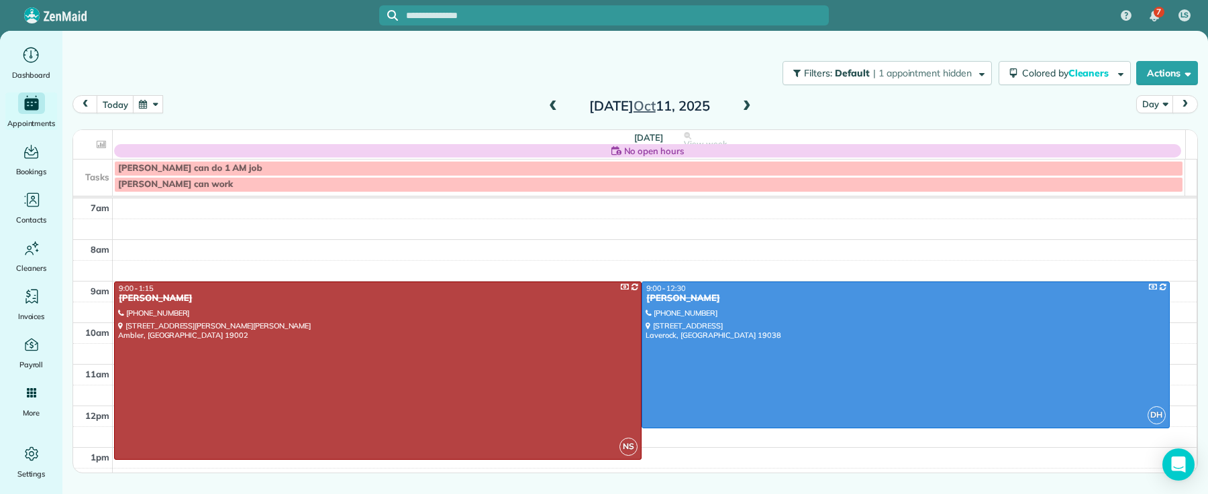
click at [741, 107] on span at bounding box center [746, 107] width 15 height 12
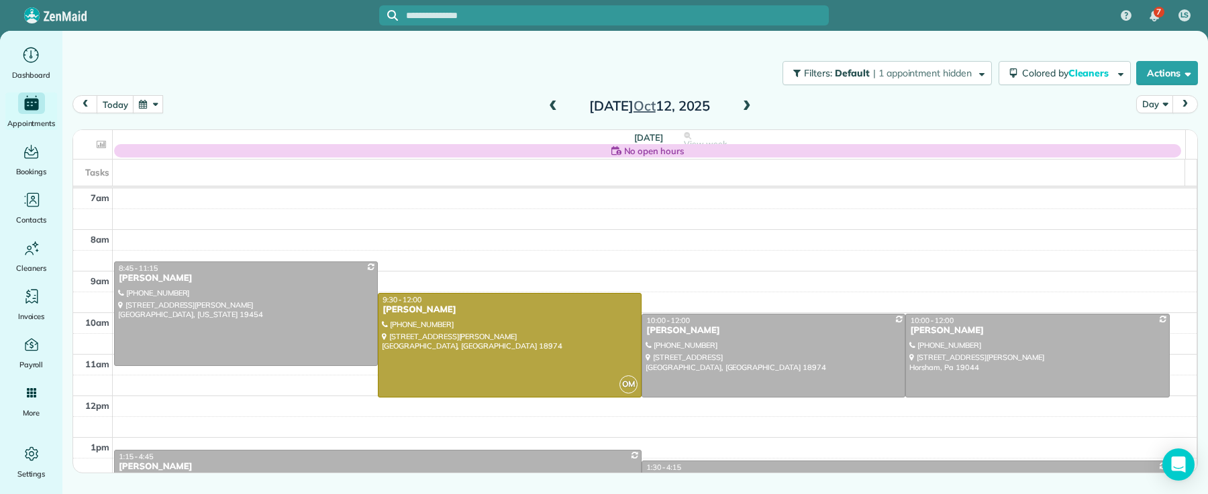
click at [741, 107] on span at bounding box center [746, 107] width 15 height 12
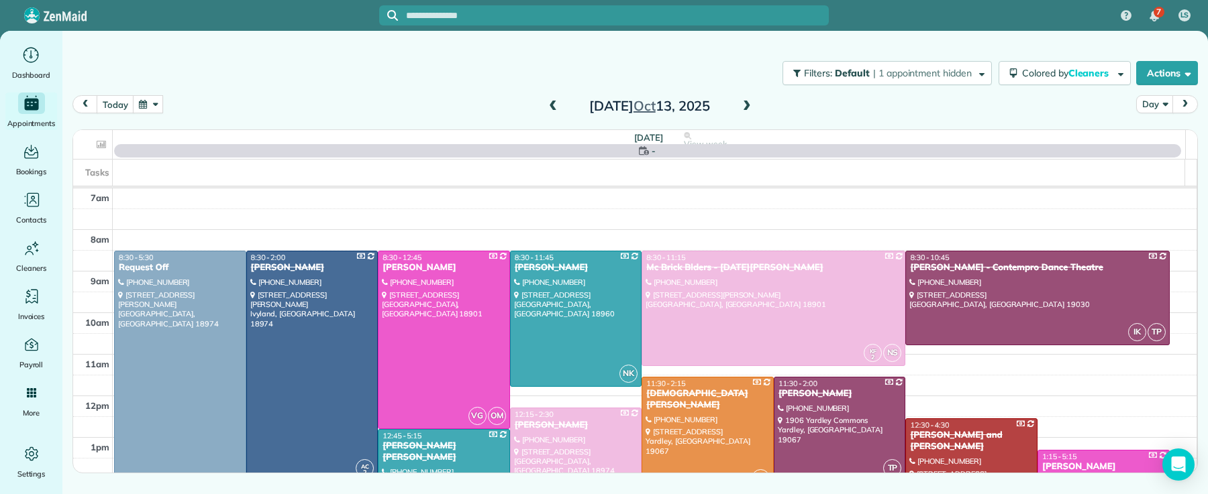
click at [741, 107] on span at bounding box center [746, 107] width 15 height 12
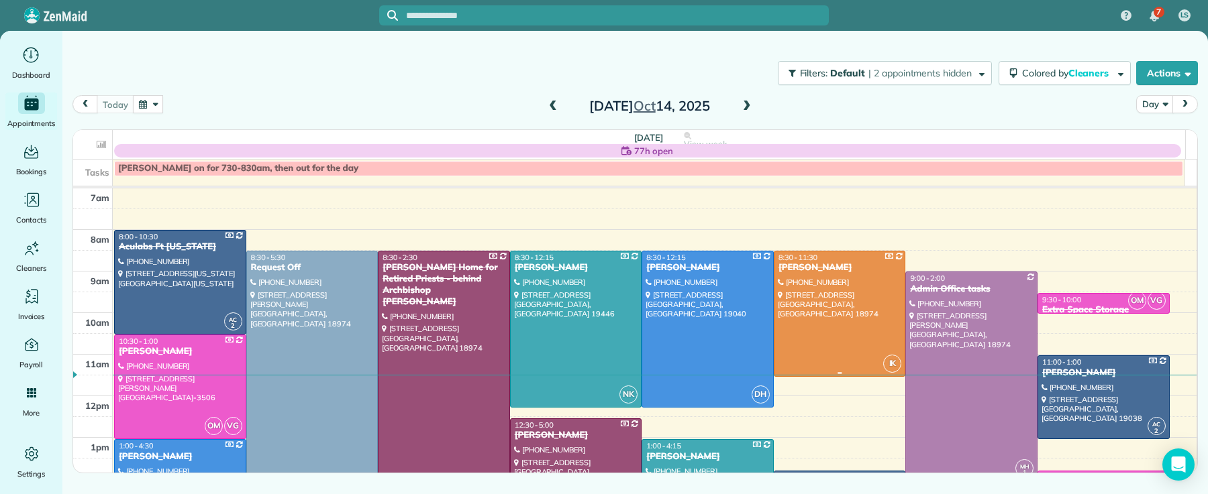
click at [821, 267] on div "[PERSON_NAME]" at bounding box center [840, 267] width 124 height 11
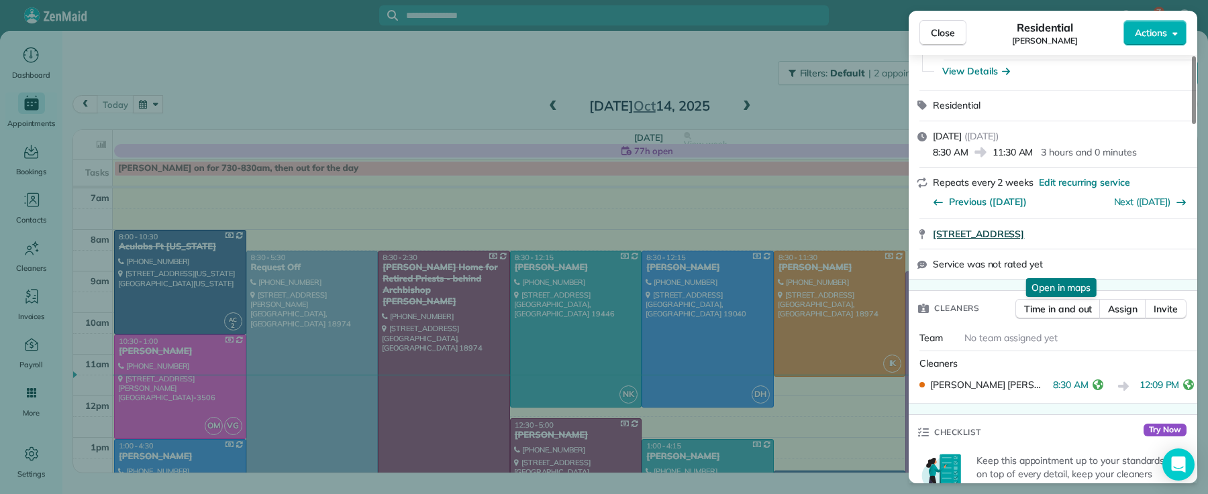
scroll to position [168, 0]
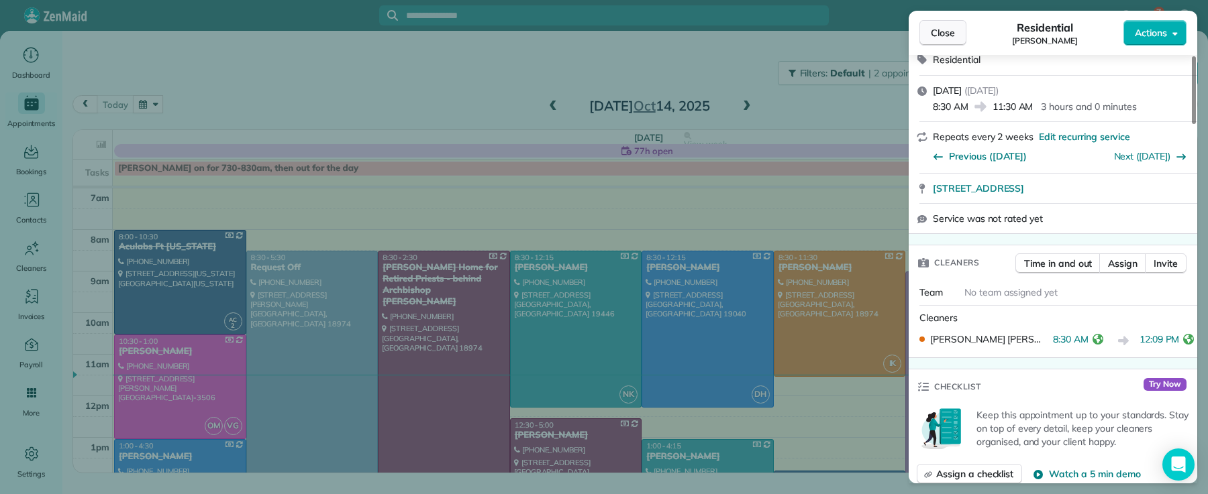
click at [944, 42] on button "Close" at bounding box center [942, 32] width 47 height 25
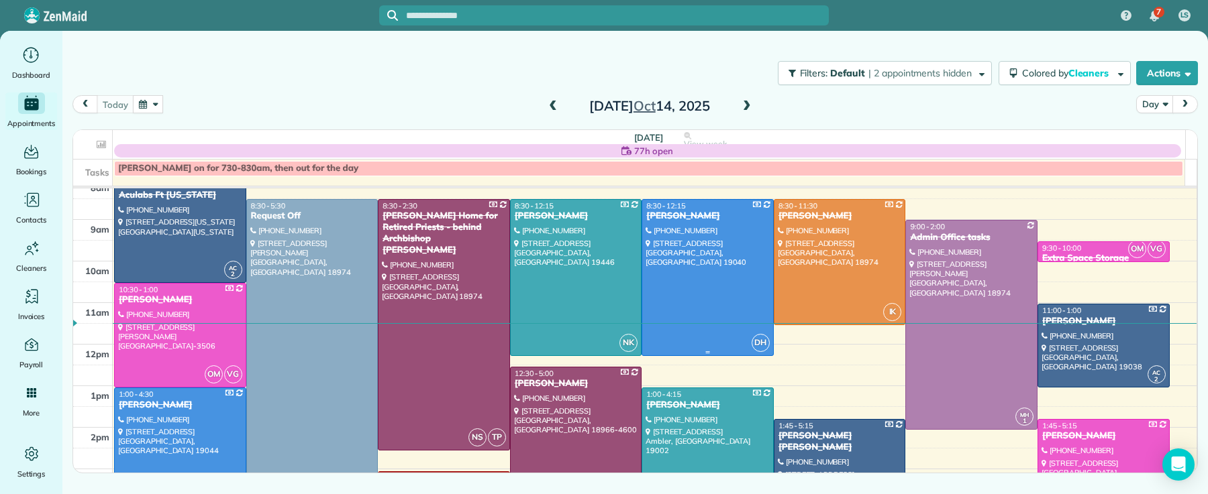
scroll to position [81, 0]
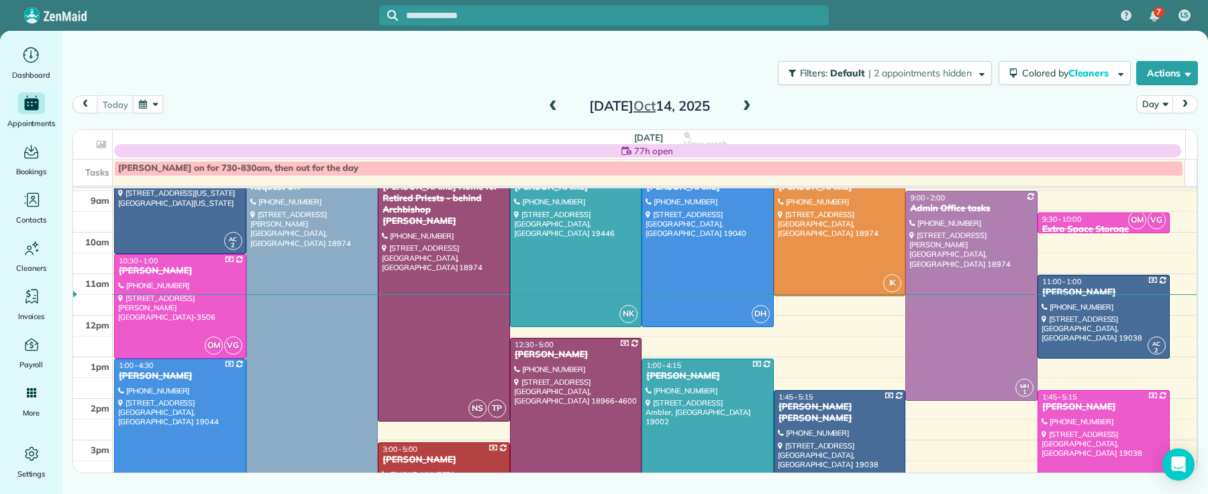
click at [653, 395] on div at bounding box center [707, 427] width 131 height 135
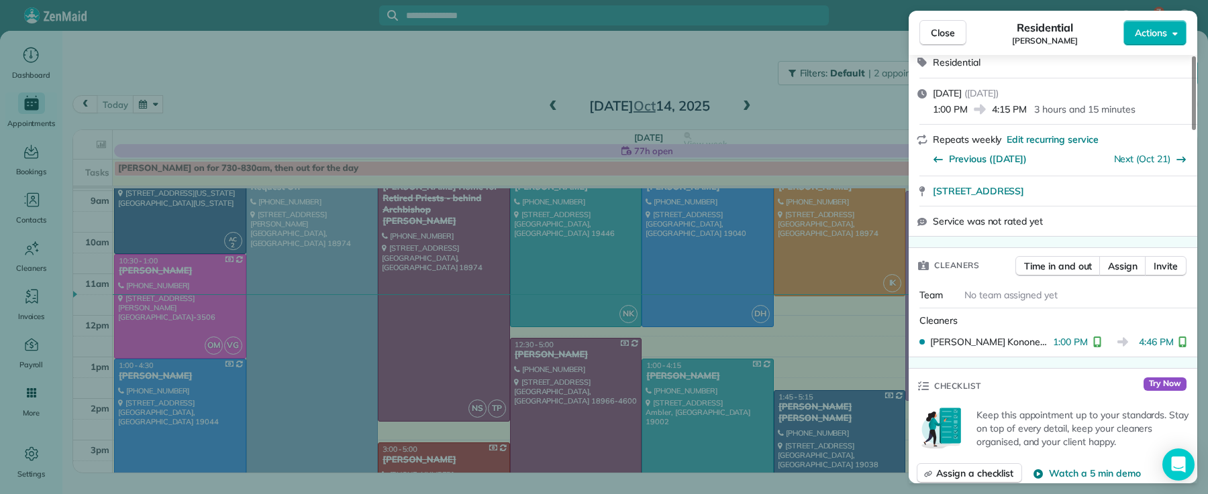
scroll to position [158, 0]
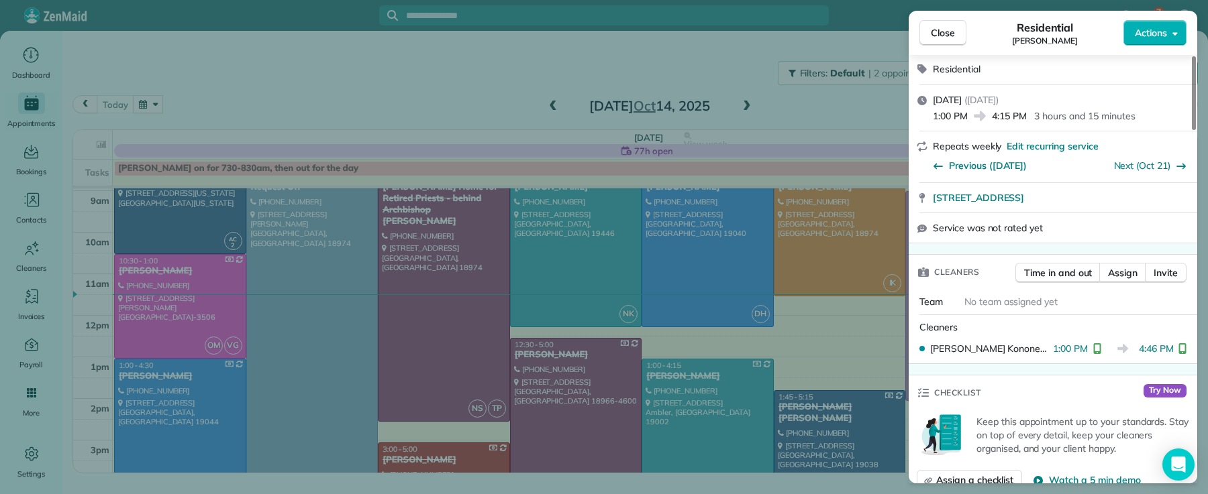
click at [945, 33] on span "Close" at bounding box center [943, 32] width 24 height 13
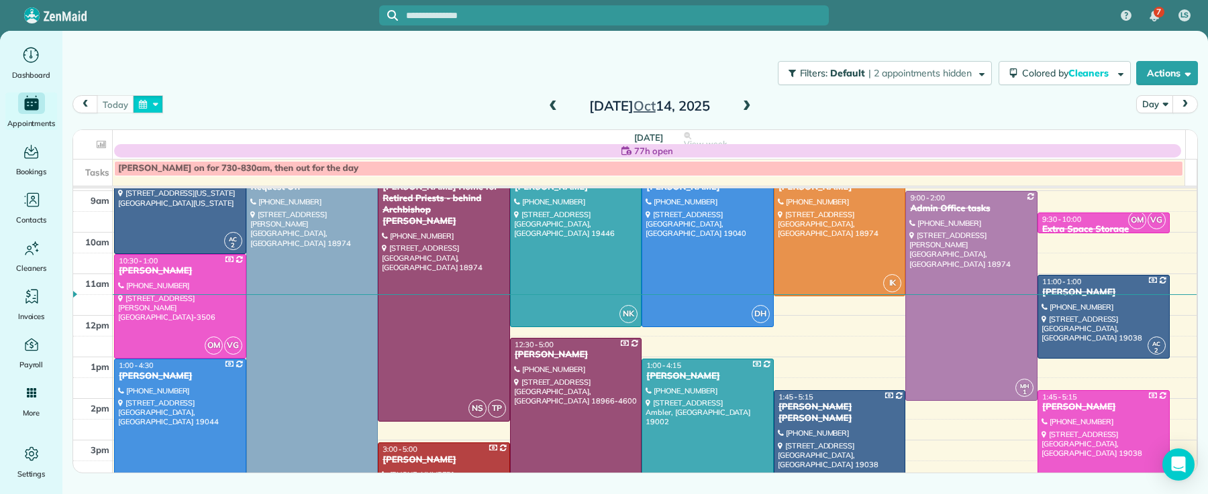
click at [157, 103] on button "button" at bounding box center [148, 104] width 31 height 18
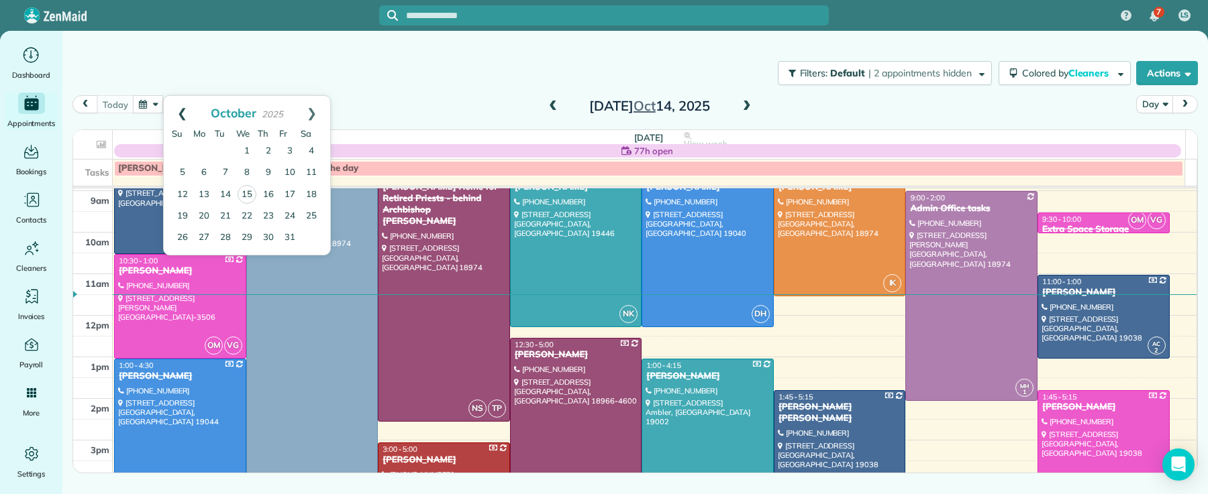
click at [178, 111] on link "Prev" at bounding box center [182, 113] width 37 height 34
click at [225, 172] on link "9" at bounding box center [225, 172] width 21 height 21
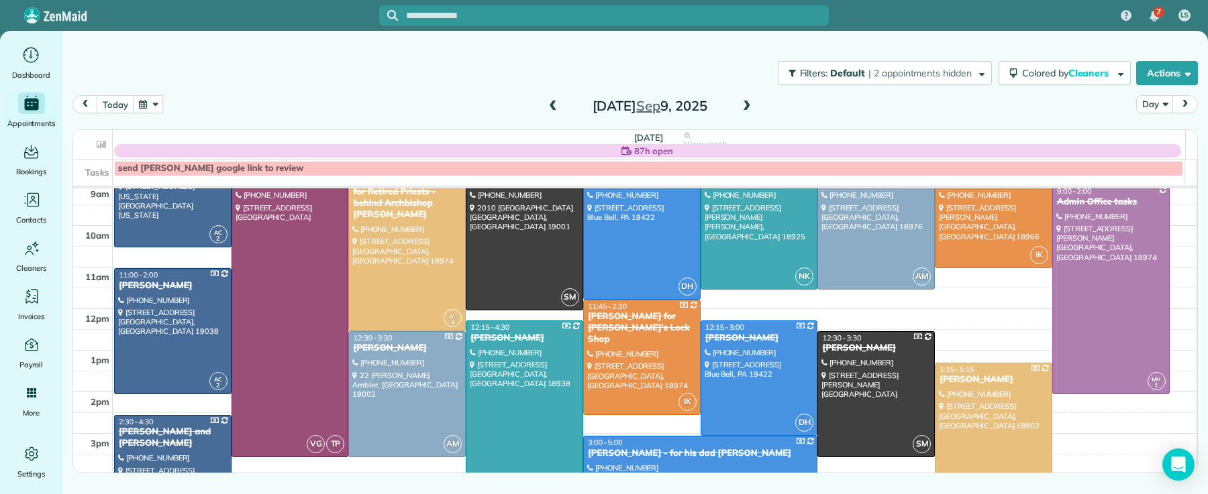
scroll to position [38, 0]
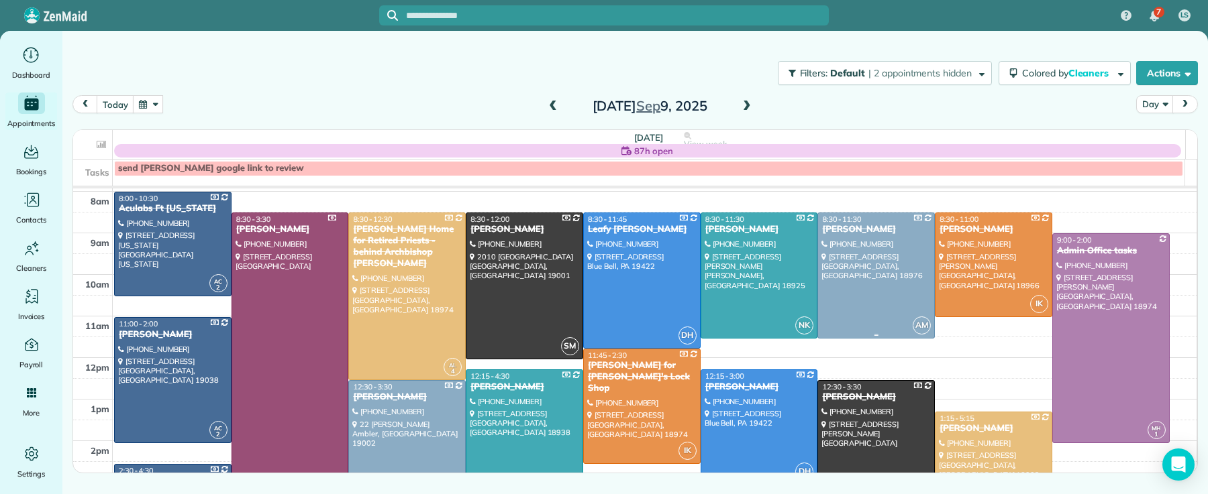
click at [848, 228] on div "[PERSON_NAME]" at bounding box center [875, 229] width 109 height 11
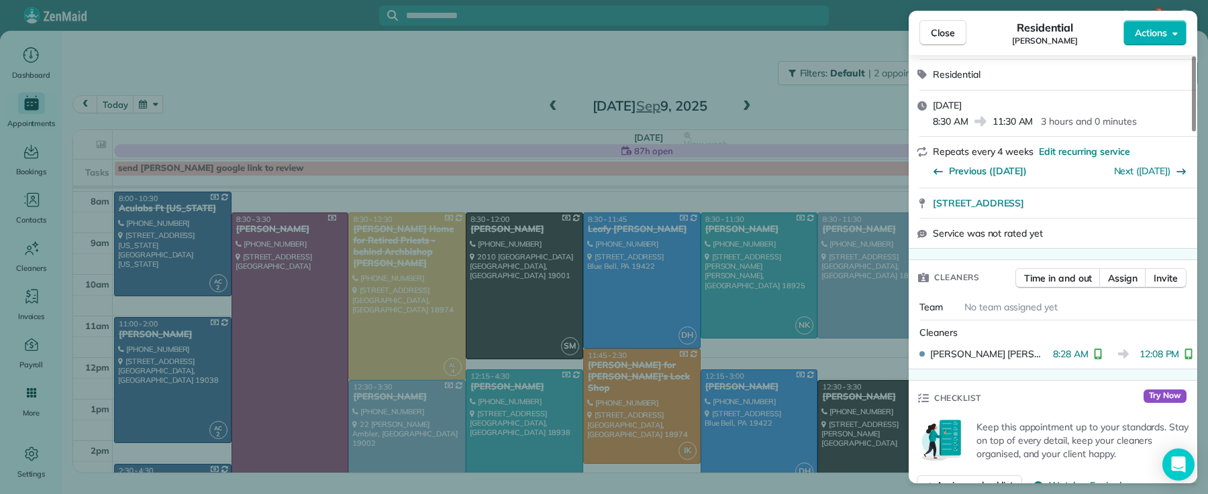
scroll to position [317, 0]
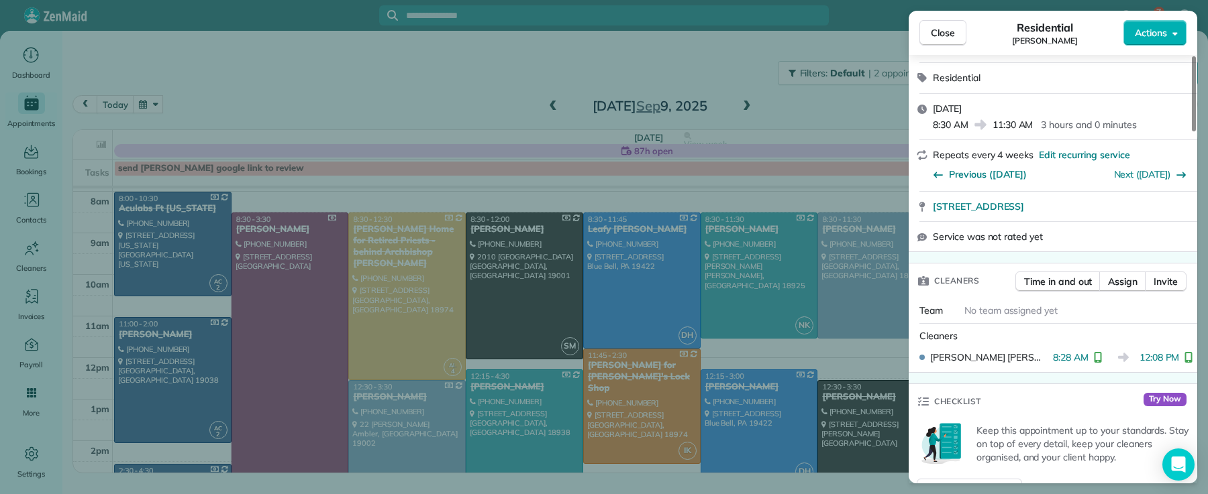
click at [937, 32] on span "Close" at bounding box center [943, 32] width 24 height 13
